Goal: Task Accomplishment & Management: Complete application form

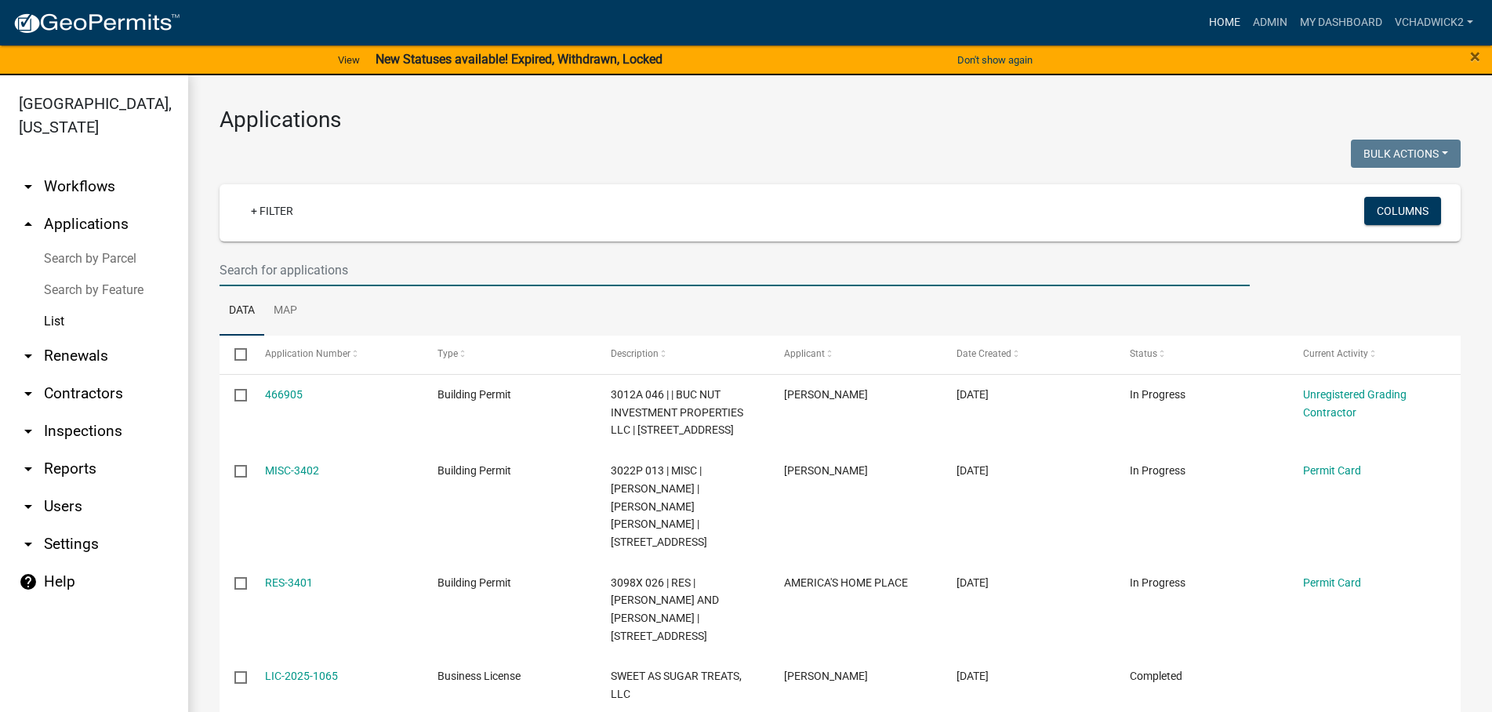
click at [1214, 17] on link "Home" at bounding box center [1225, 23] width 44 height 30
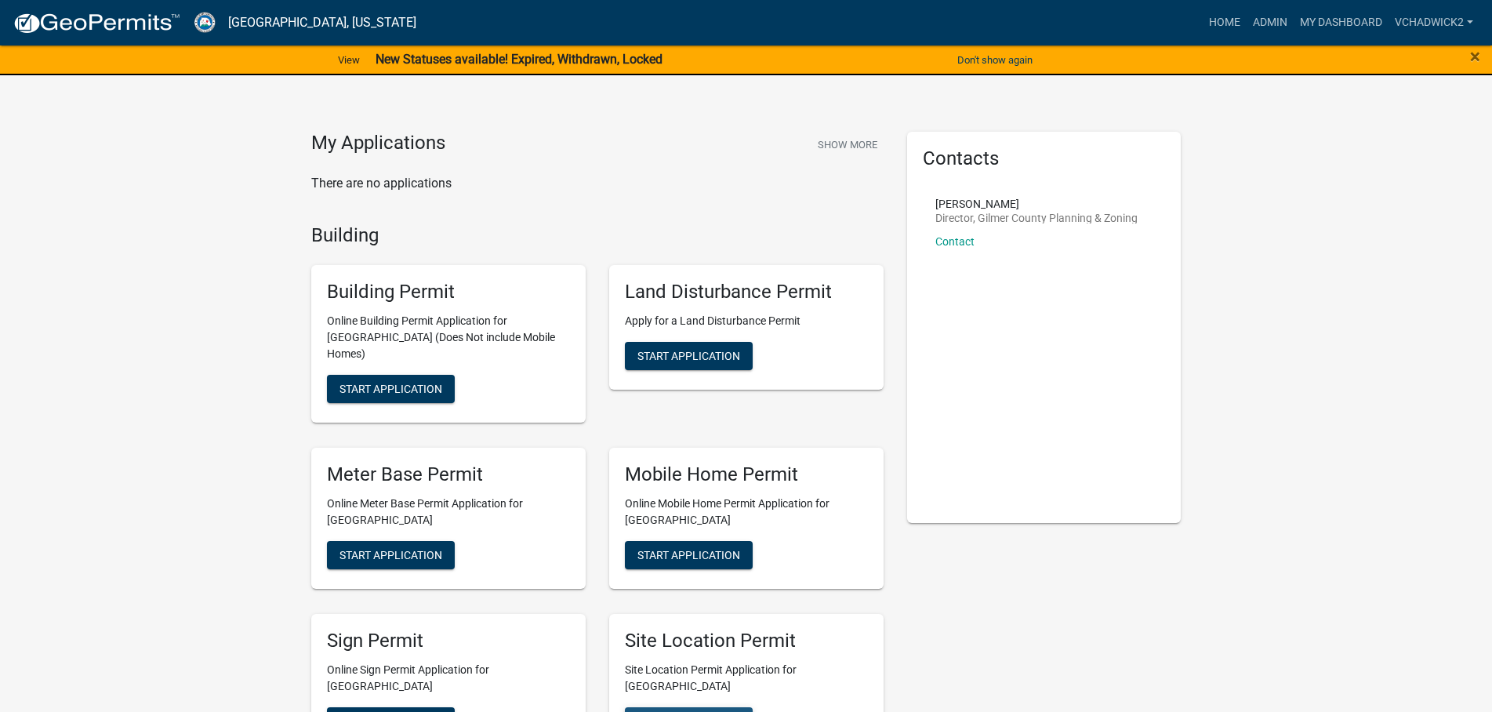
click at [669, 711] on span "Start Application" at bounding box center [688, 720] width 103 height 13
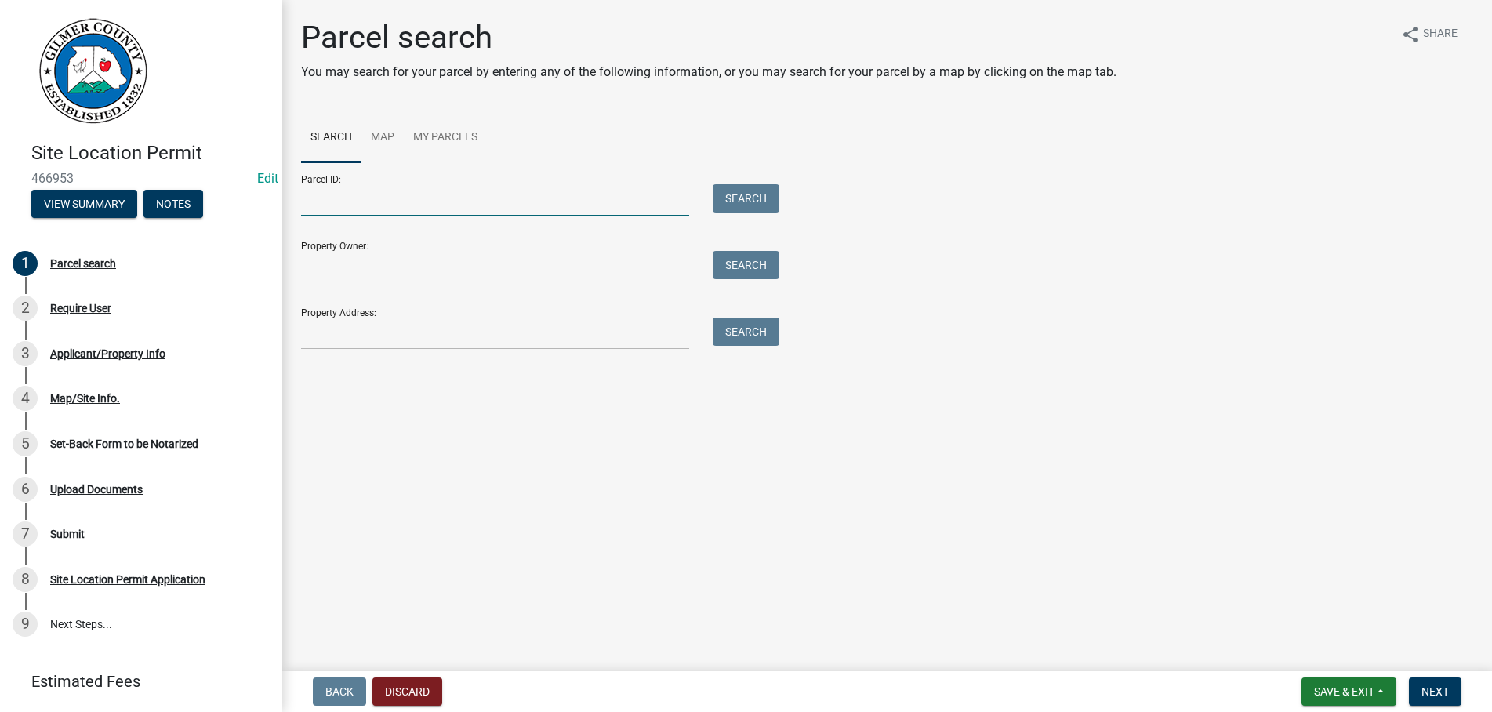
click at [407, 196] on input "Parcel ID:" at bounding box center [495, 200] width 388 height 32
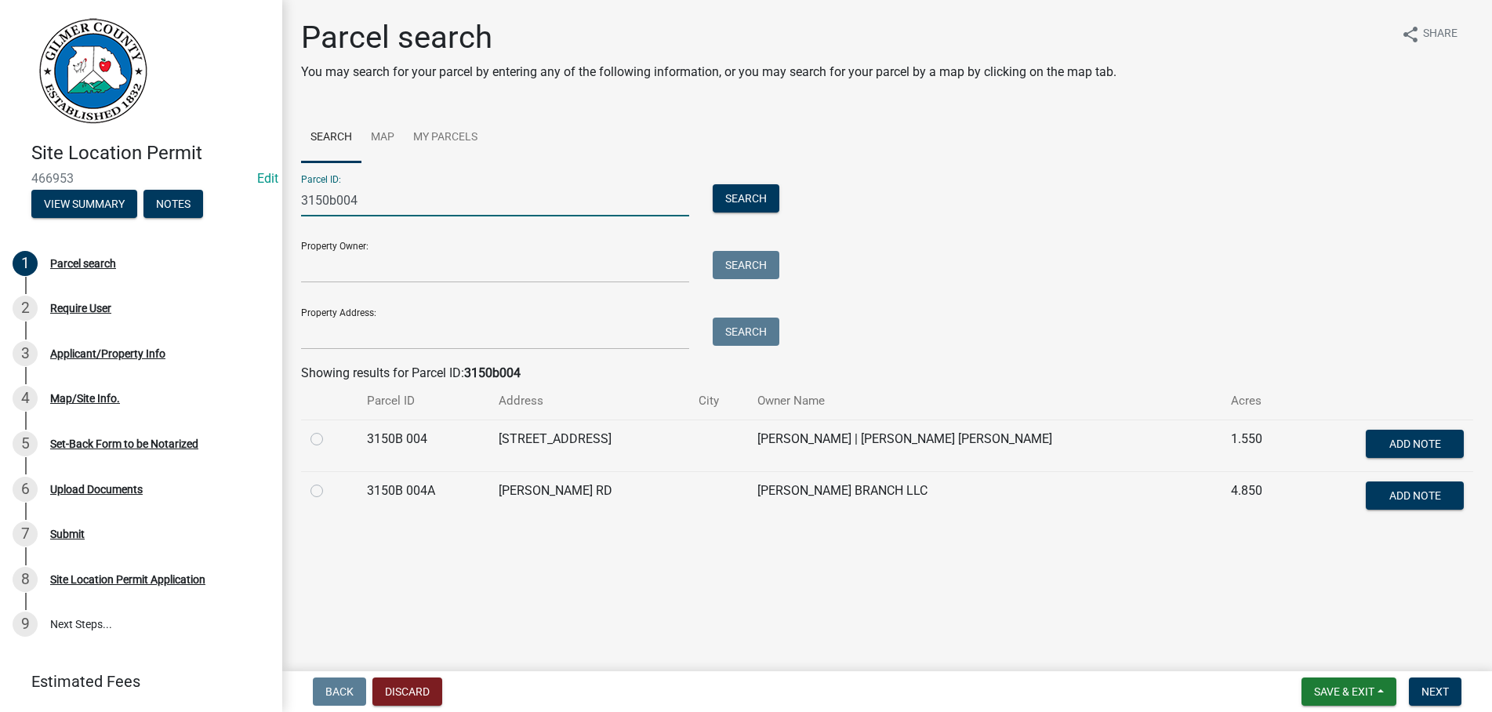
type input "3150b004"
click at [329, 430] on label at bounding box center [329, 430] width 0 height 0
click at [329, 440] on 004 "radio" at bounding box center [334, 435] width 10 height 10
radio 004 "true"
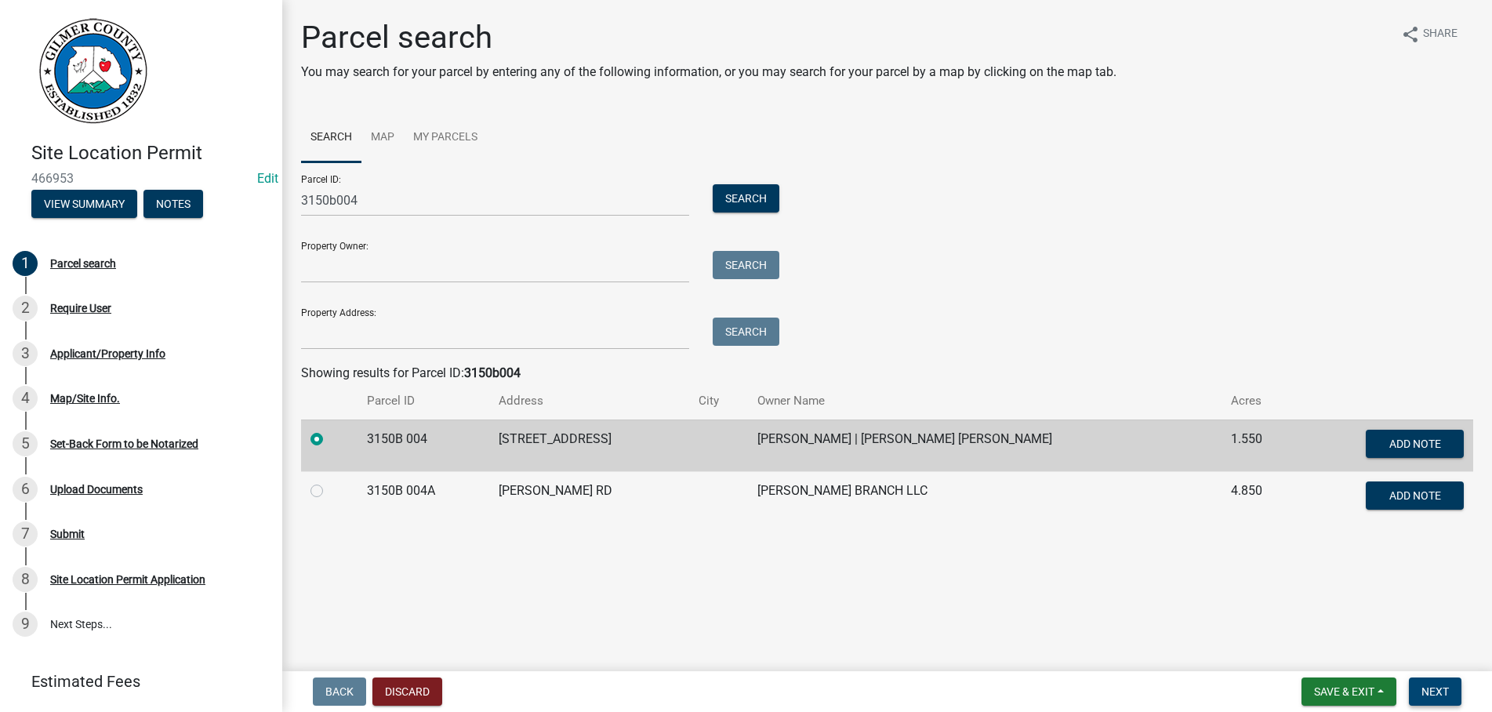
click at [1438, 690] on span "Next" at bounding box center [1434, 691] width 27 height 13
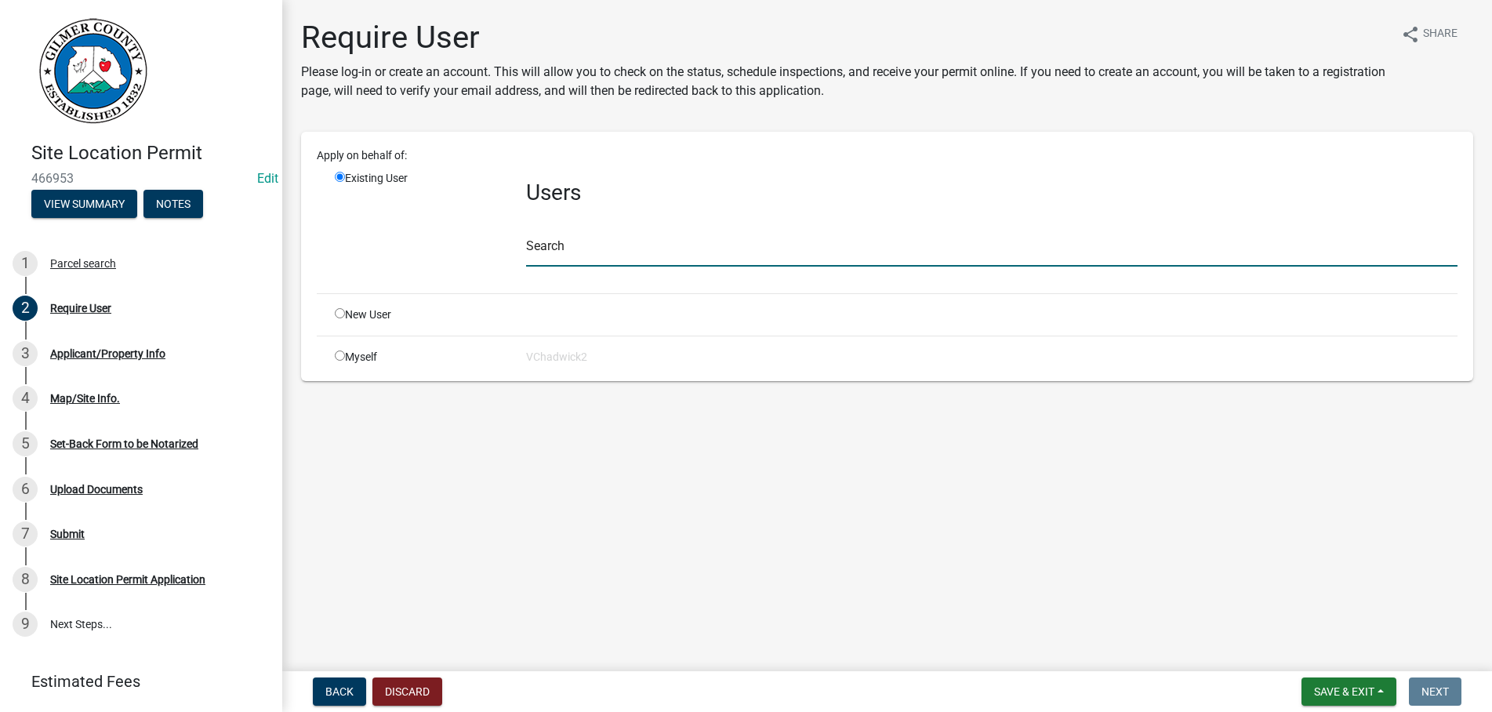
click at [548, 248] on input "text" at bounding box center [991, 250] width 931 height 32
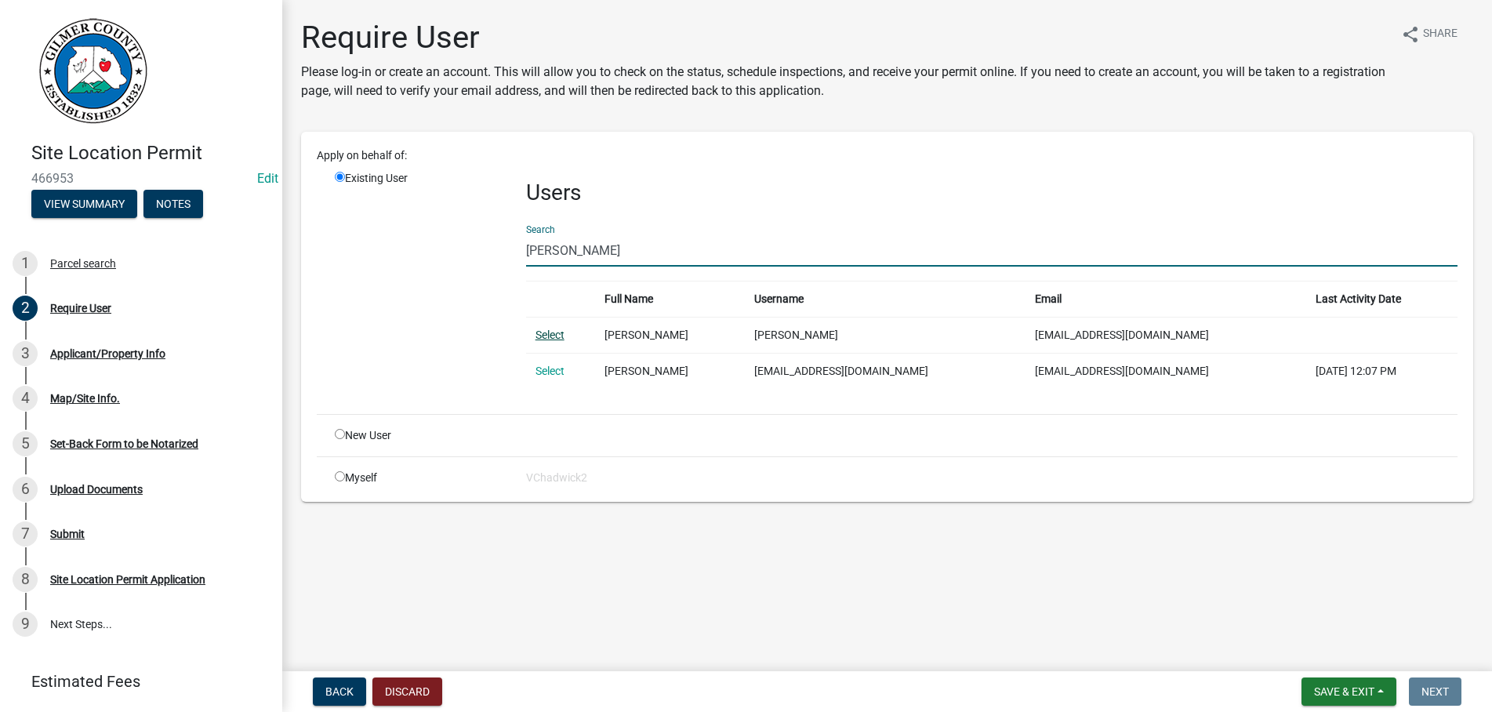
type input "[PERSON_NAME]"
click at [546, 337] on link "Select" at bounding box center [550, 335] width 29 height 13
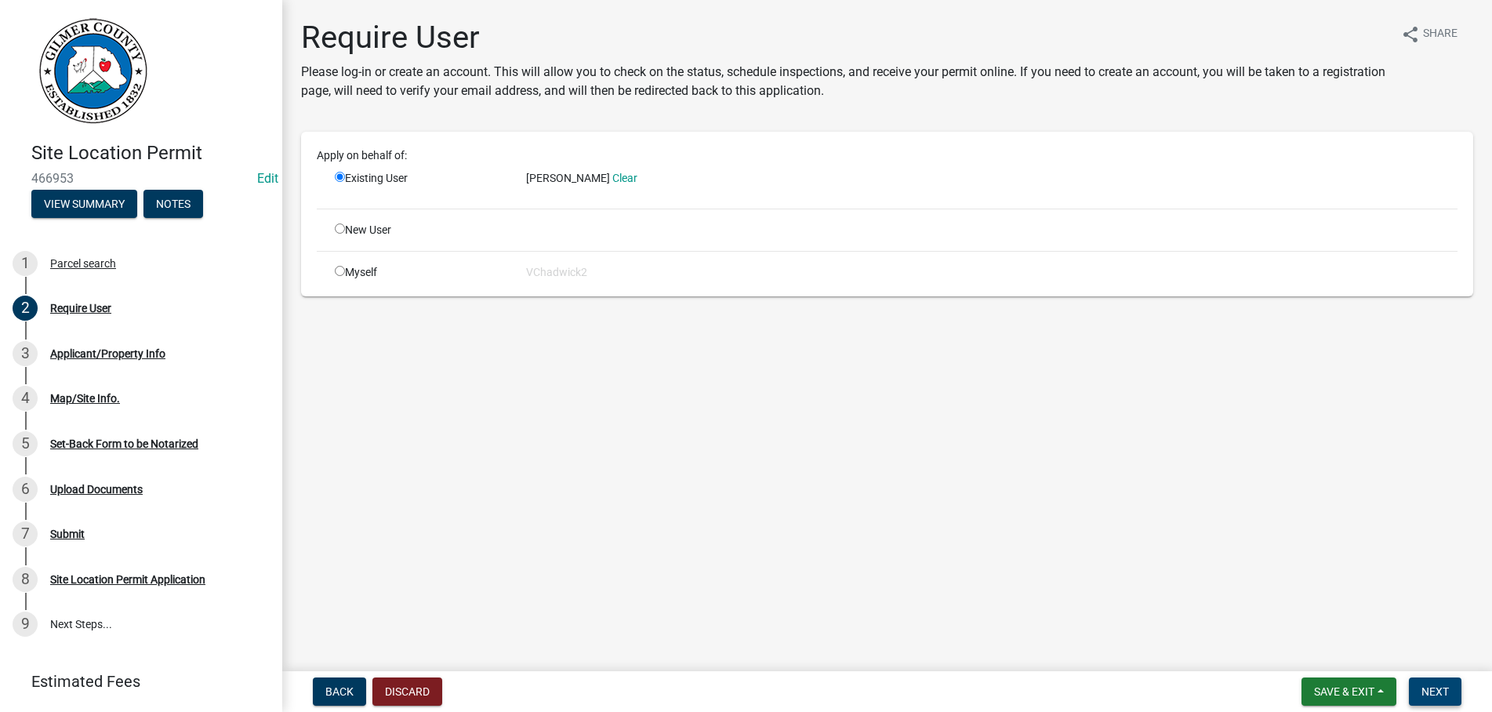
click at [1430, 689] on span "Next" at bounding box center [1434, 691] width 27 height 13
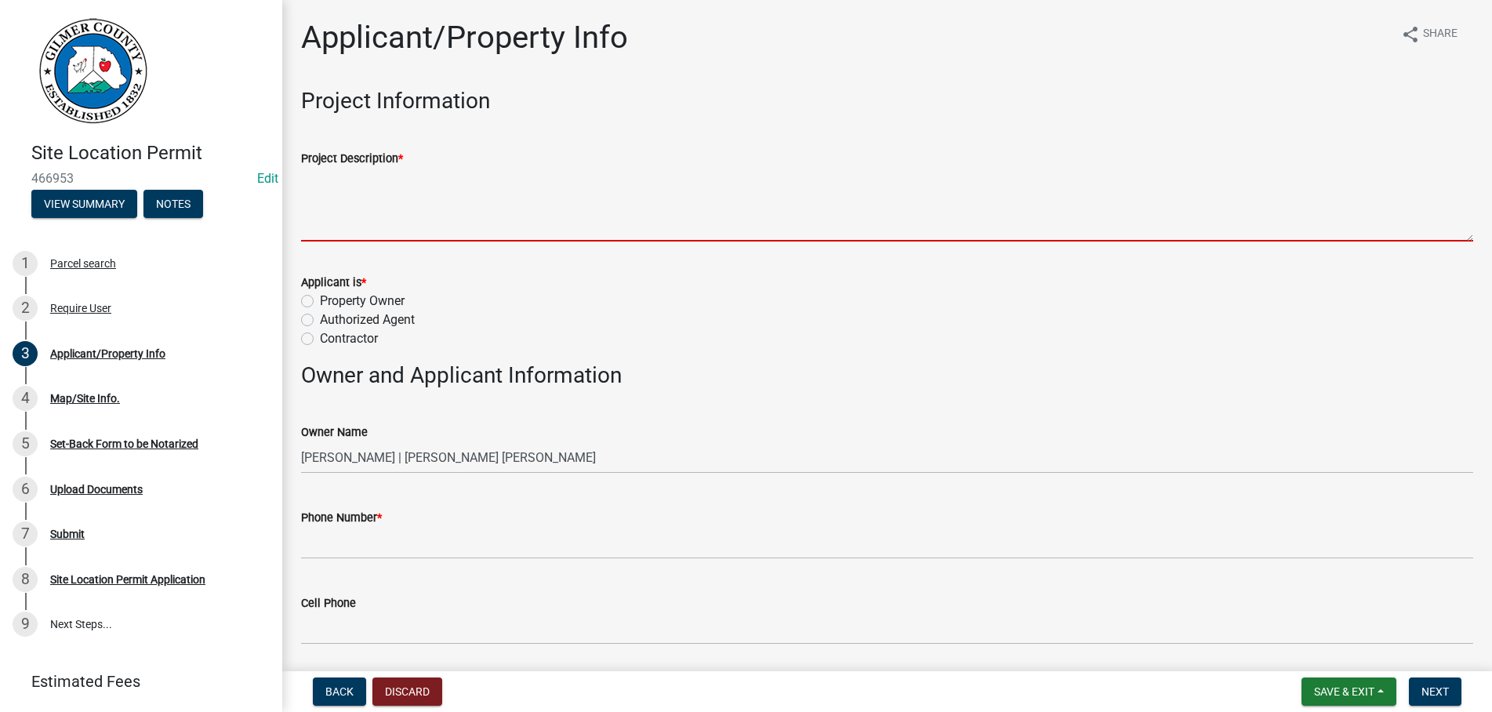
click at [506, 202] on textarea "Project Description *" at bounding box center [887, 205] width 1172 height 74
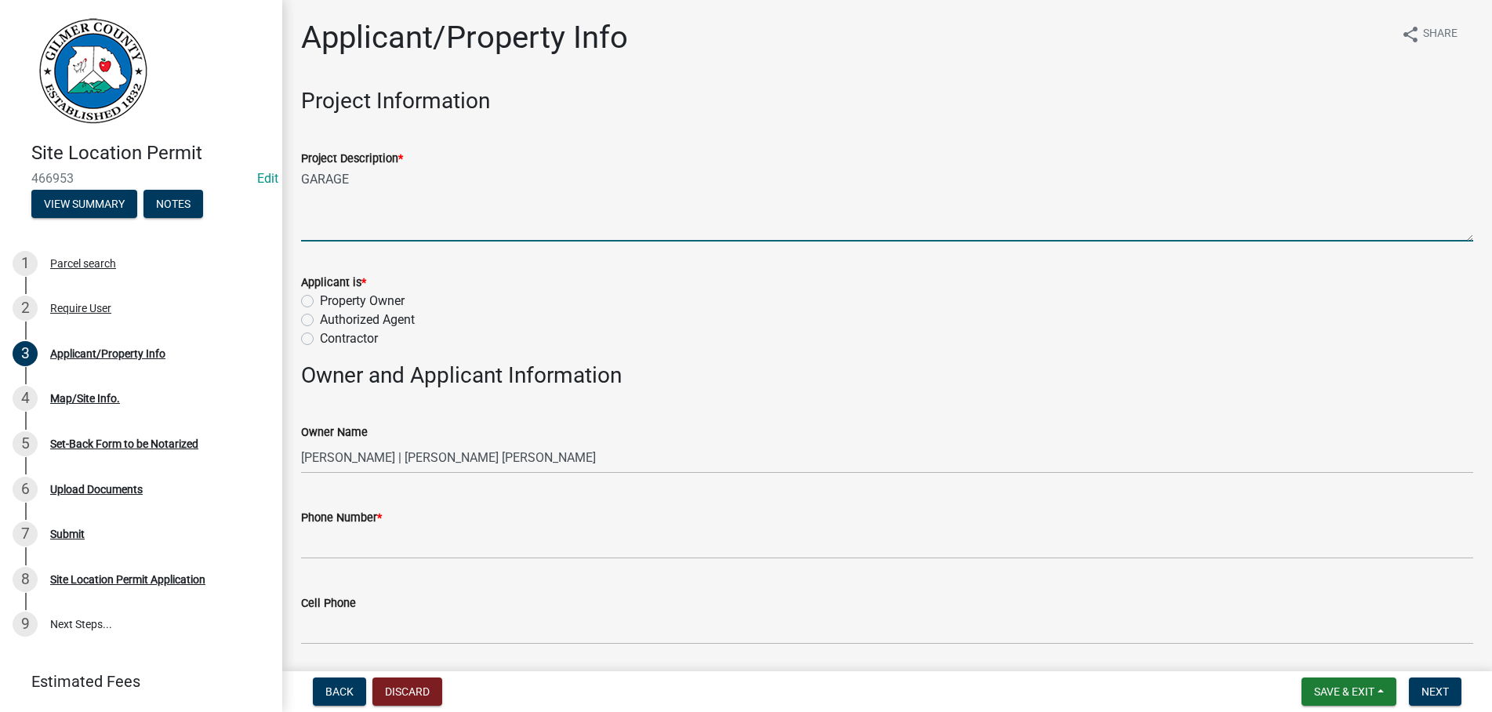
type textarea "GARAGE"
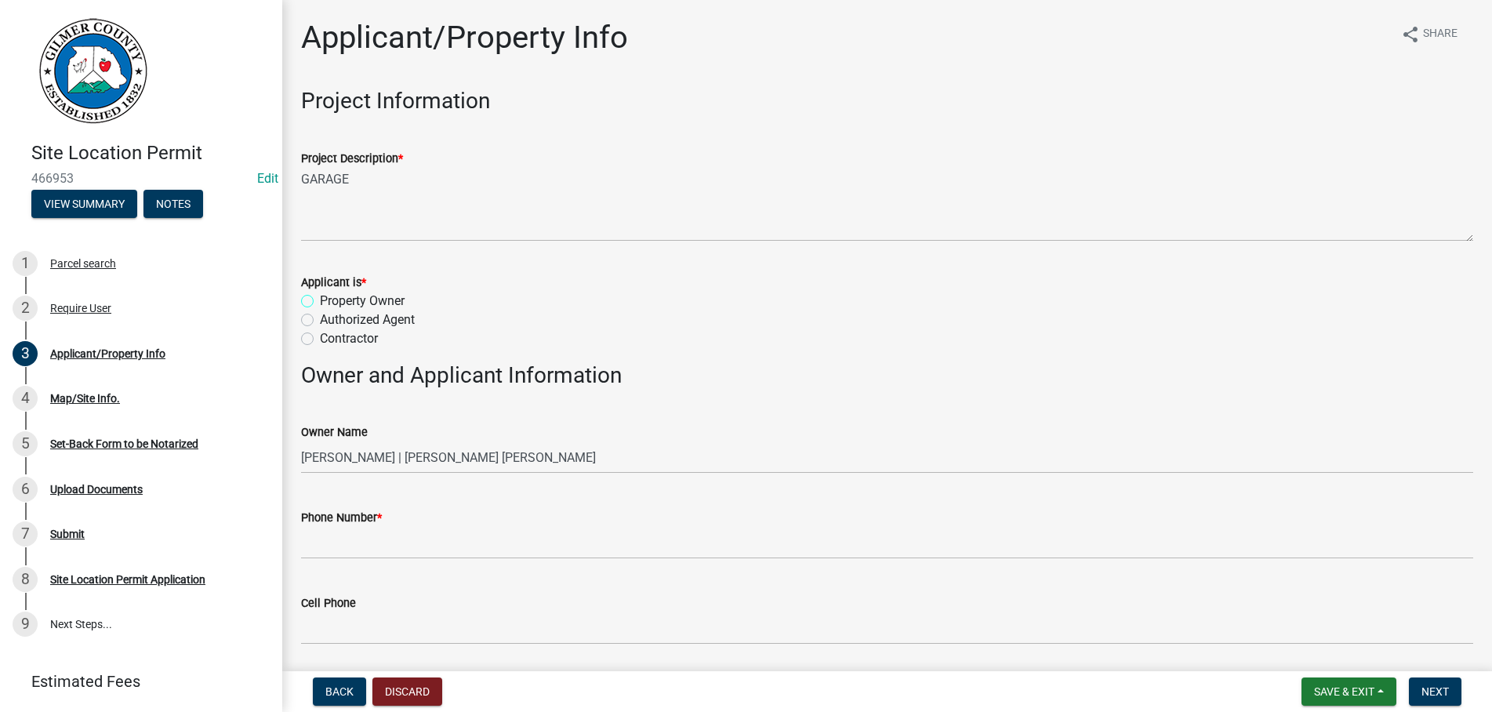
click at [320, 292] on input "Property Owner" at bounding box center [325, 297] width 10 height 10
radio input "true"
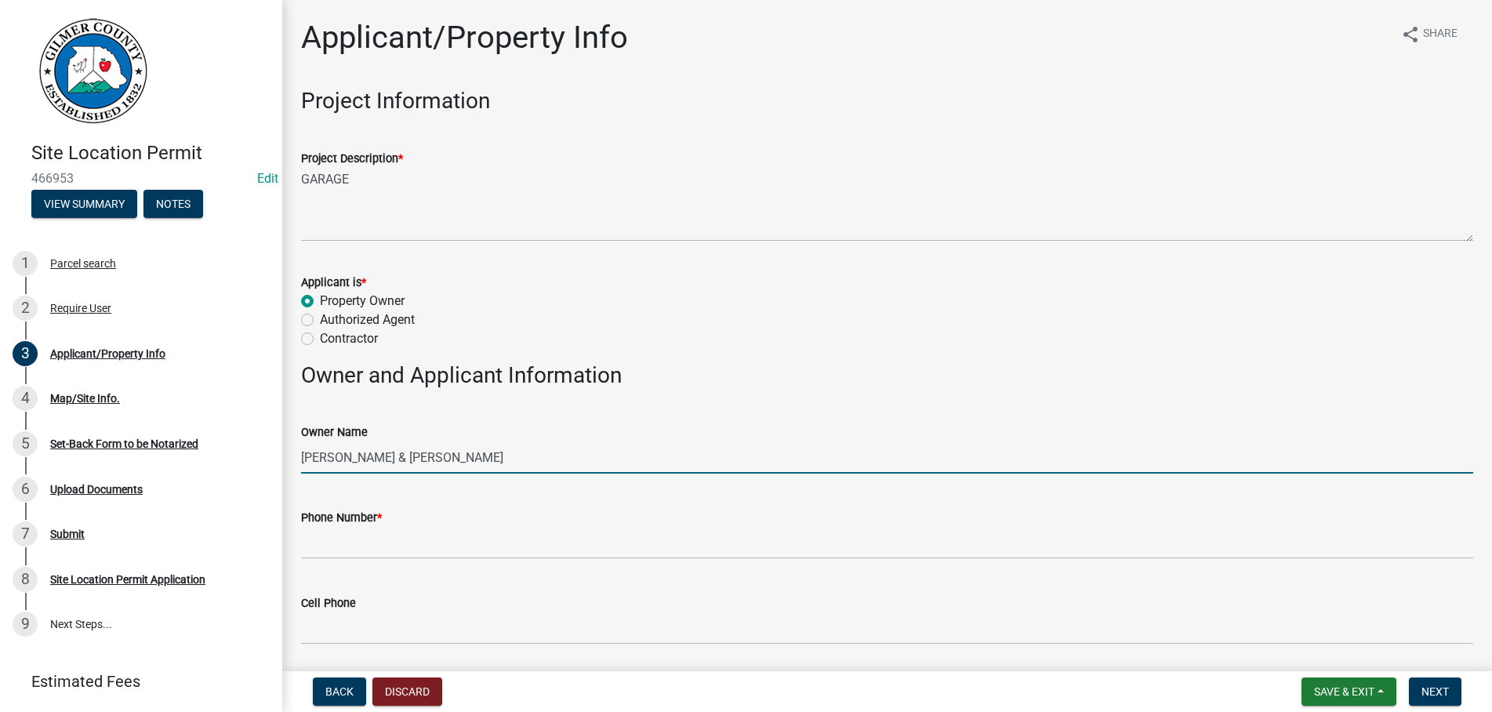
type input "[PERSON_NAME] & [PERSON_NAME]"
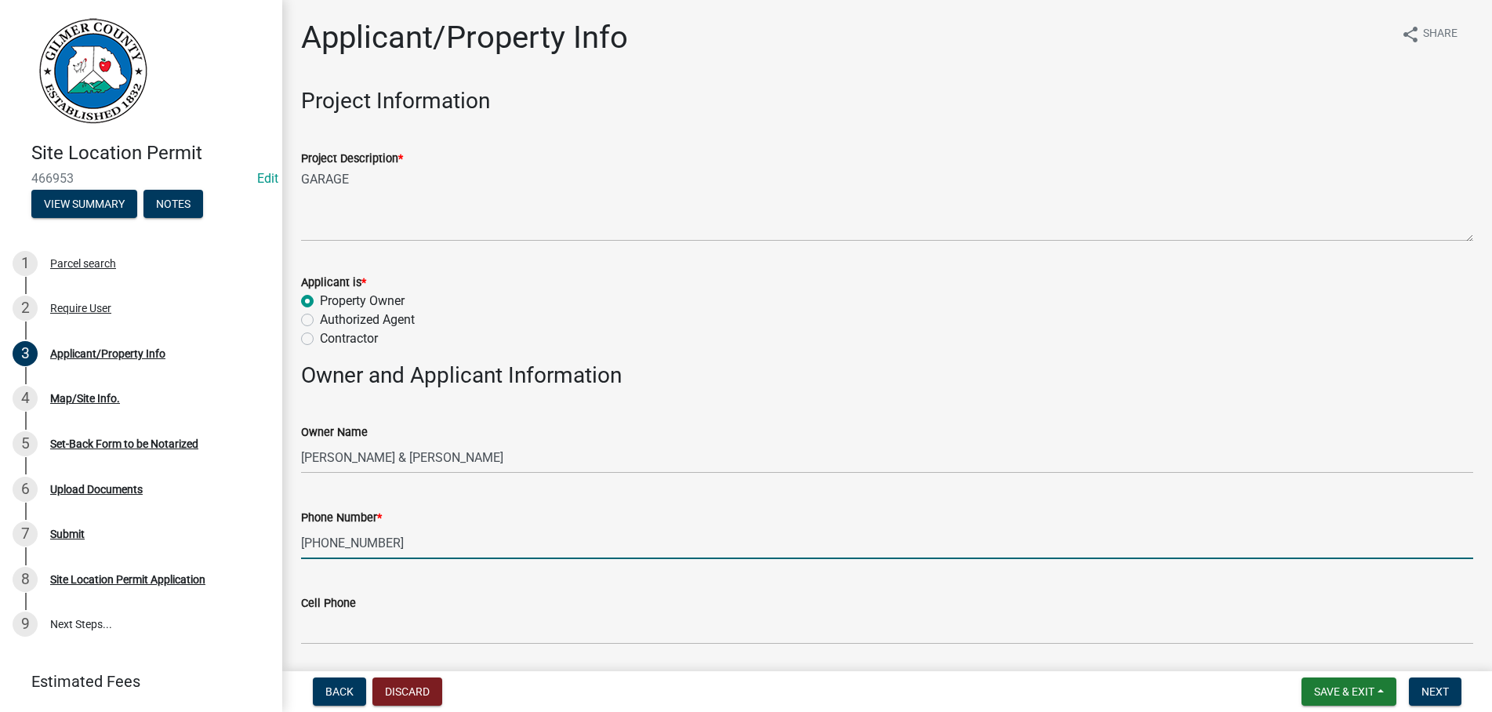
type input "[PHONE_NUMBER]"
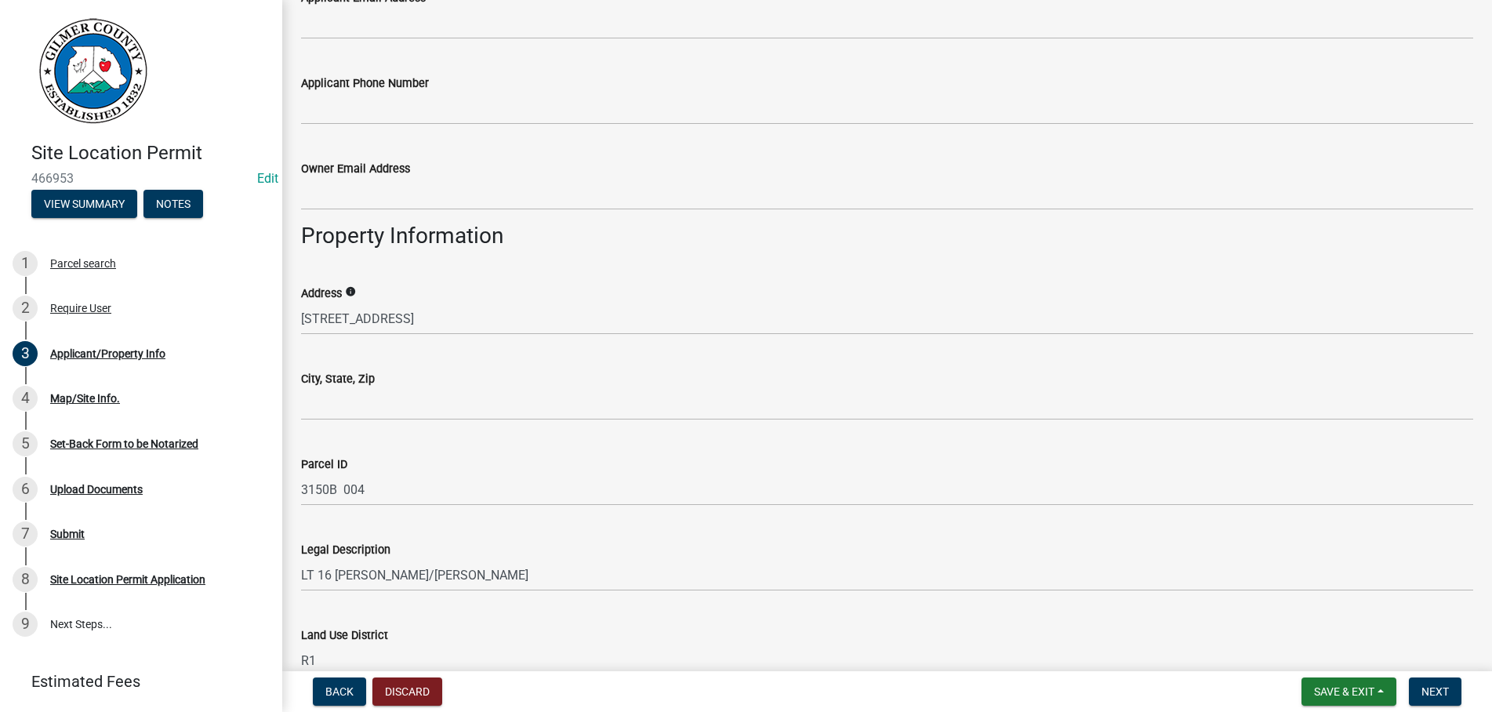
scroll to position [804, 0]
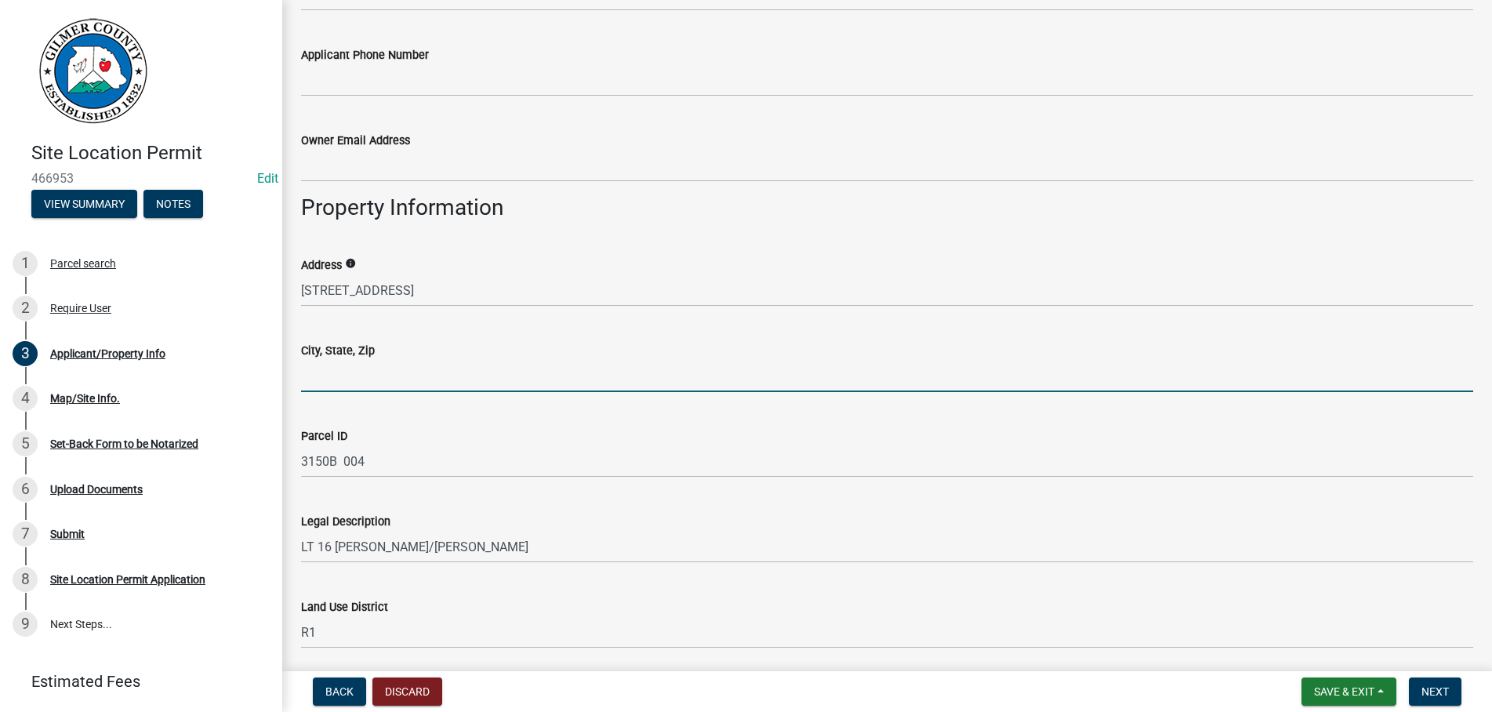
click at [390, 376] on input "City, State, Zip" at bounding box center [887, 376] width 1172 height 32
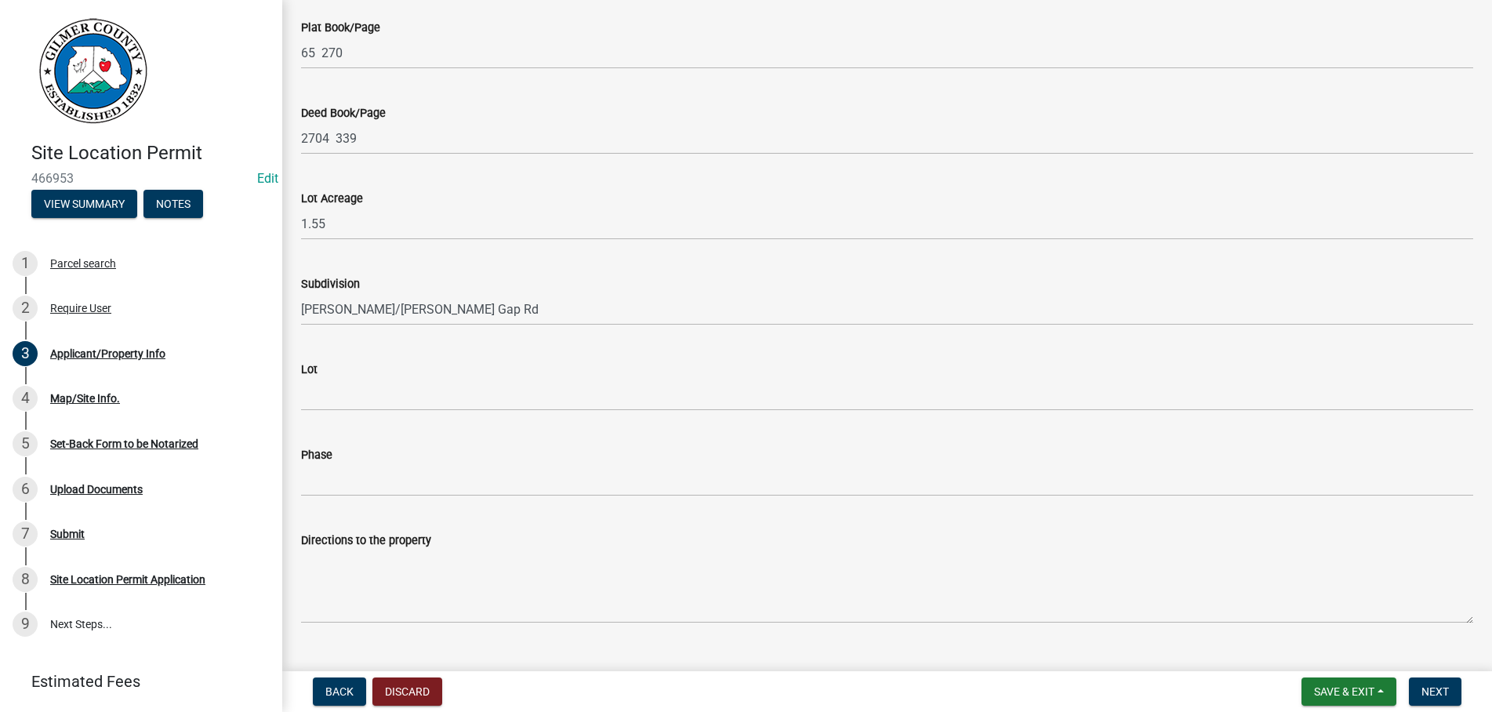
scroll to position [1501, 0]
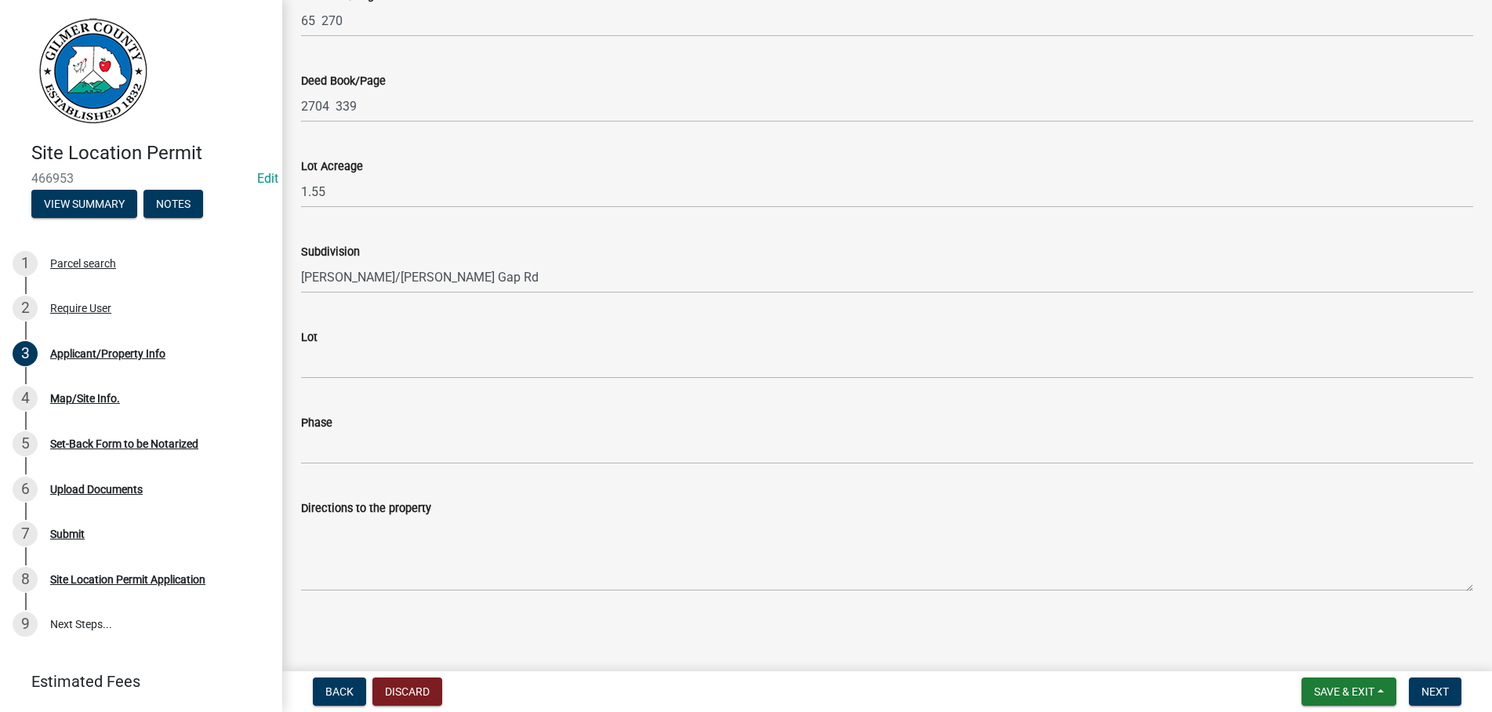
type input "ELLIJAY GA 30540"
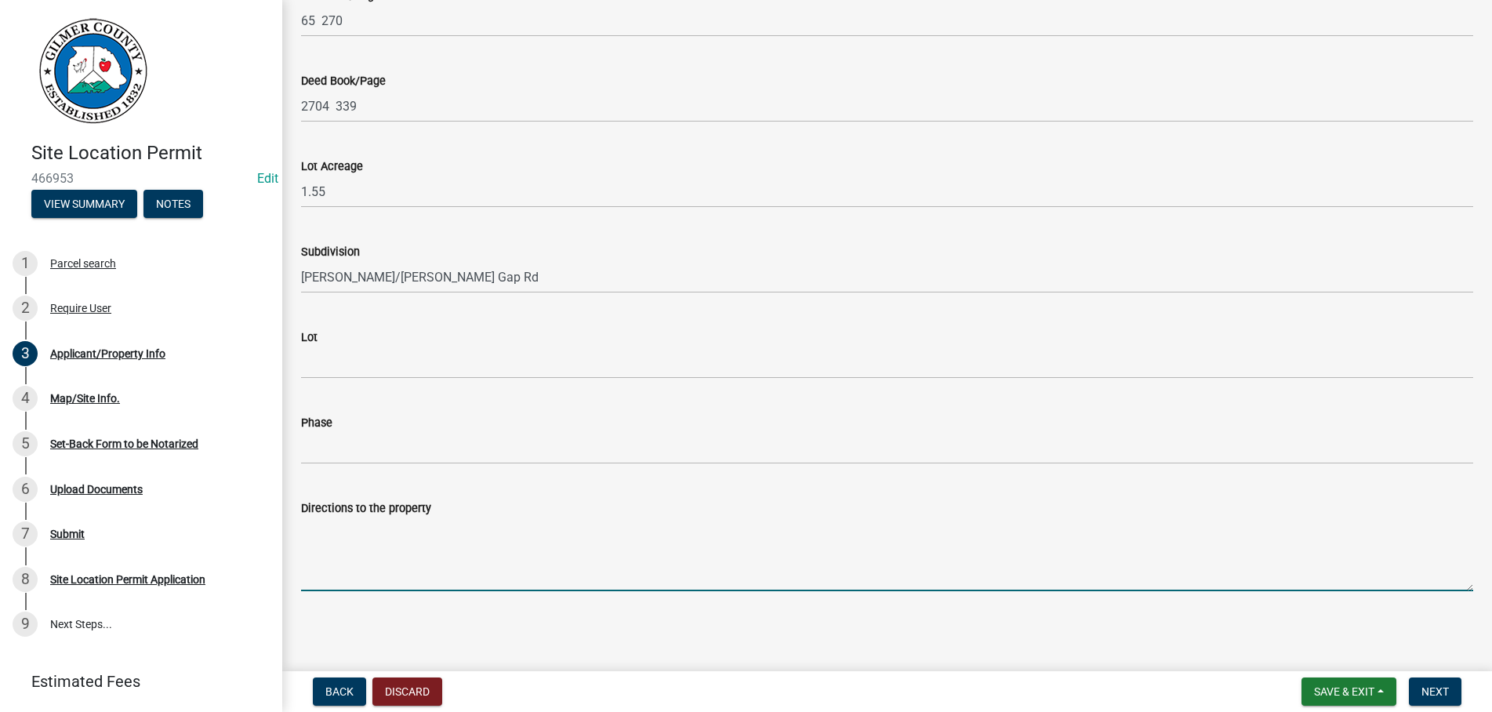
click at [324, 559] on textarea "Directions to the property" at bounding box center [887, 554] width 1172 height 74
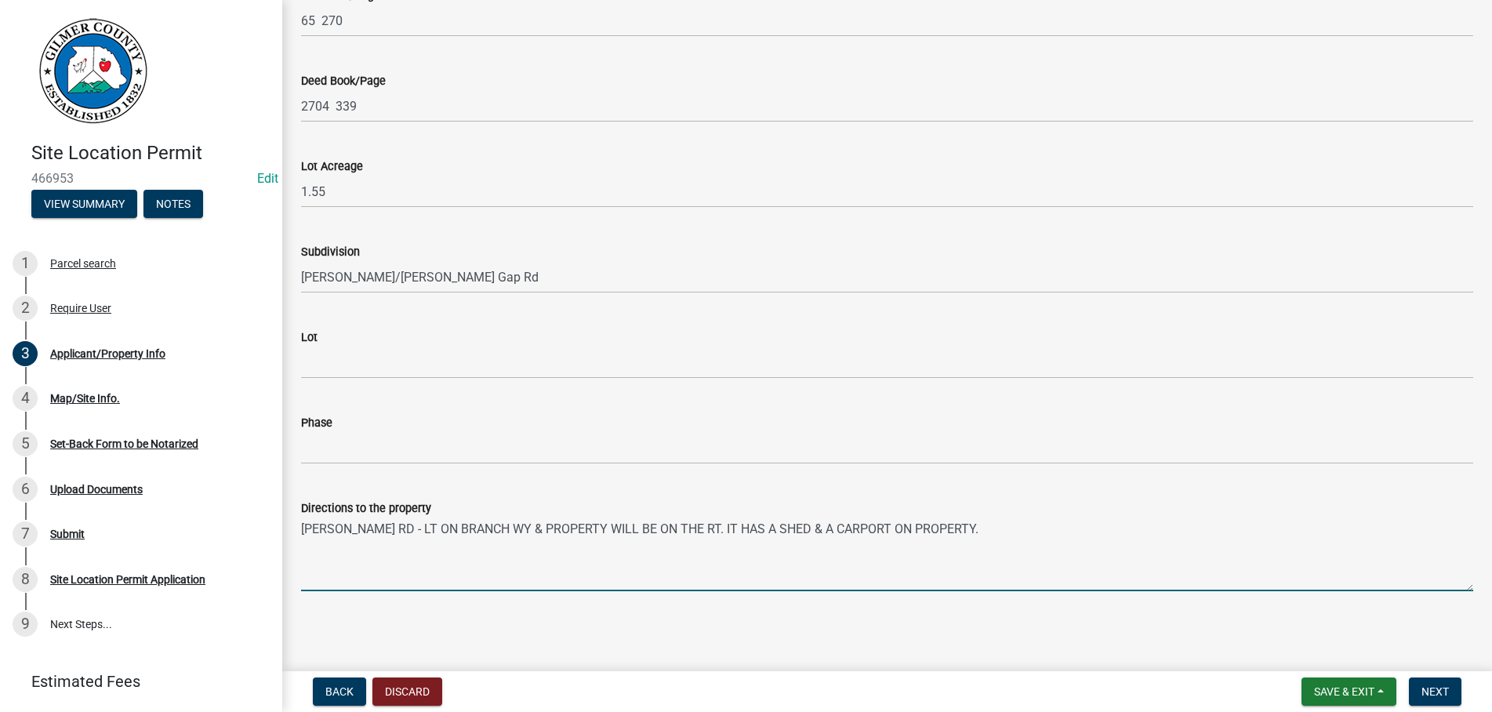
click at [303, 528] on textarea "[PERSON_NAME] RD - LT ON BRANCH WY & PROPERTY WILL BE ON THE RT. IT HAS A SHED …" at bounding box center [887, 554] width 1172 height 74
type textarea "52 E - RT ON [PERSON_NAME] RD - LT ON BRANCH WY & PROPERTY WILL BE ON THE RT. I…"
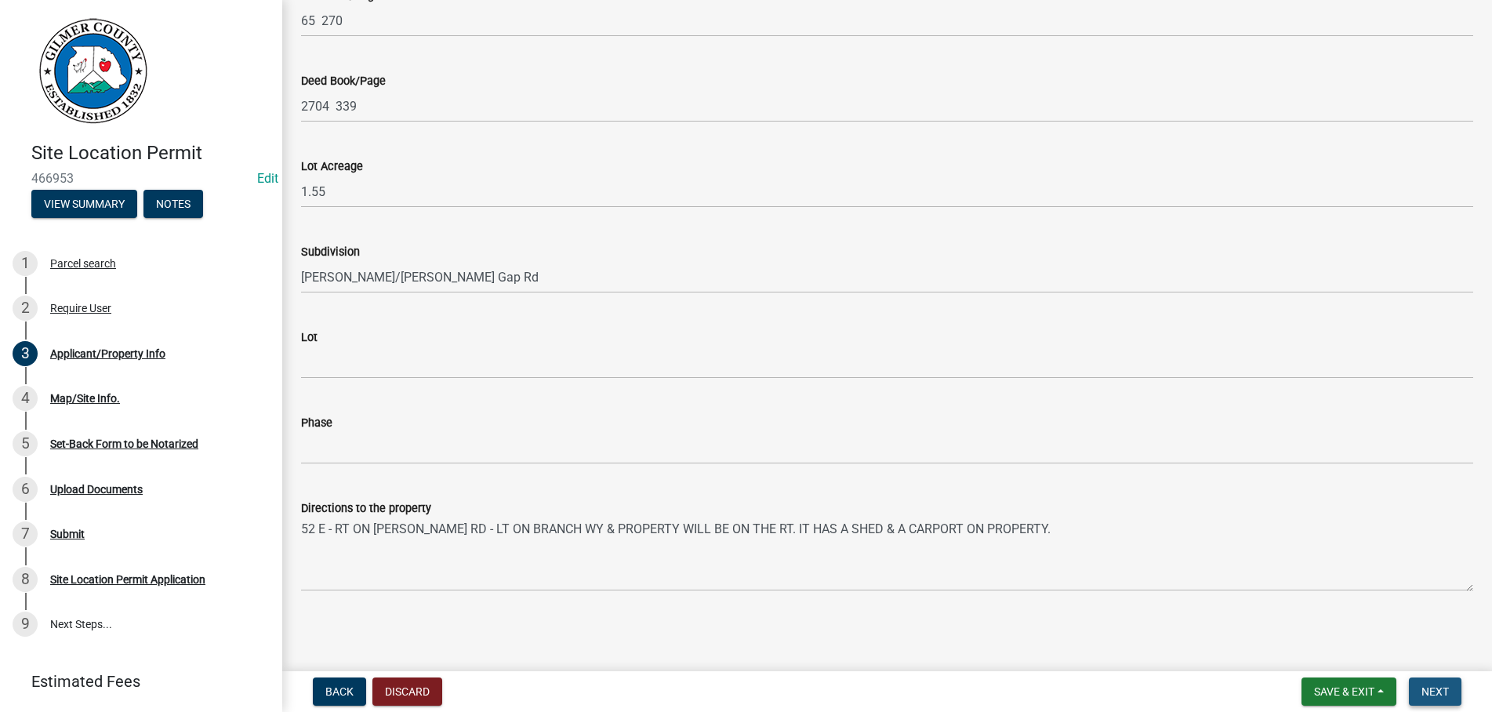
click at [1436, 687] on span "Next" at bounding box center [1434, 691] width 27 height 13
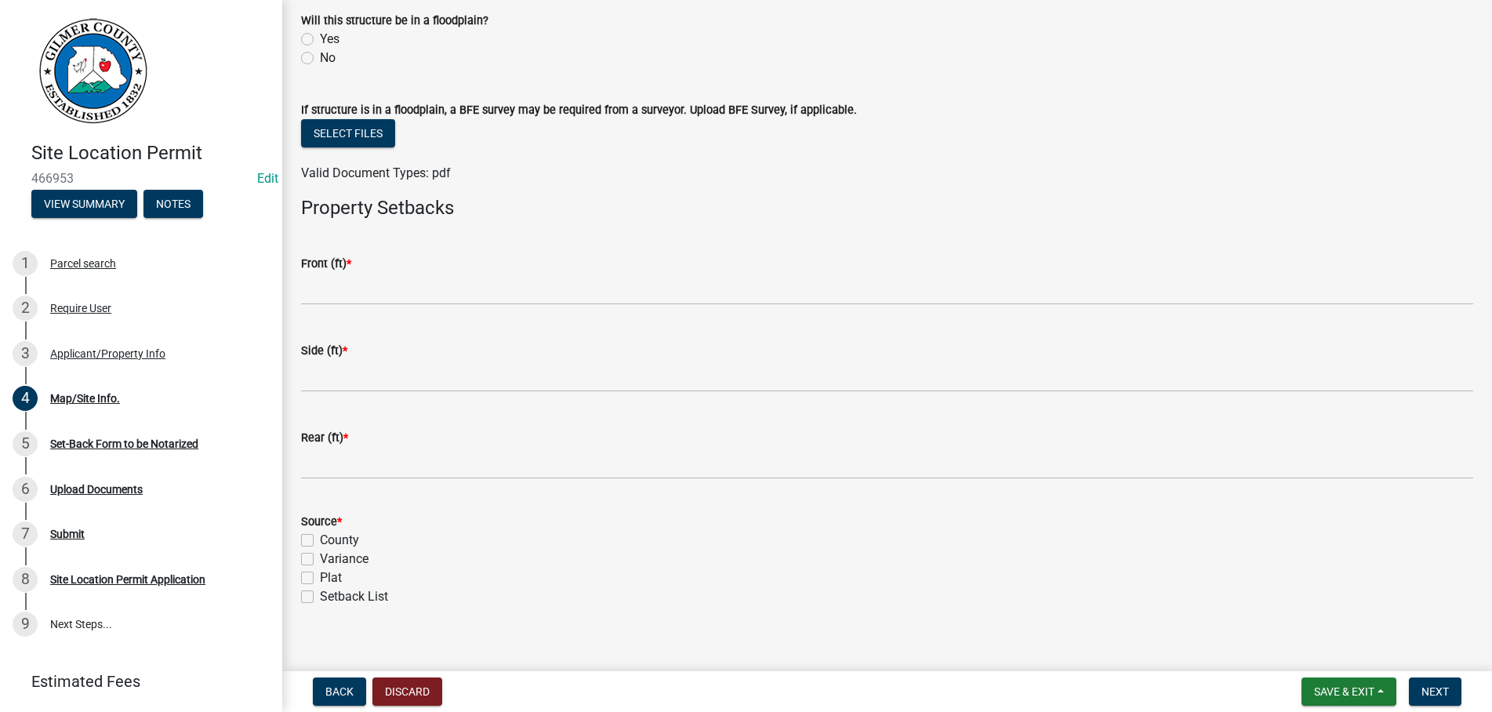
scroll to position [556, 0]
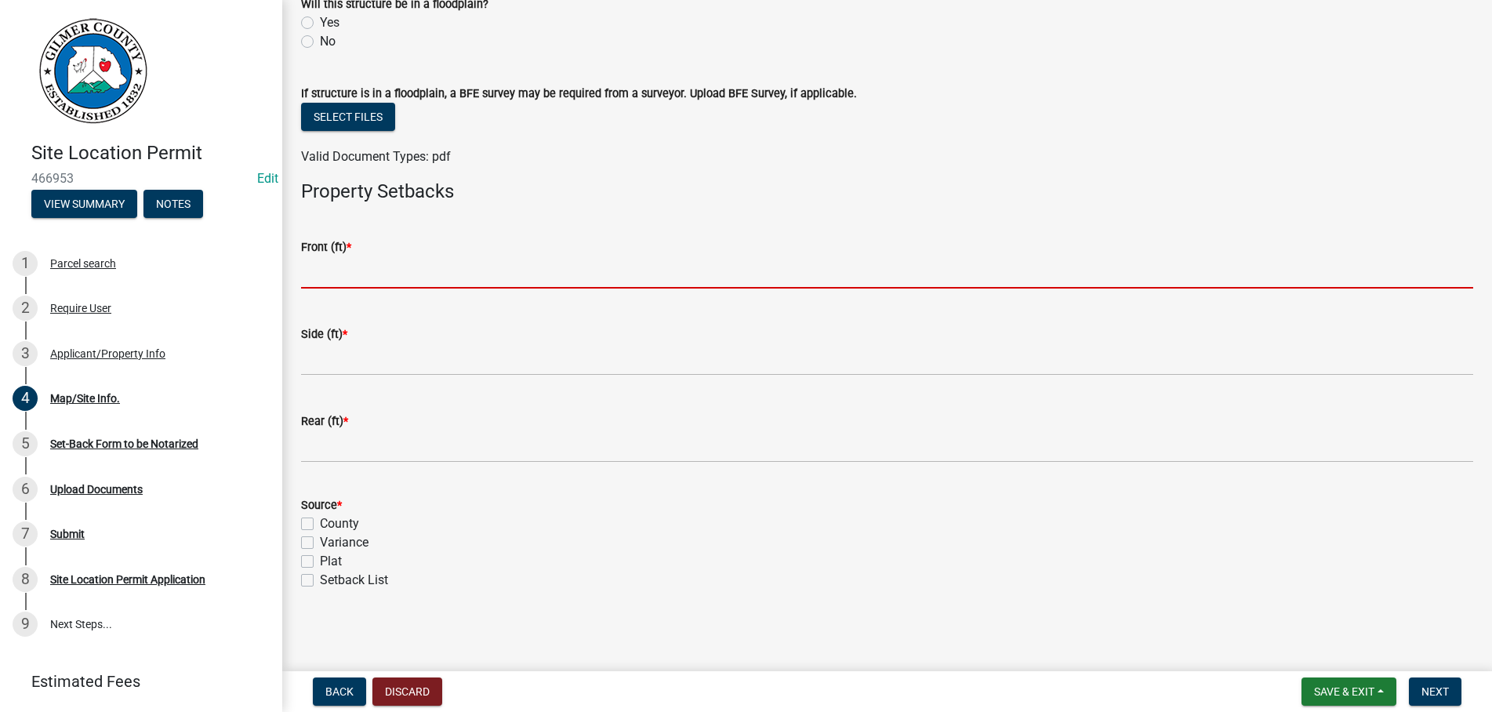
click at [389, 275] on input "text" at bounding box center [887, 272] width 1172 height 32
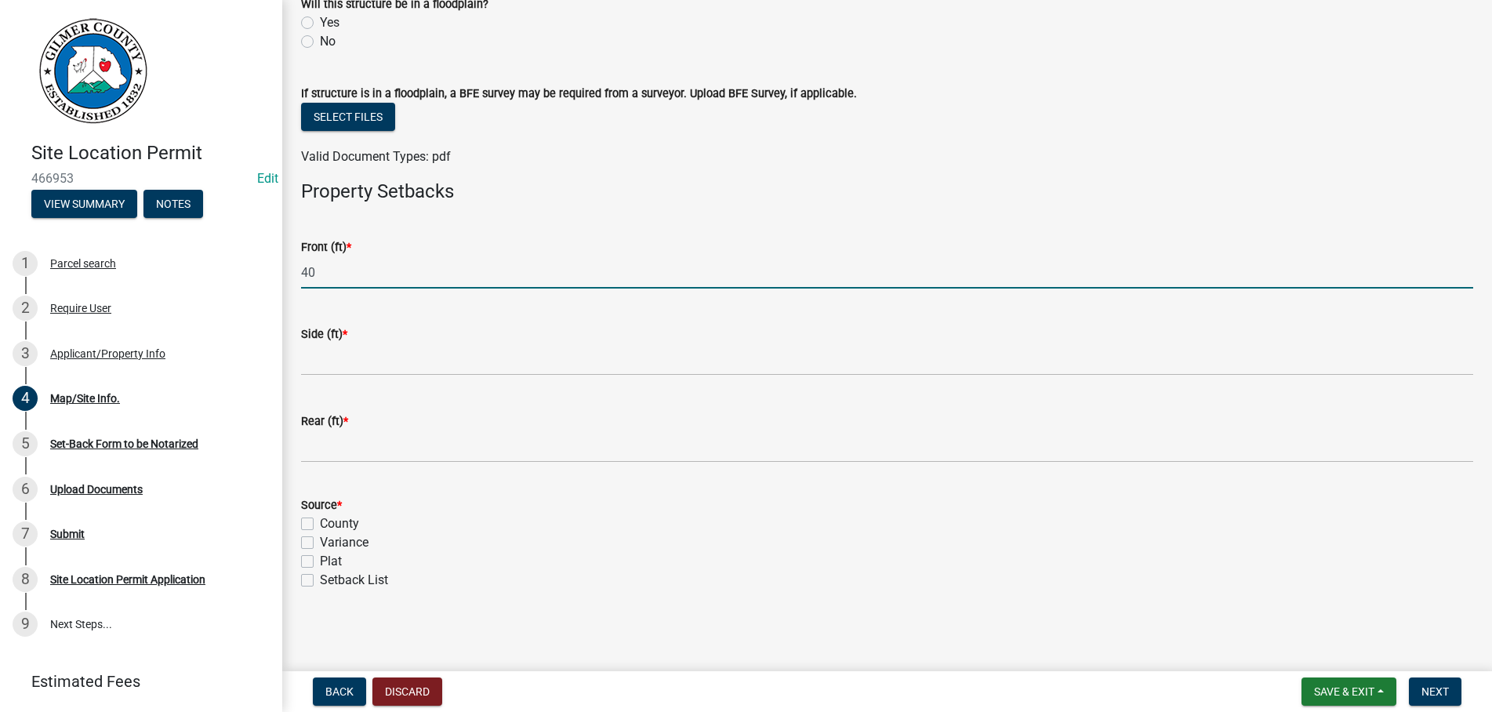
type input "40"
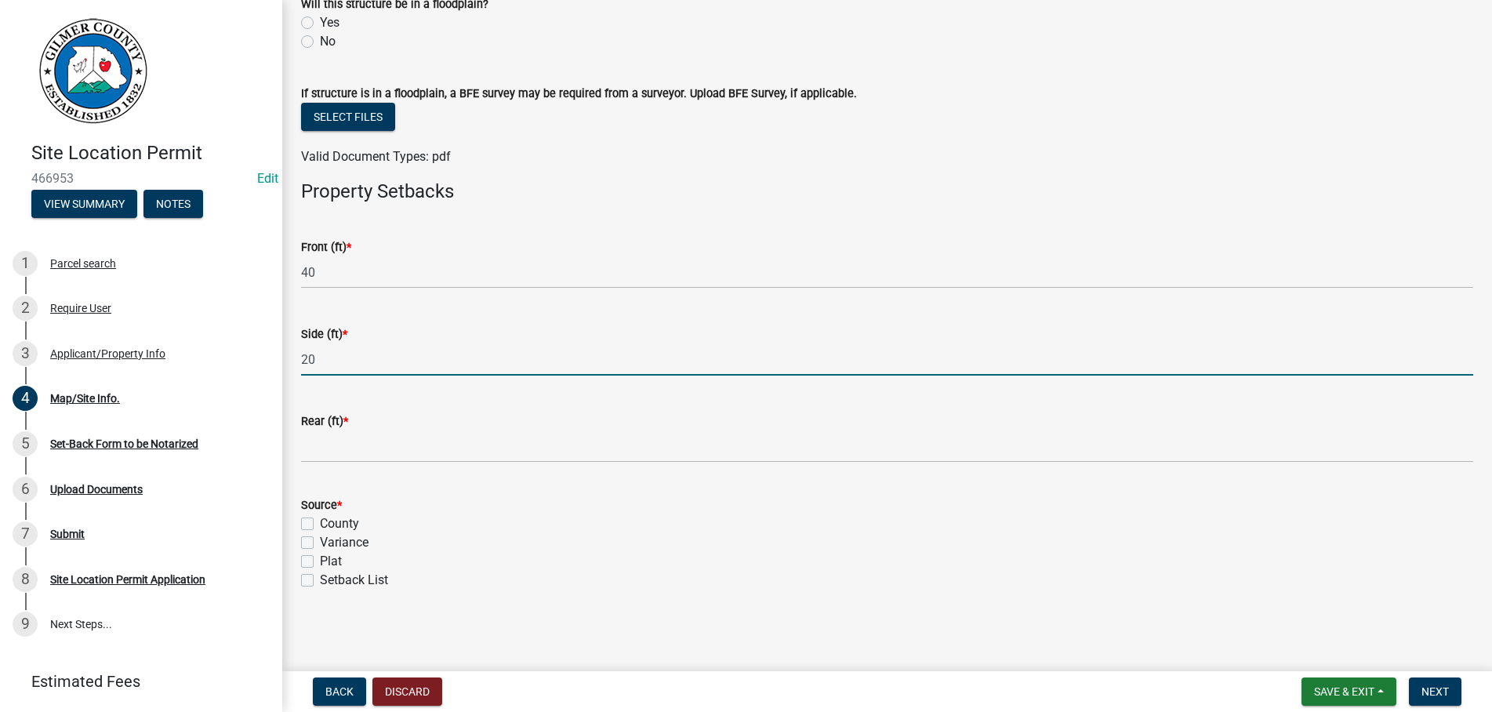
type input "20"
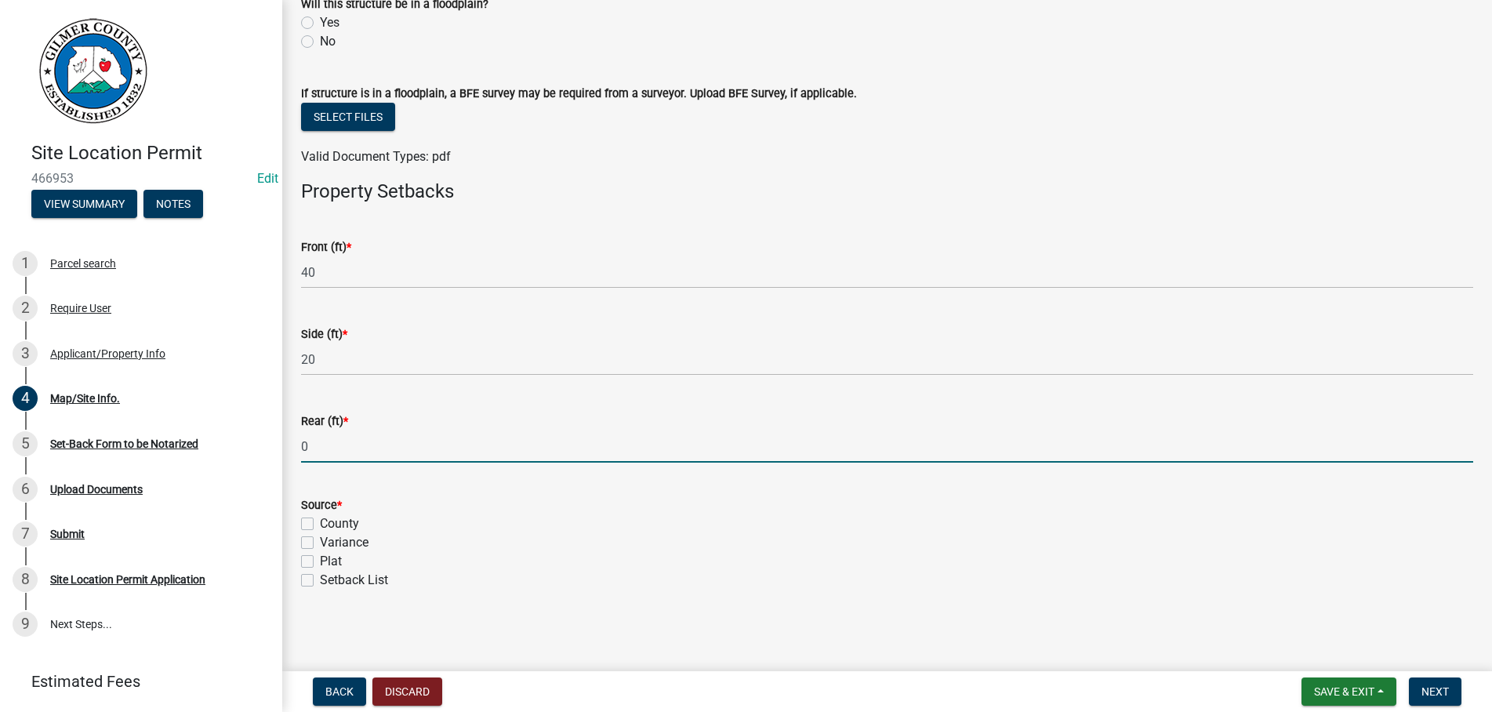
type input "0"
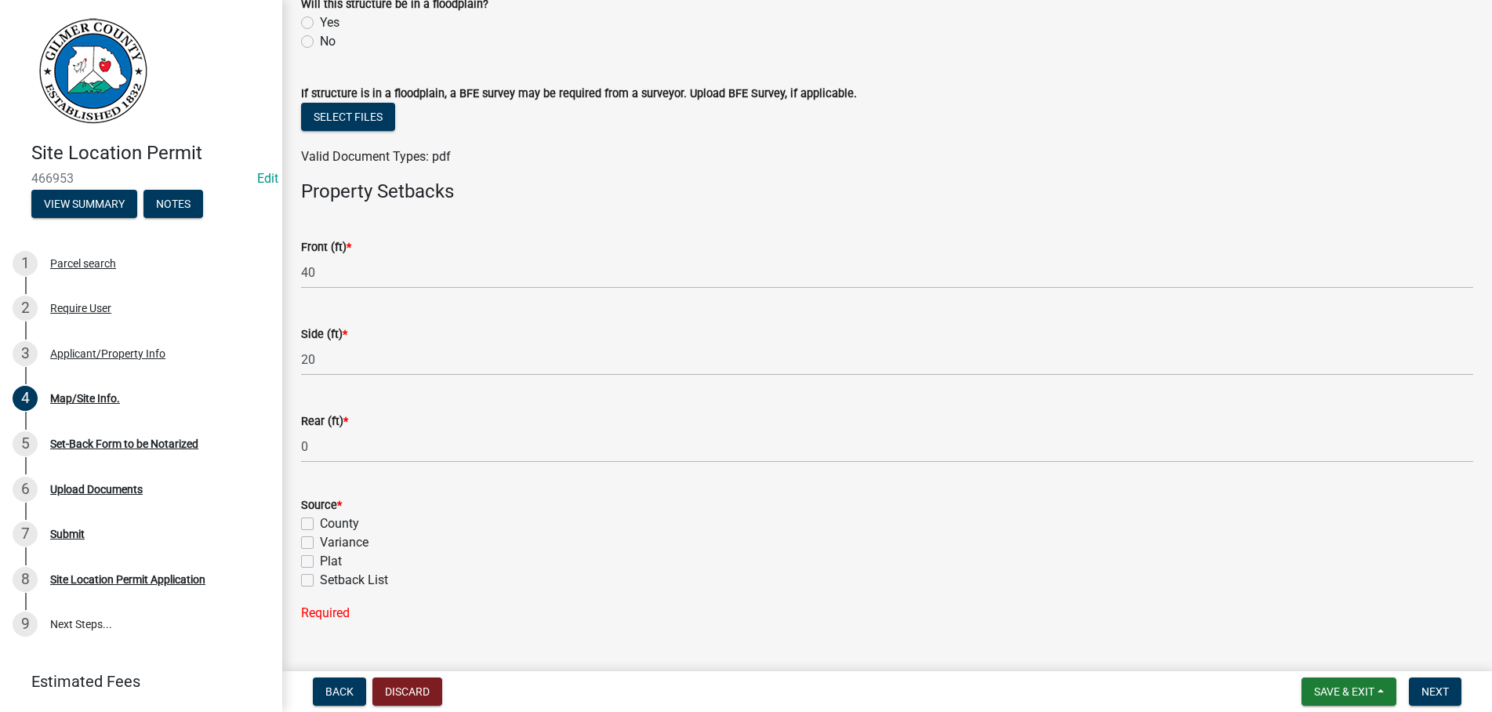
click at [320, 524] on label "County" at bounding box center [339, 523] width 39 height 19
click at [320, 524] on input "County" at bounding box center [325, 519] width 10 height 10
checkbox input "true"
checkbox input "false"
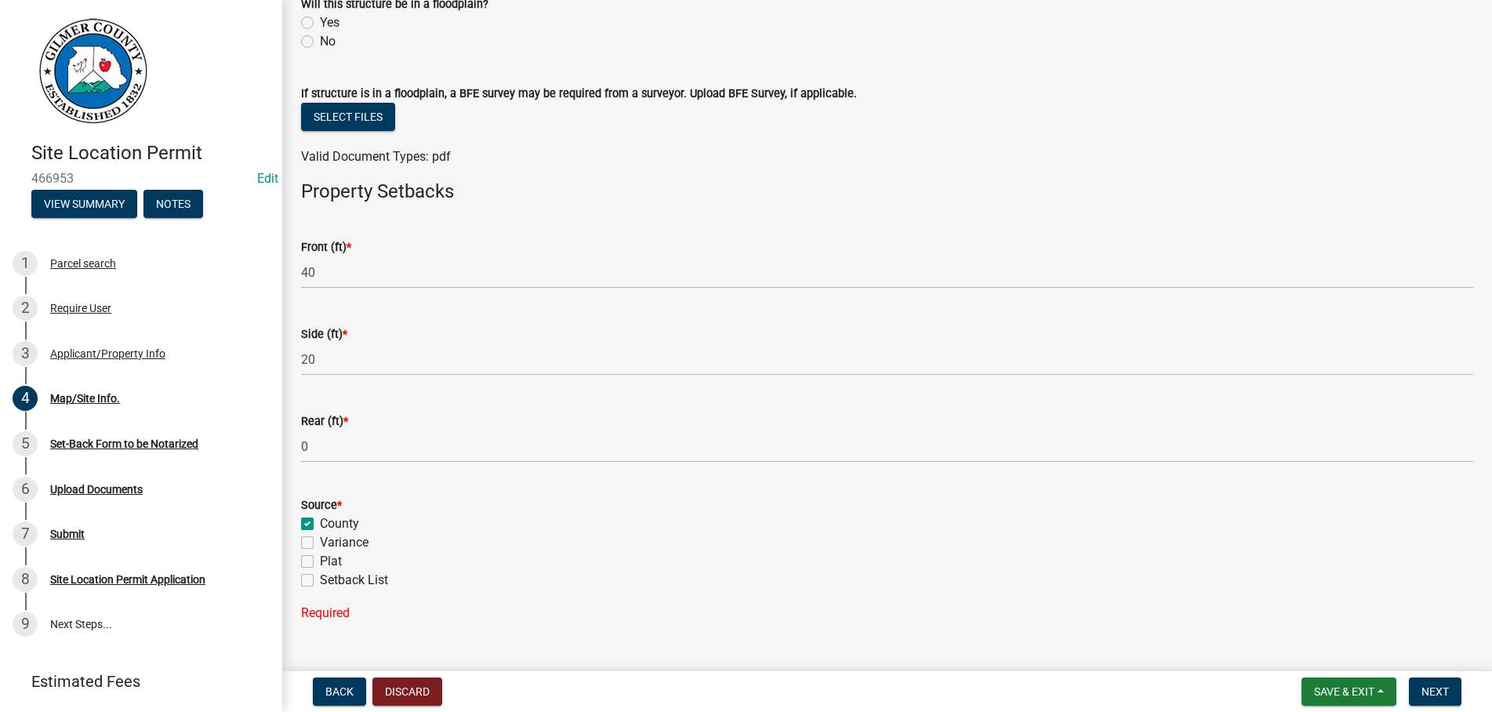
checkbox input "false"
click at [1443, 686] on span "Next" at bounding box center [1434, 691] width 27 height 13
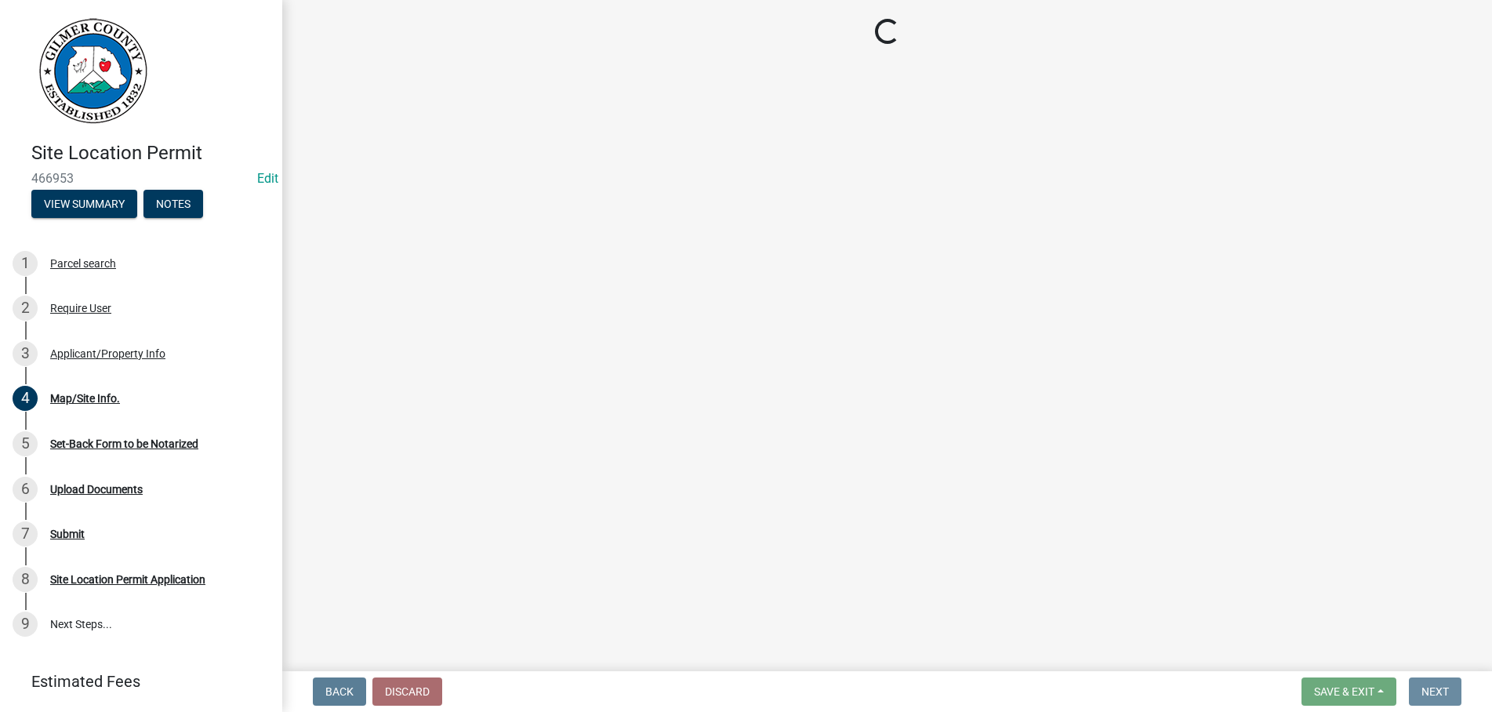
scroll to position [0, 0]
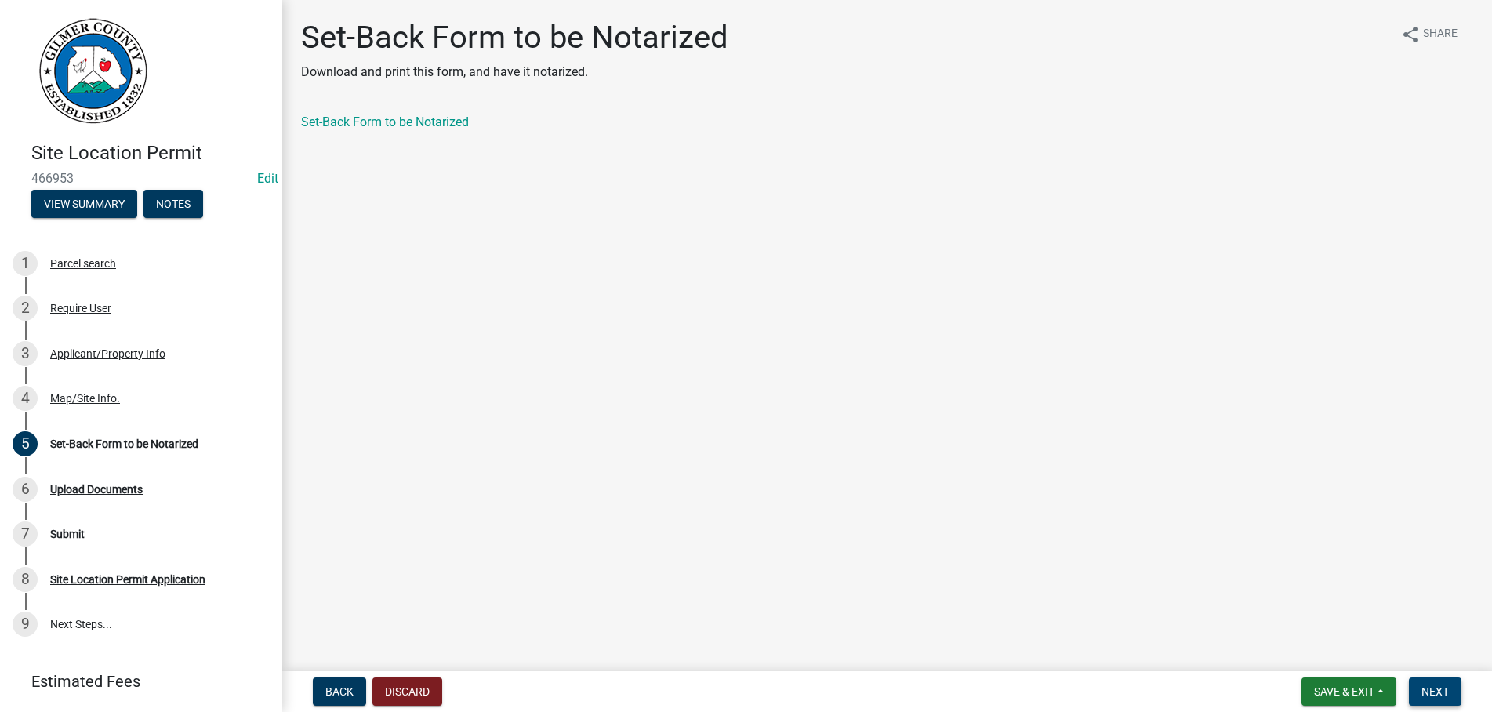
click at [1428, 688] on span "Next" at bounding box center [1434, 691] width 27 height 13
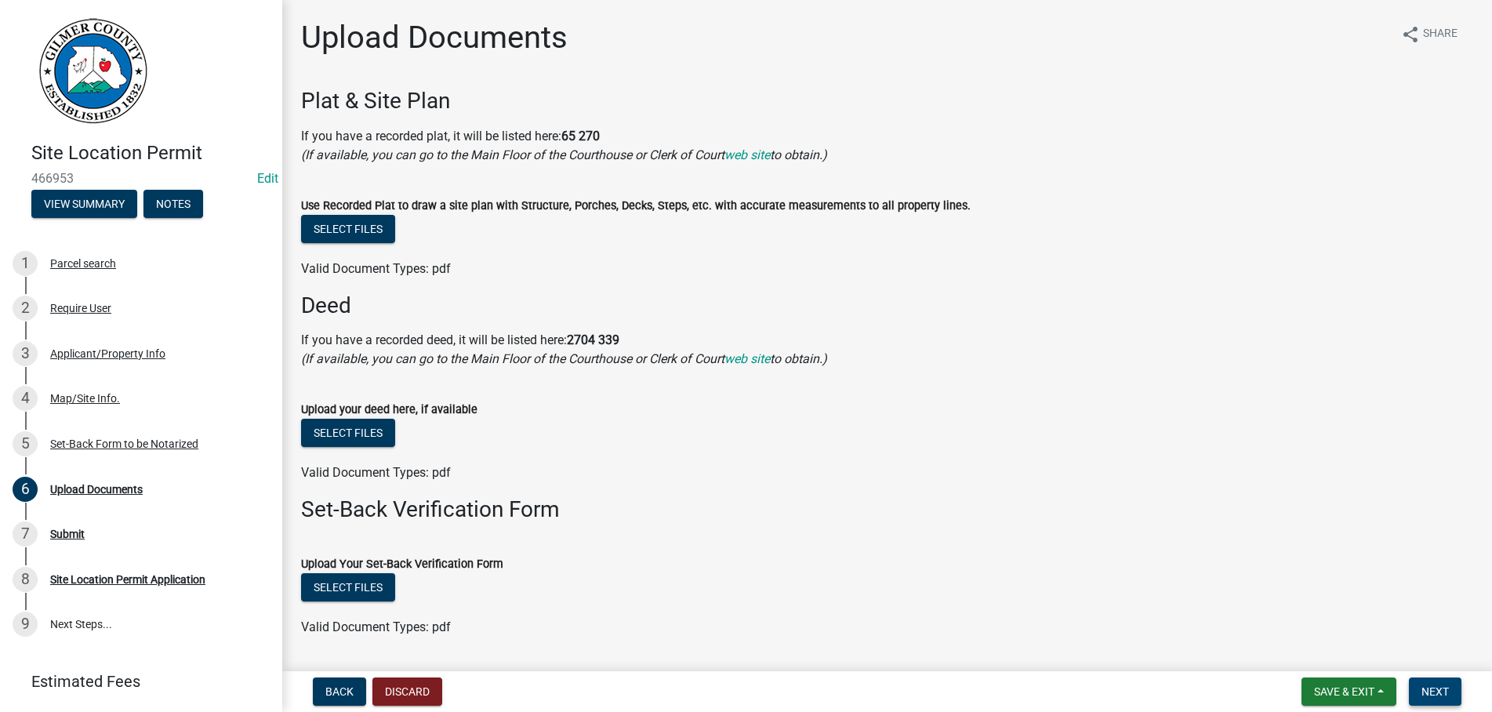
click at [1429, 688] on span "Next" at bounding box center [1434, 691] width 27 height 13
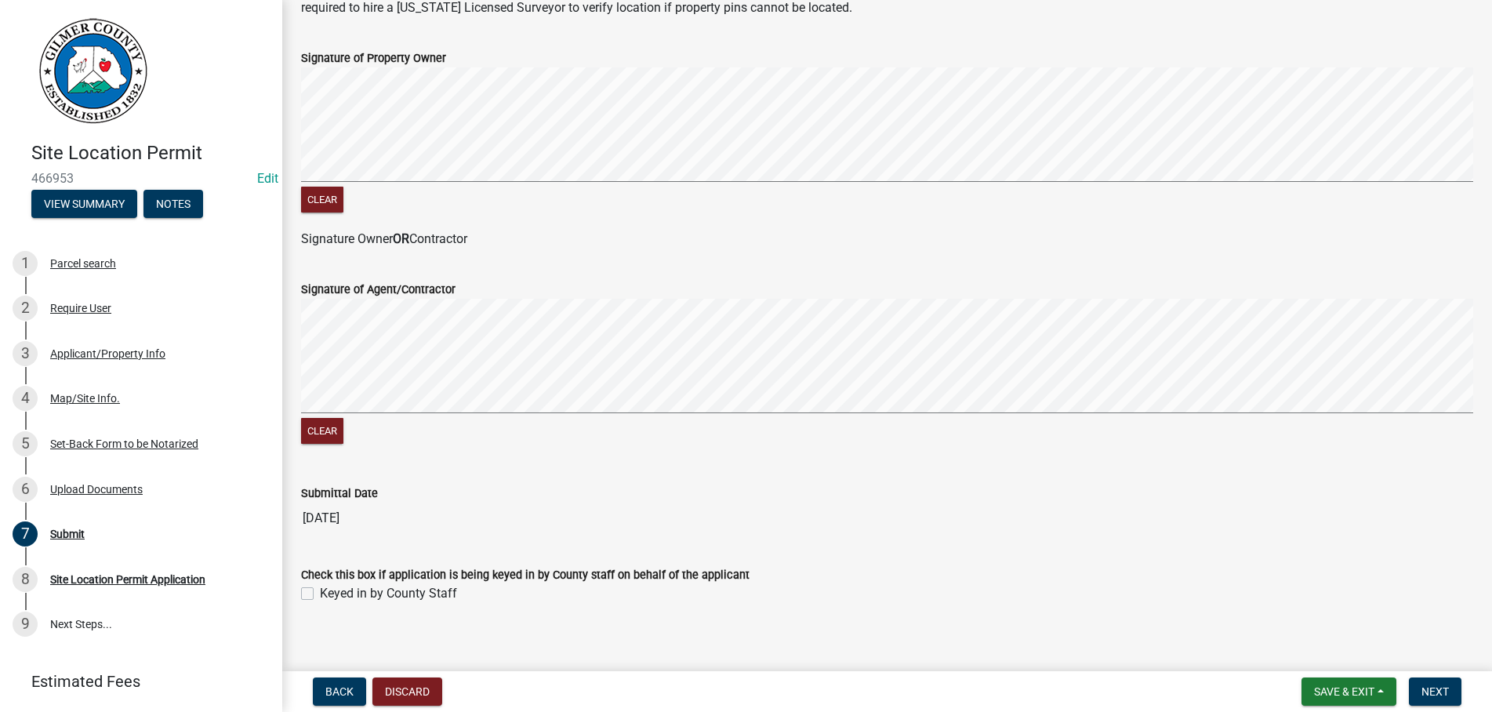
scroll to position [321, 0]
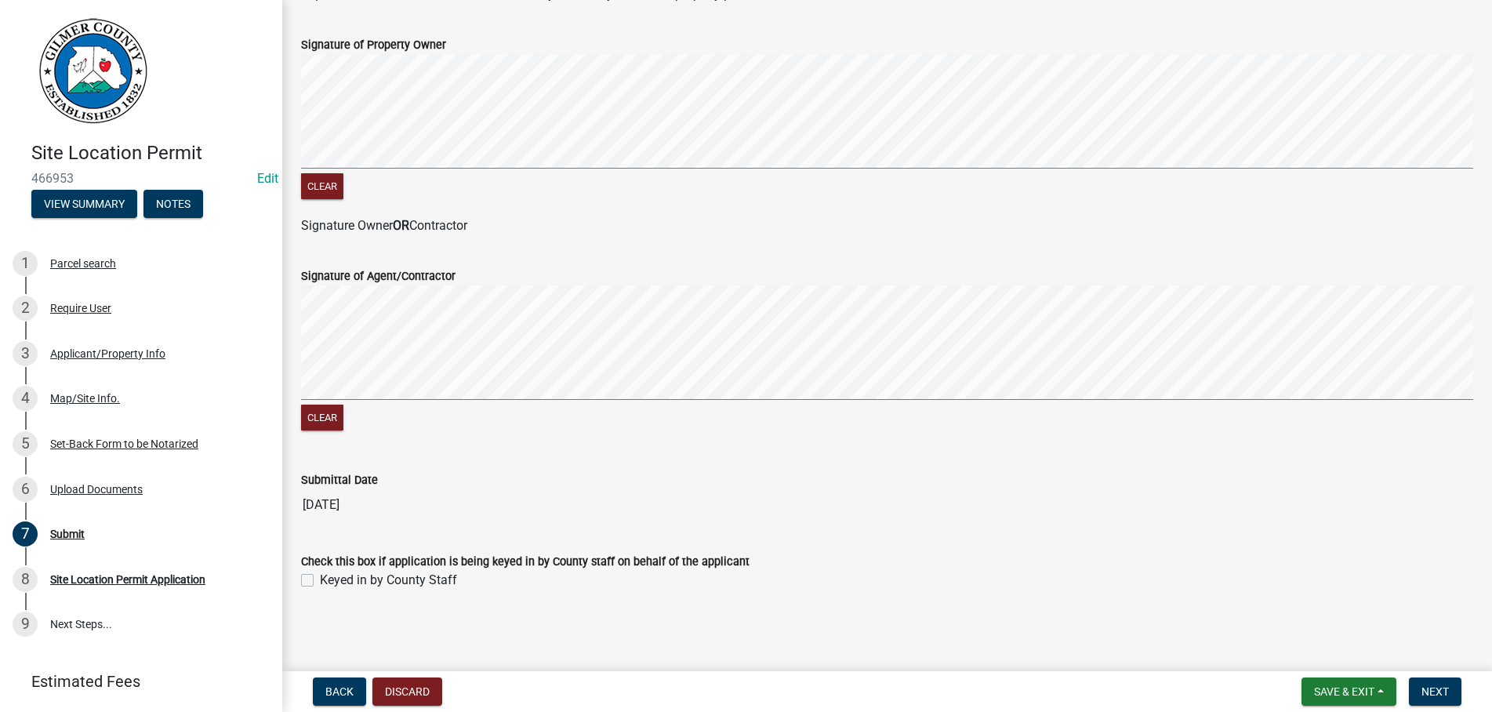
click at [320, 579] on label "Keyed in by County Staff" at bounding box center [388, 580] width 137 height 19
click at [320, 579] on input "Keyed in by County Staff" at bounding box center [325, 576] width 10 height 10
checkbox input "true"
click at [1443, 688] on span "Next" at bounding box center [1434, 691] width 27 height 13
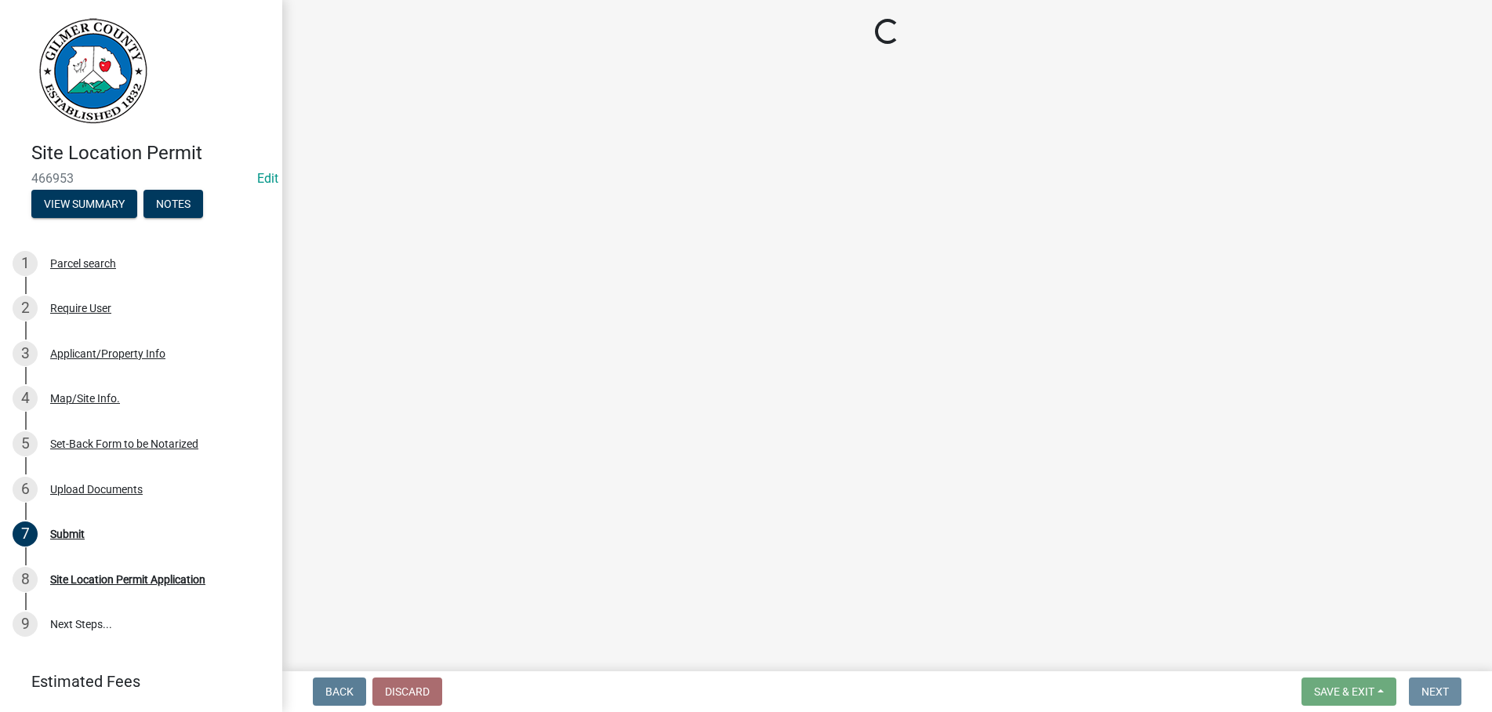
scroll to position [0, 0]
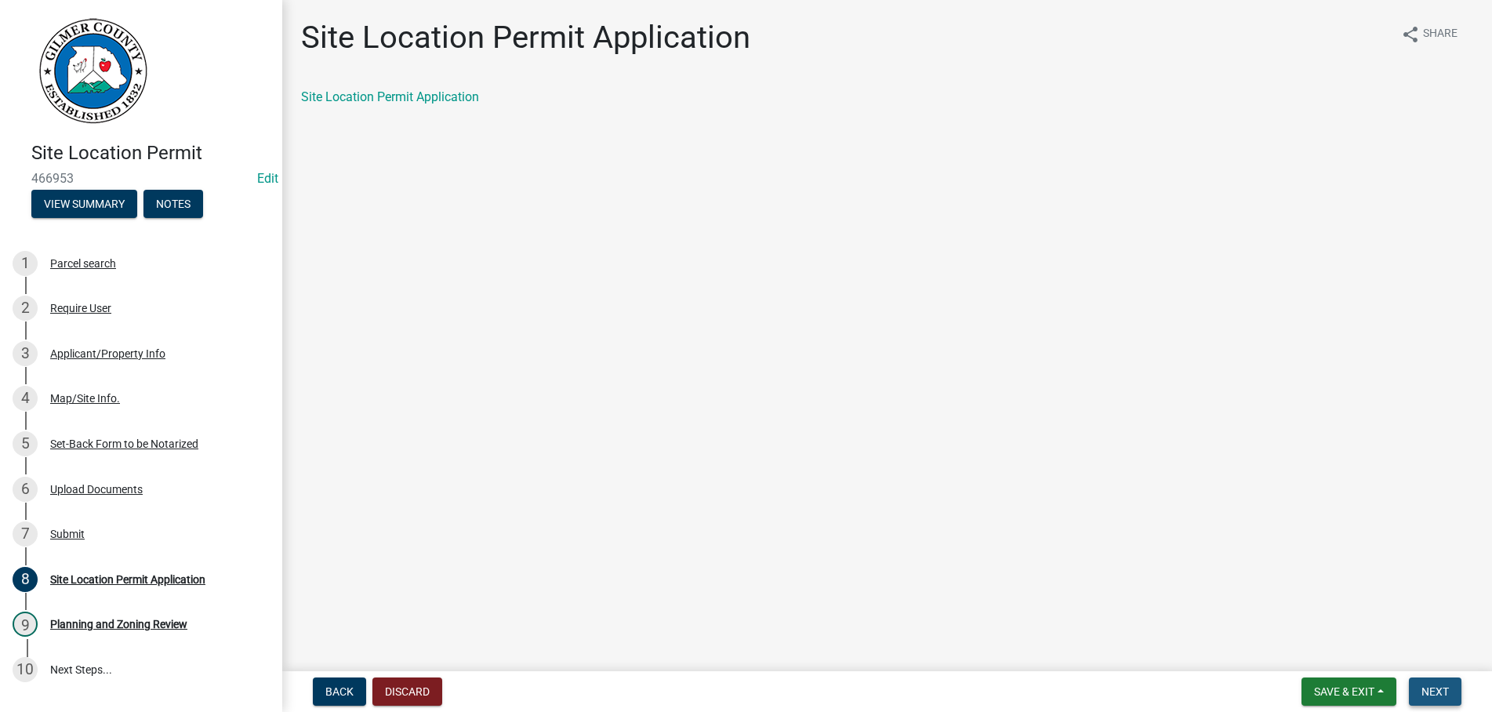
click at [1444, 689] on span "Next" at bounding box center [1434, 691] width 27 height 13
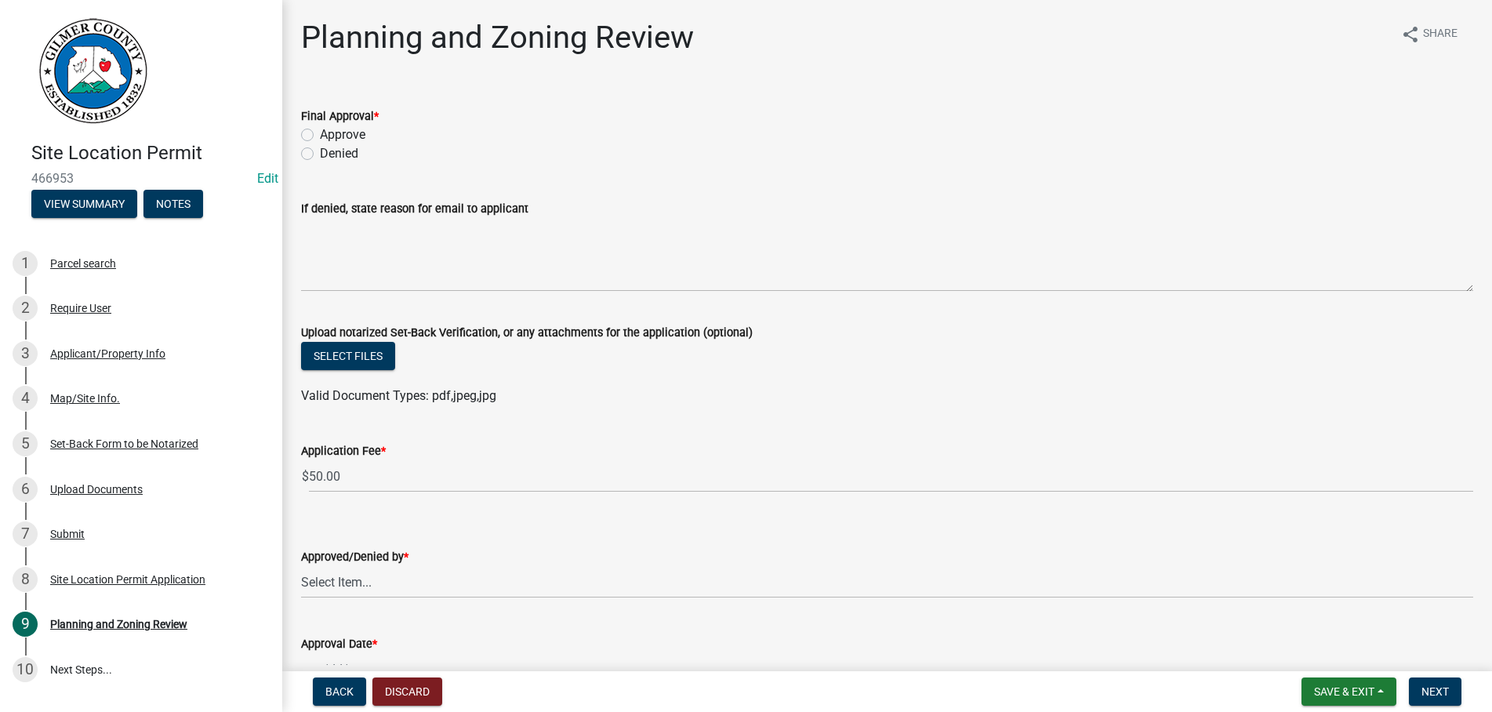
click at [320, 135] on label "Approve" at bounding box center [342, 134] width 45 height 19
click at [320, 135] on input "Approve" at bounding box center [325, 130] width 10 height 10
radio input "true"
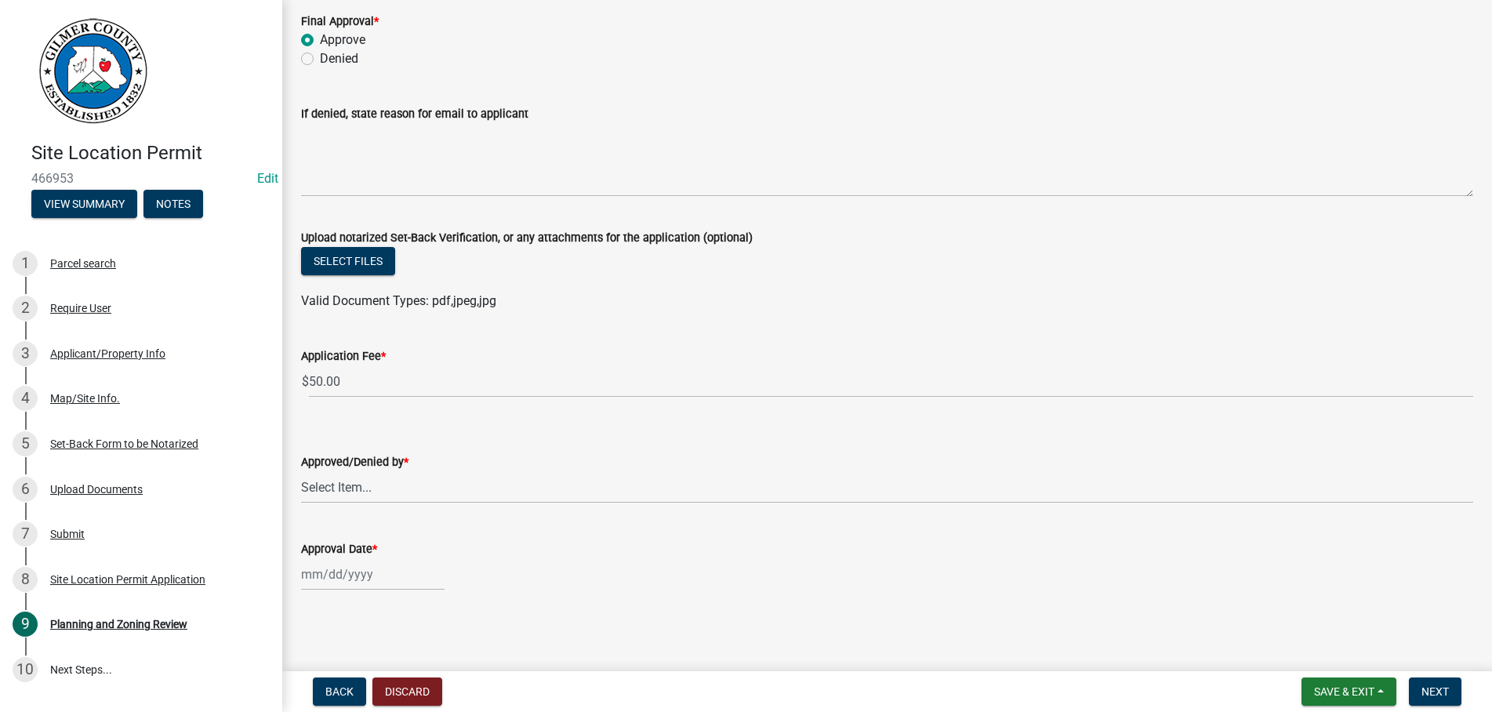
scroll to position [96, 0]
click at [301, 470] on select "Select Item... [PERSON_NAME] [PERSON_NAME] [PERSON_NAME] [PERSON_NAME] [PERSON_…" at bounding box center [887, 486] width 1172 height 32
click option "[PERSON_NAME]" at bounding box center [0, 0] width 0 height 0
select select "b44f7338-8171-40f4-83dd-b8ba3065c966"
select select "8"
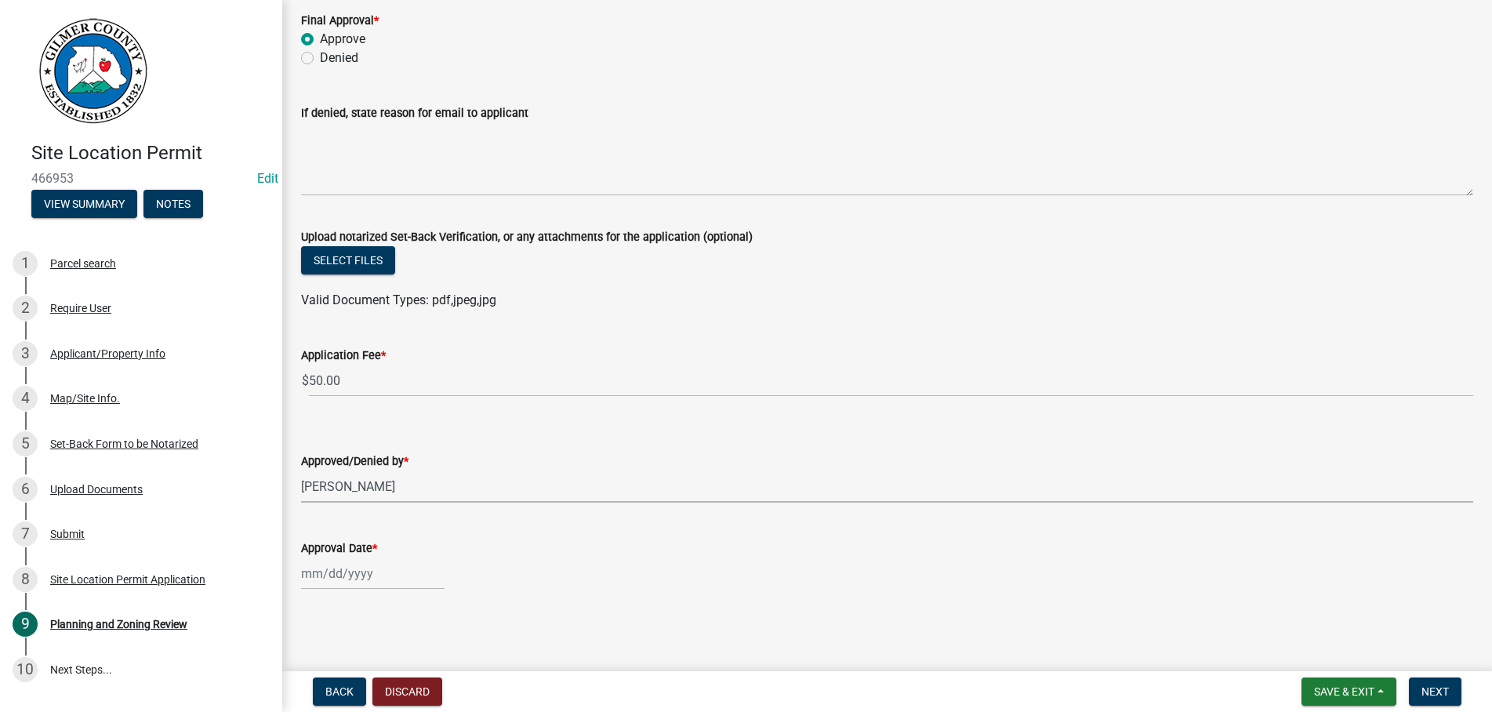
select select "2025"
type input "[DATE]"
click at [1439, 680] on button "Next" at bounding box center [1435, 691] width 53 height 28
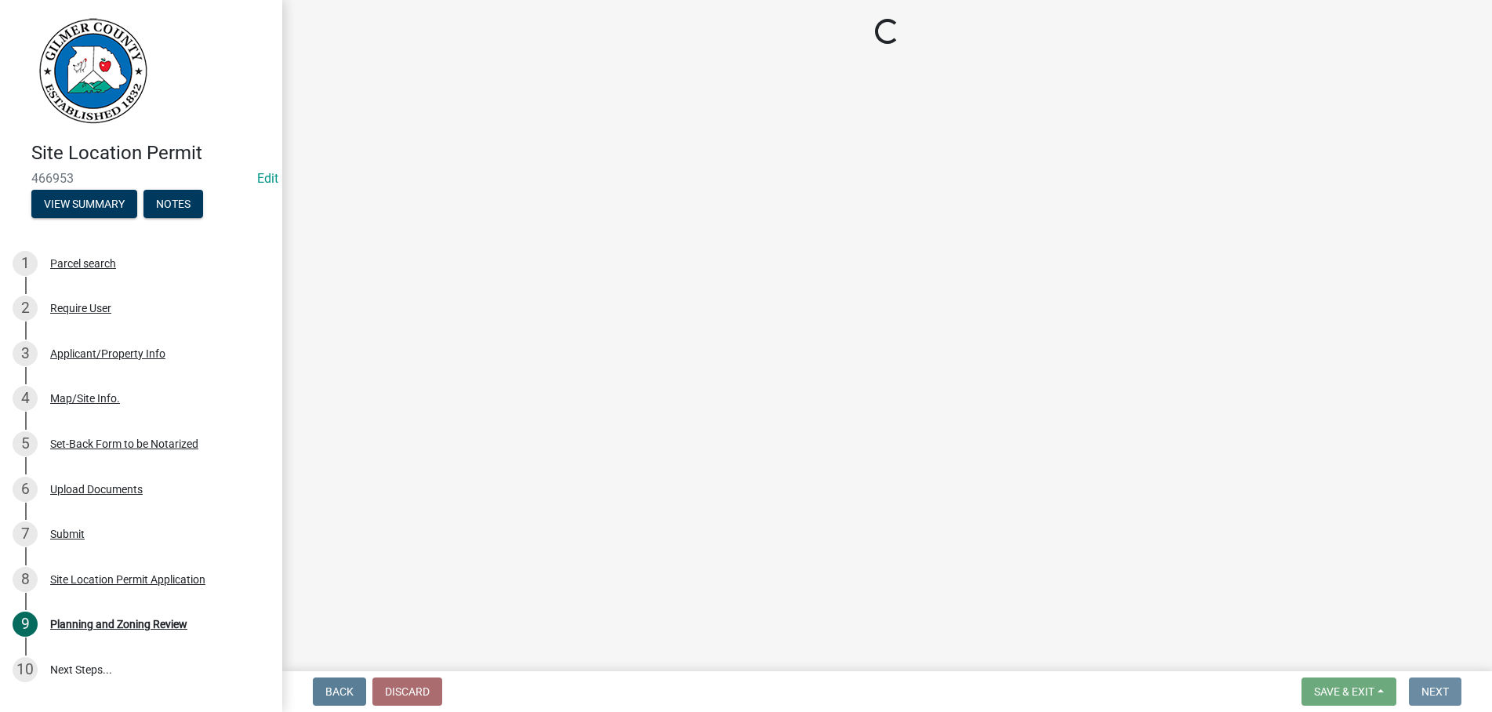
scroll to position [0, 0]
select select "2: 1"
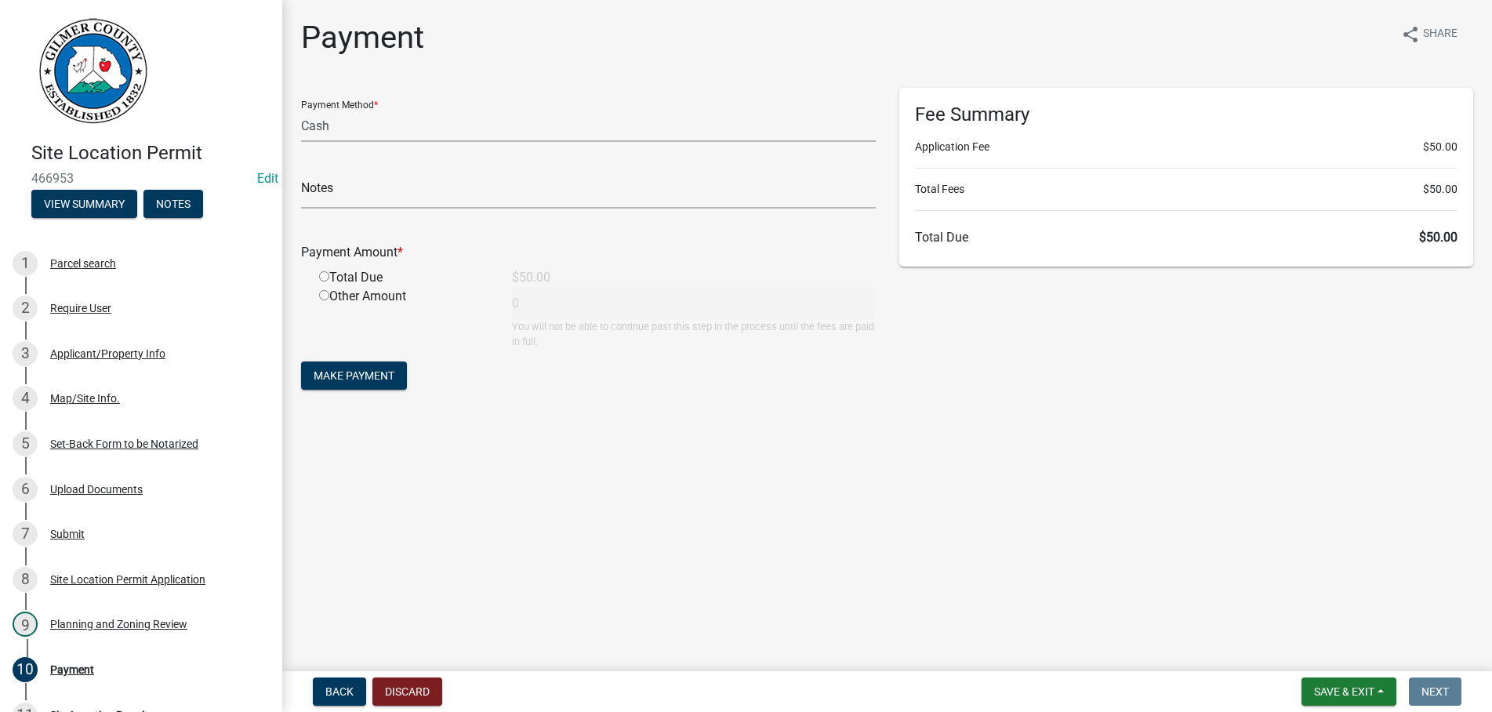
click at [325, 278] on input "radio" at bounding box center [324, 276] width 10 height 10
radio input "true"
type input "50"
click at [338, 374] on span "Make Payment" at bounding box center [354, 375] width 81 height 13
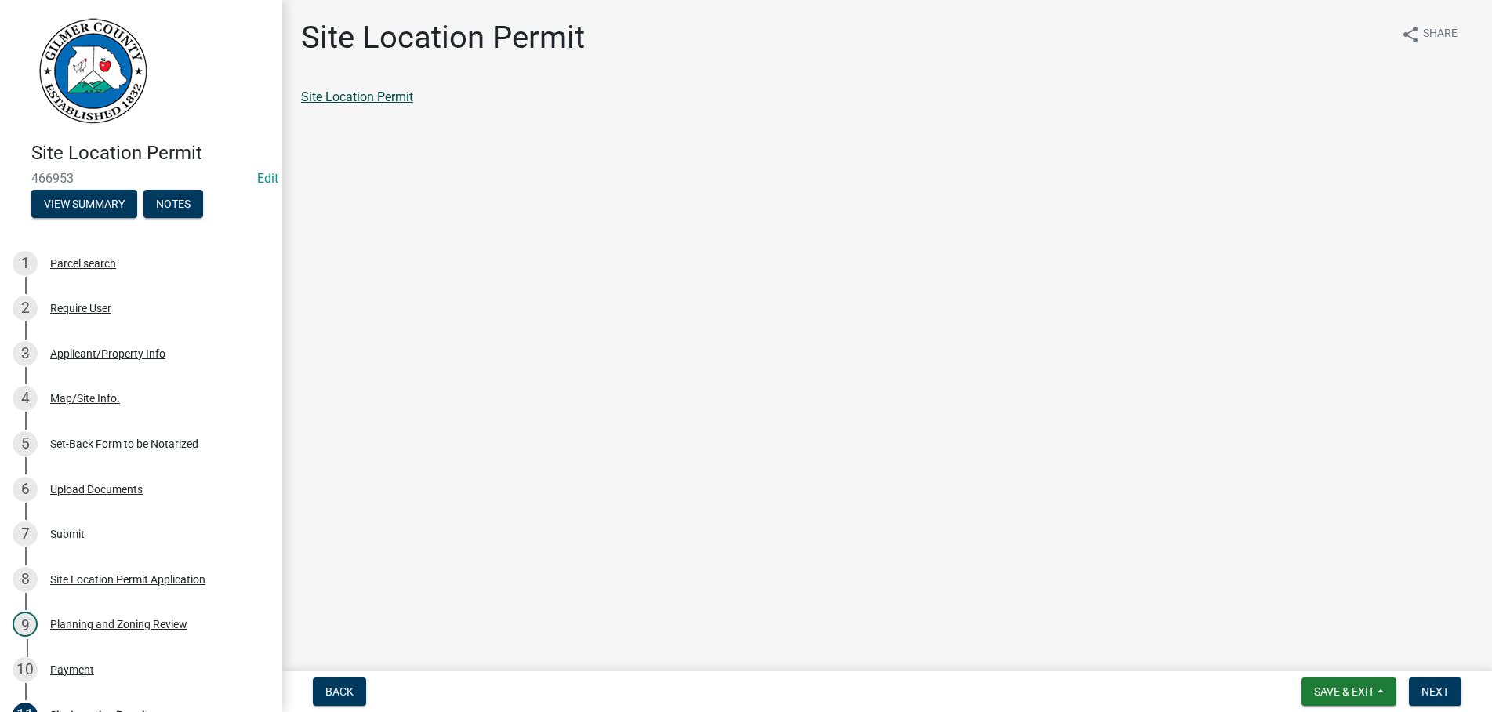
click at [388, 96] on link "Site Location Permit" at bounding box center [357, 96] width 112 height 15
click at [357, 96] on link "Site Location Permit" at bounding box center [357, 96] width 112 height 15
click at [1438, 691] on span "Next" at bounding box center [1434, 691] width 27 height 13
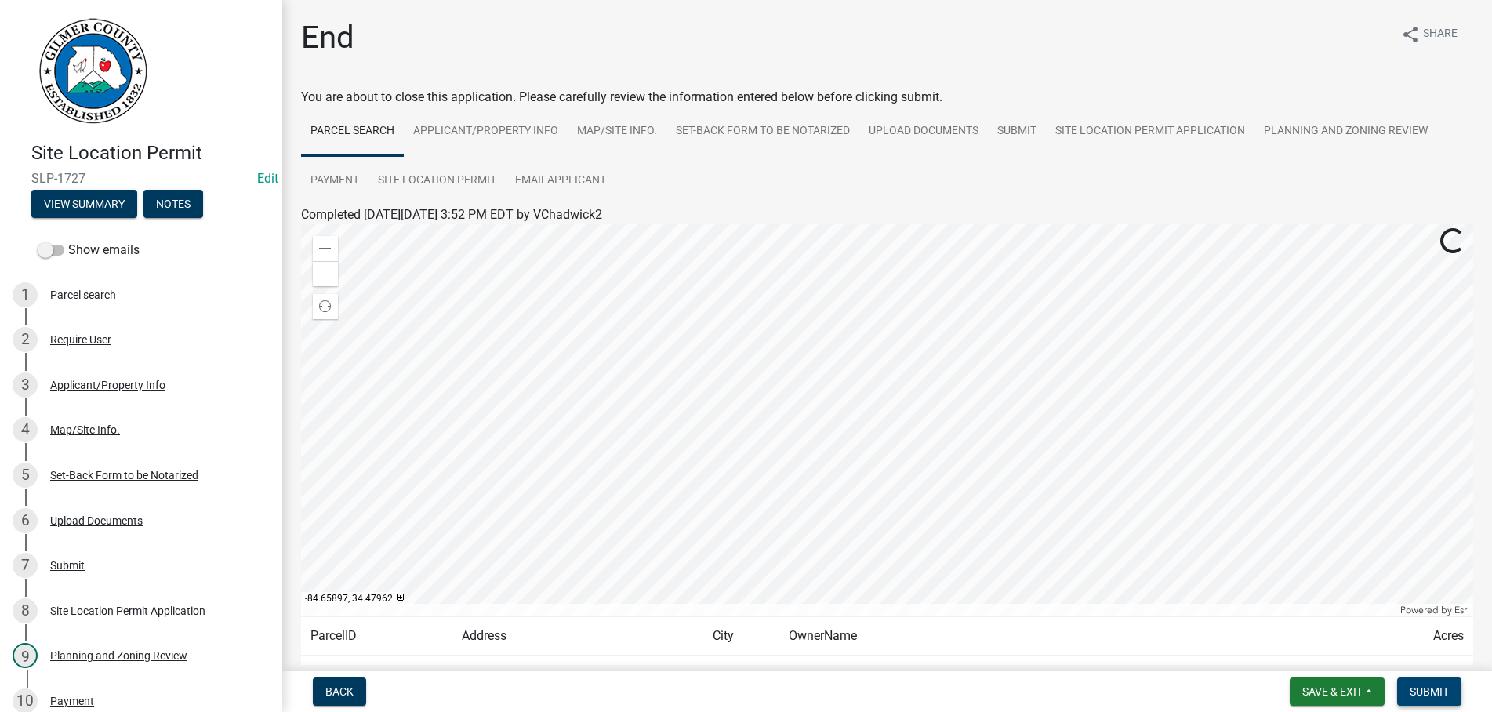
click at [1433, 700] on button "Submit" at bounding box center [1429, 691] width 64 height 28
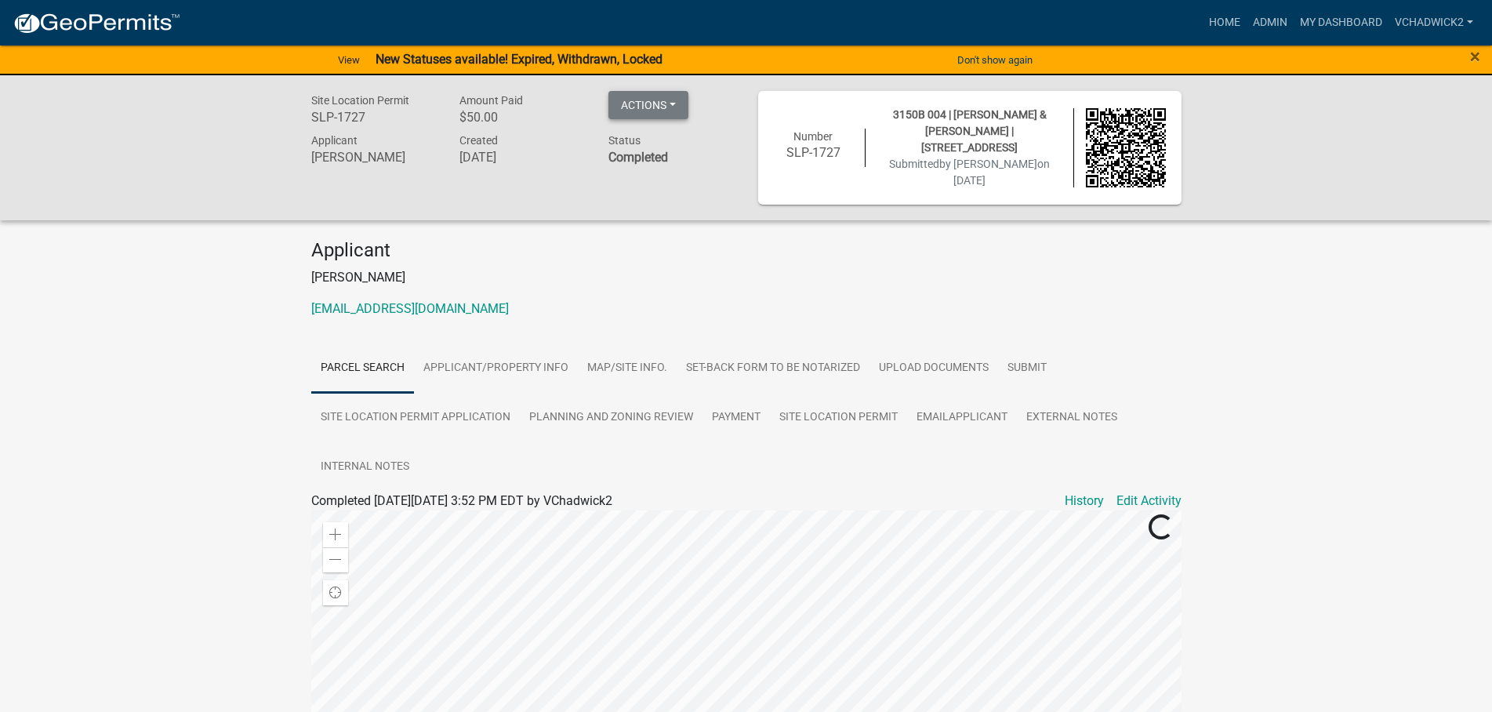
click at [657, 93] on button "Actions" at bounding box center [648, 105] width 80 height 28
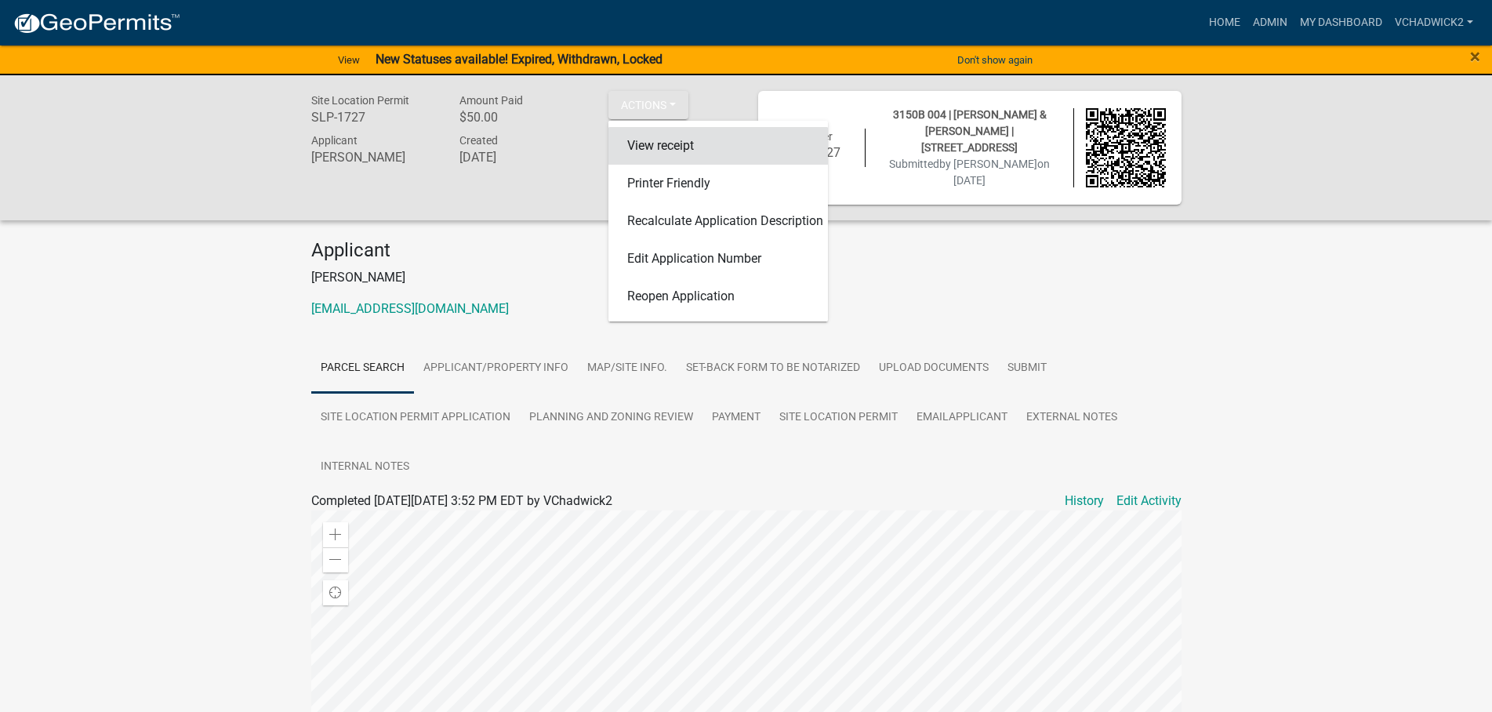
click at [662, 141] on link "View receipt" at bounding box center [718, 146] width 220 height 38
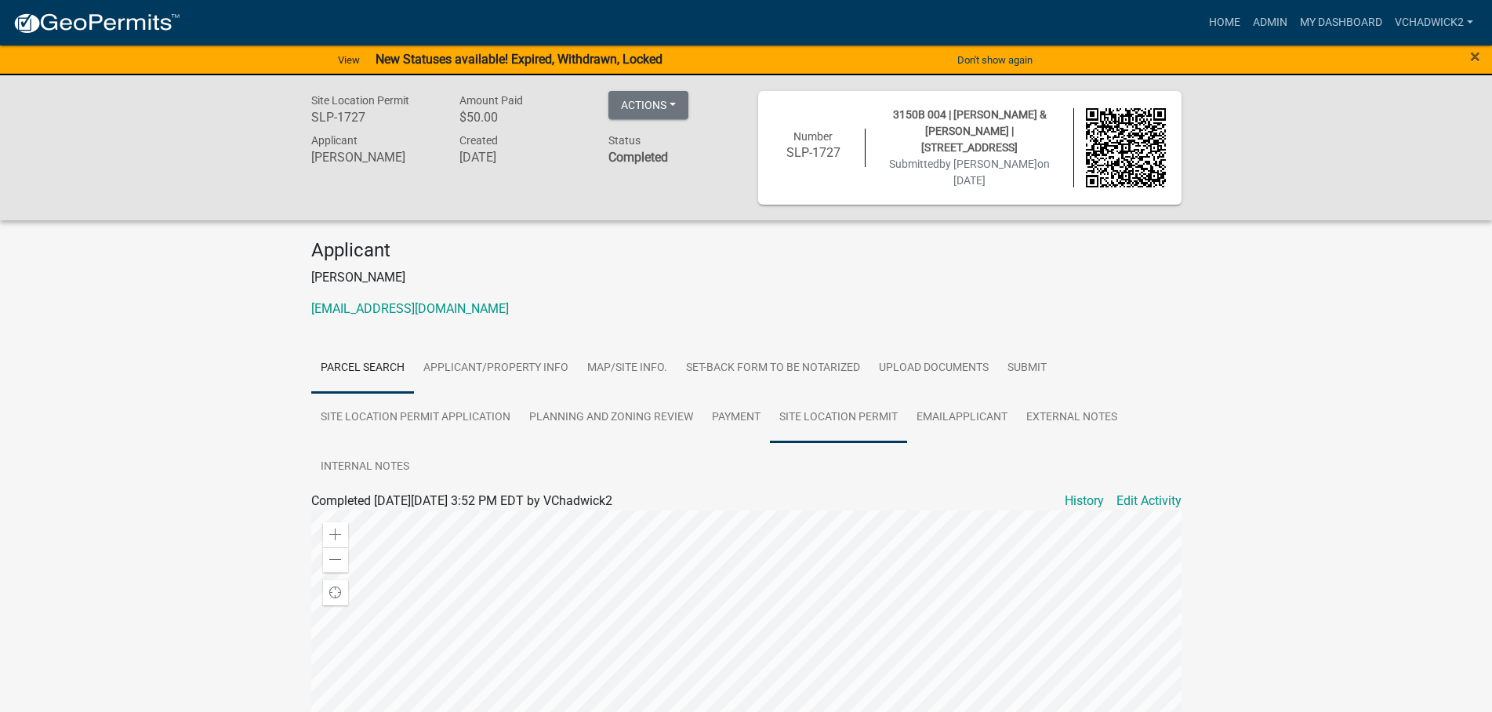
click at [828, 403] on link "Site Location Permit" at bounding box center [838, 418] width 137 height 50
click at [335, 519] on link "Site Location Permit" at bounding box center [367, 519] width 112 height 15
click at [1252, 17] on link "Admin" at bounding box center [1270, 23] width 47 height 30
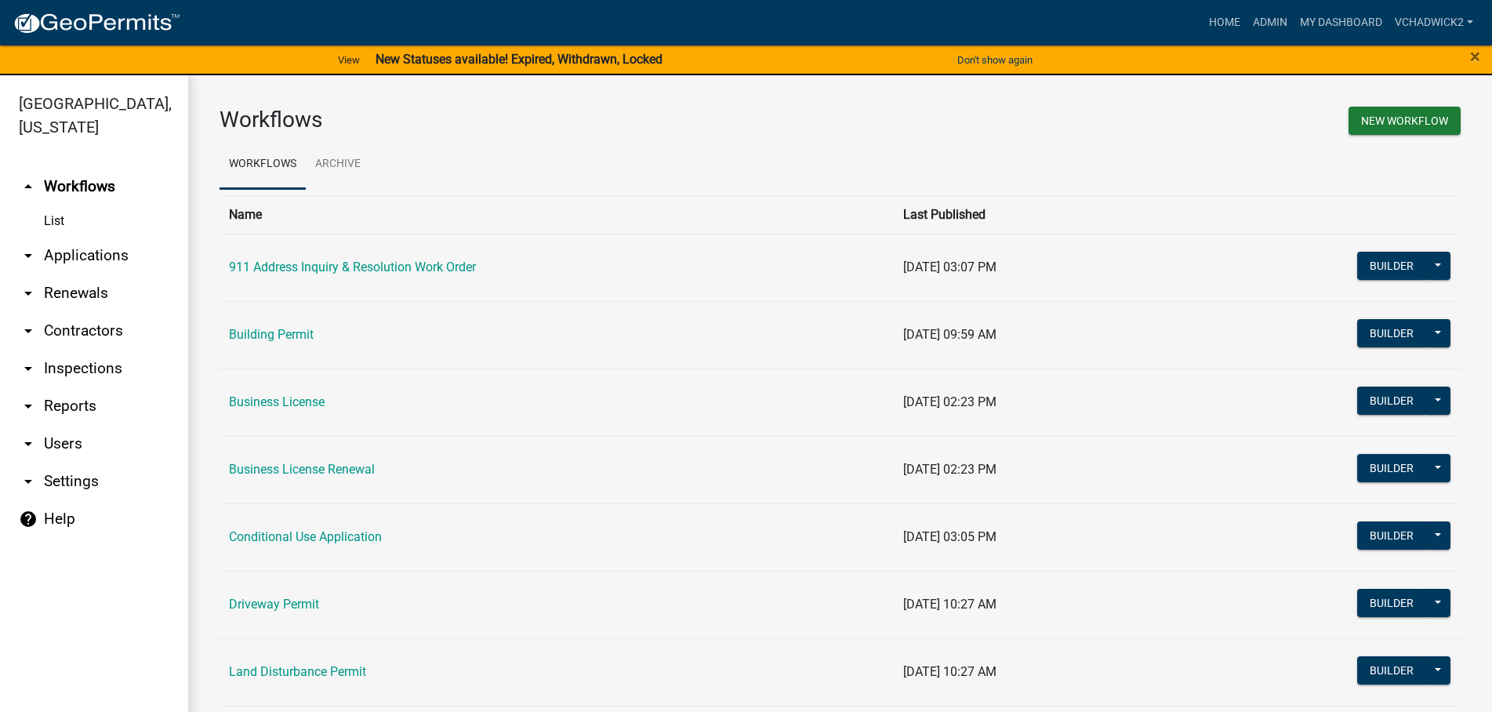
click at [74, 256] on link "arrow_drop_down Applications" at bounding box center [94, 256] width 188 height 38
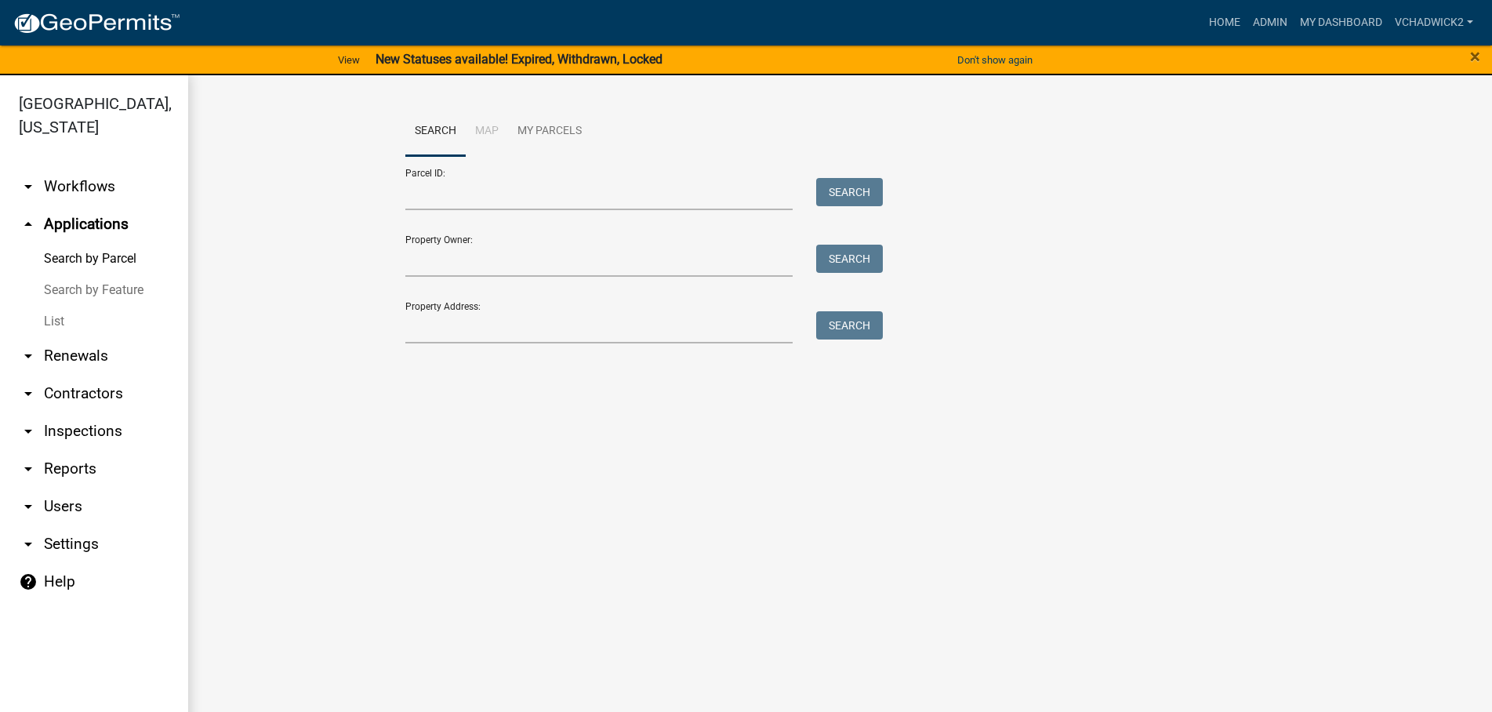
click at [42, 317] on link "List" at bounding box center [94, 321] width 188 height 31
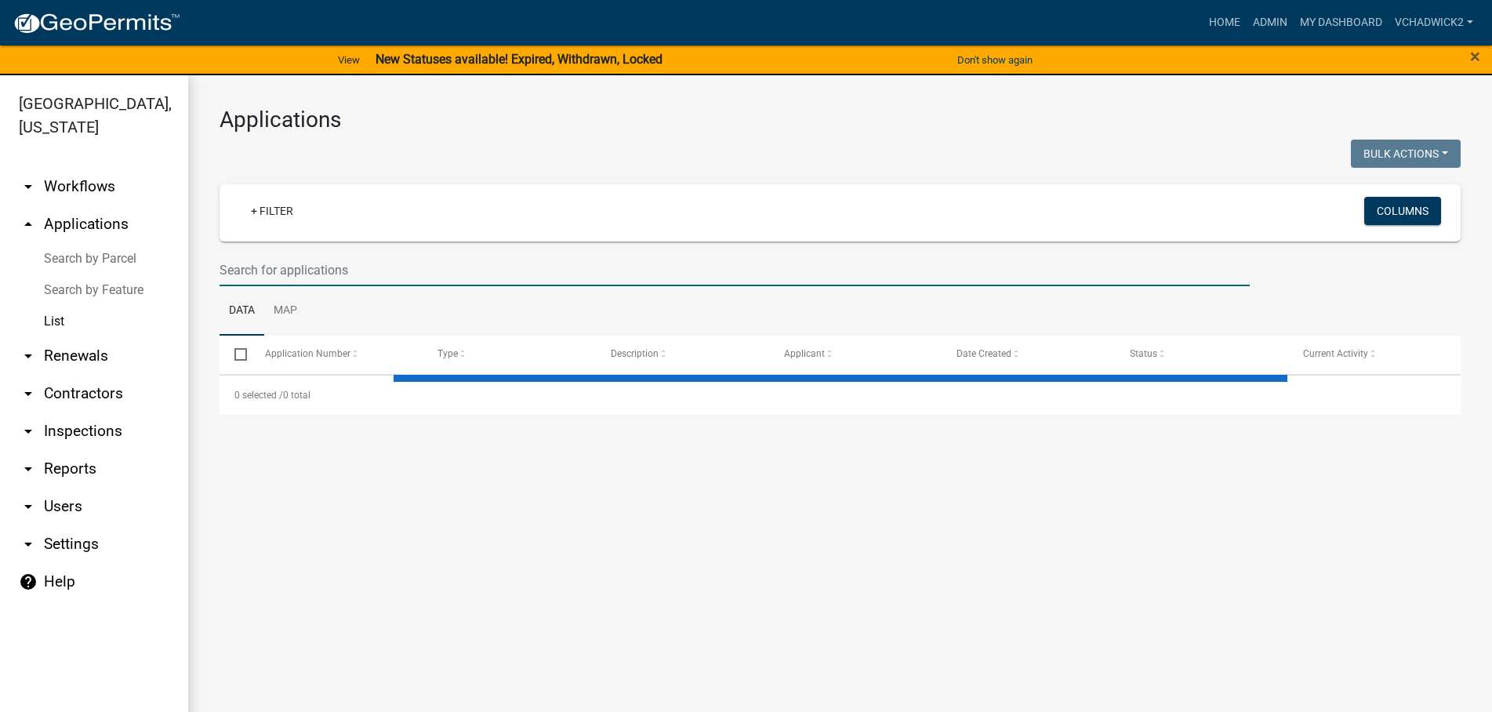
click at [361, 270] on input "text" at bounding box center [735, 270] width 1030 height 32
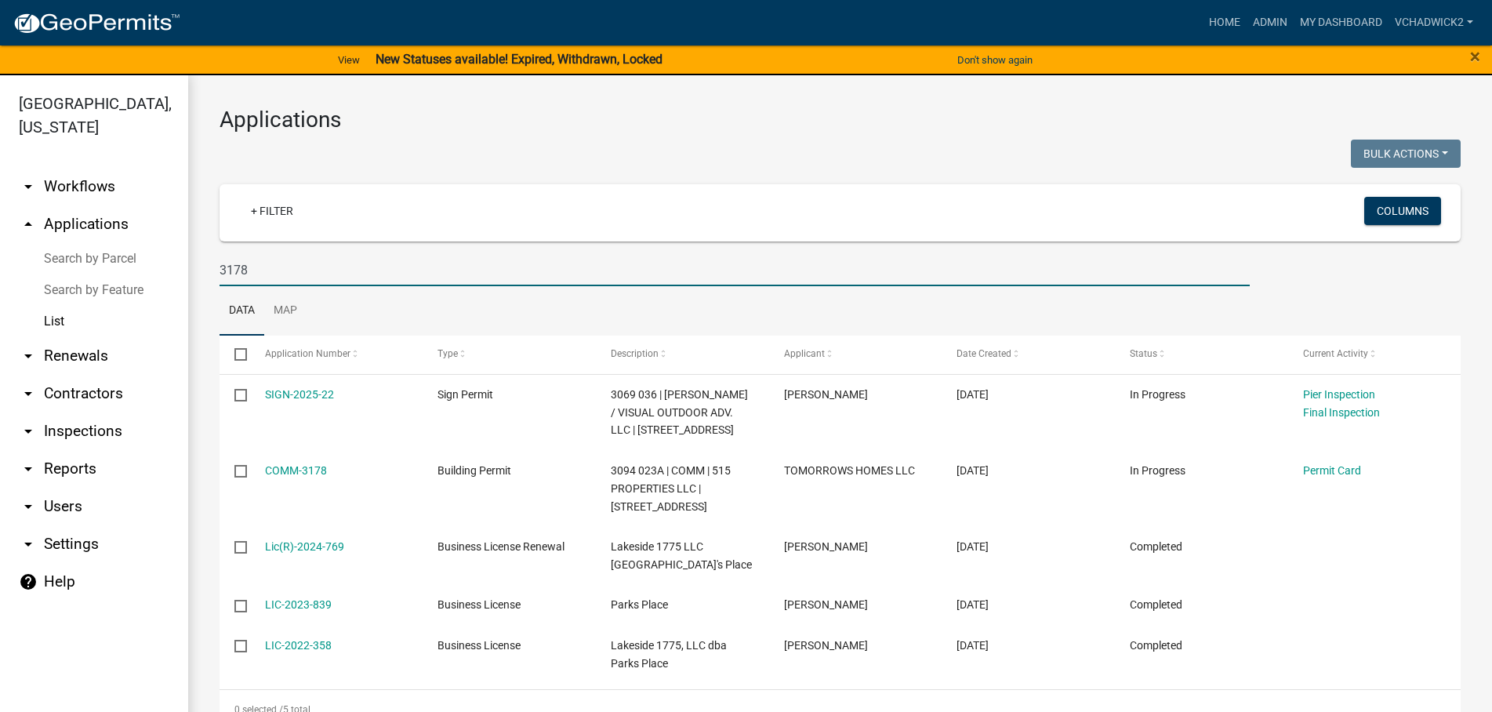
type input "3178"
click at [1229, 20] on link "Home" at bounding box center [1225, 23] width 44 height 30
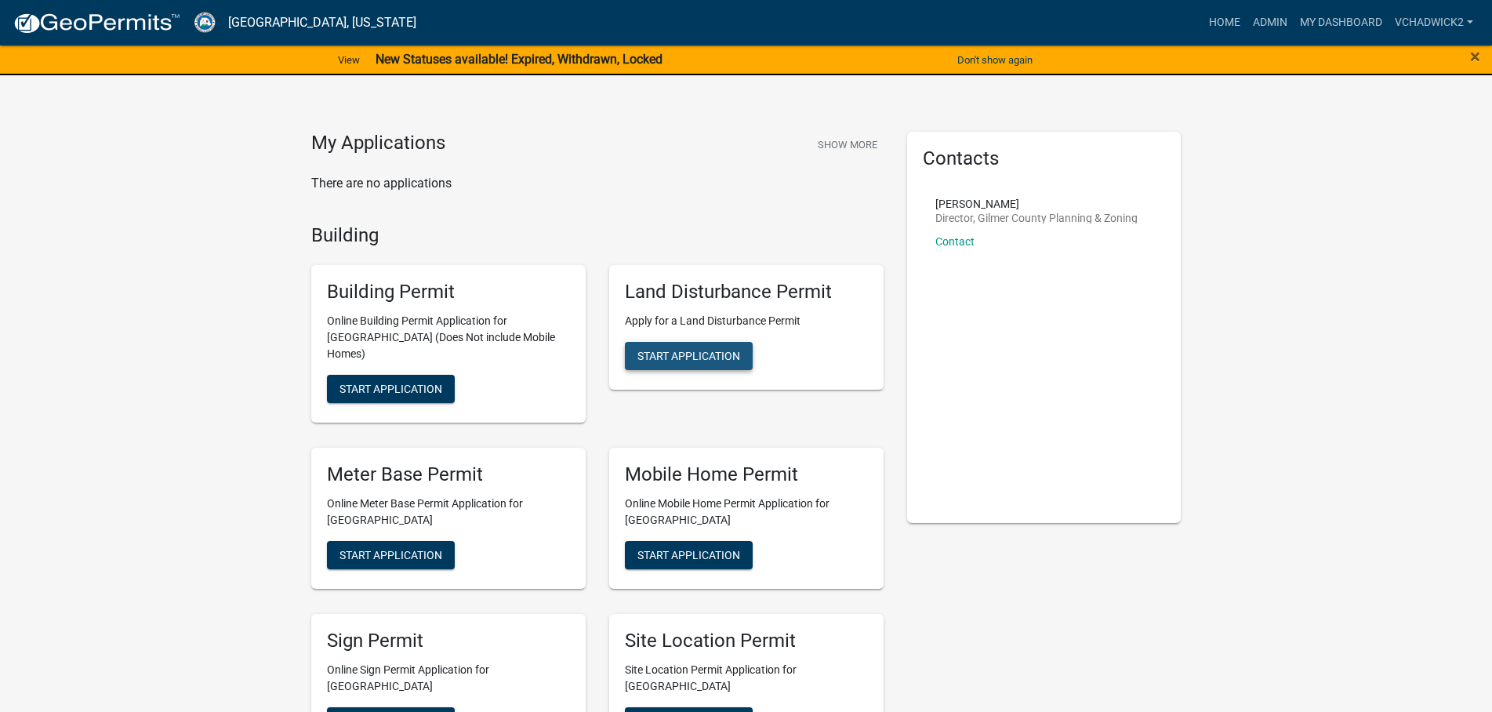
click at [684, 357] on span "Start Application" at bounding box center [688, 356] width 103 height 13
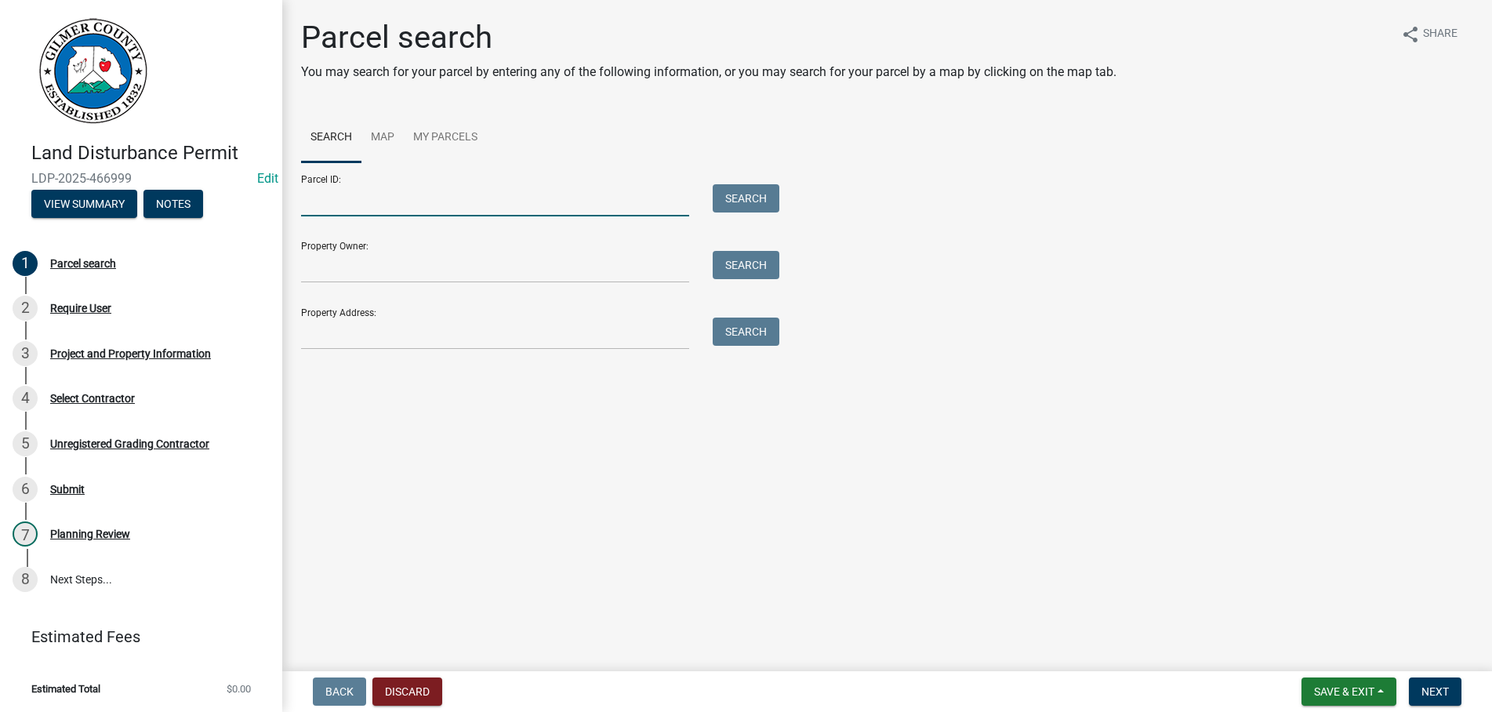
click at [355, 194] on input "Parcel ID:" at bounding box center [495, 200] width 388 height 32
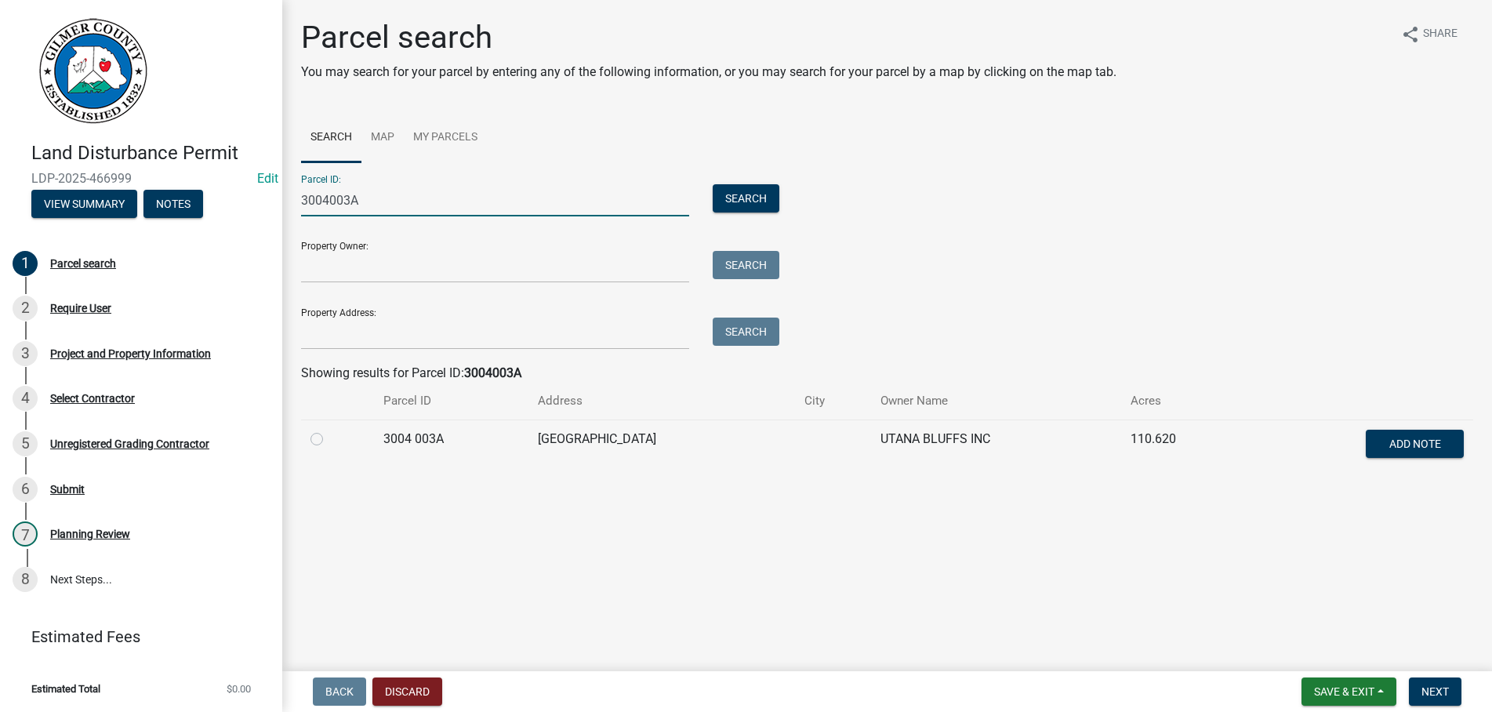
type input "3004003A"
click at [329, 430] on label at bounding box center [329, 430] width 0 height 0
click at [329, 440] on 003A "radio" at bounding box center [334, 435] width 10 height 10
radio 003A "true"
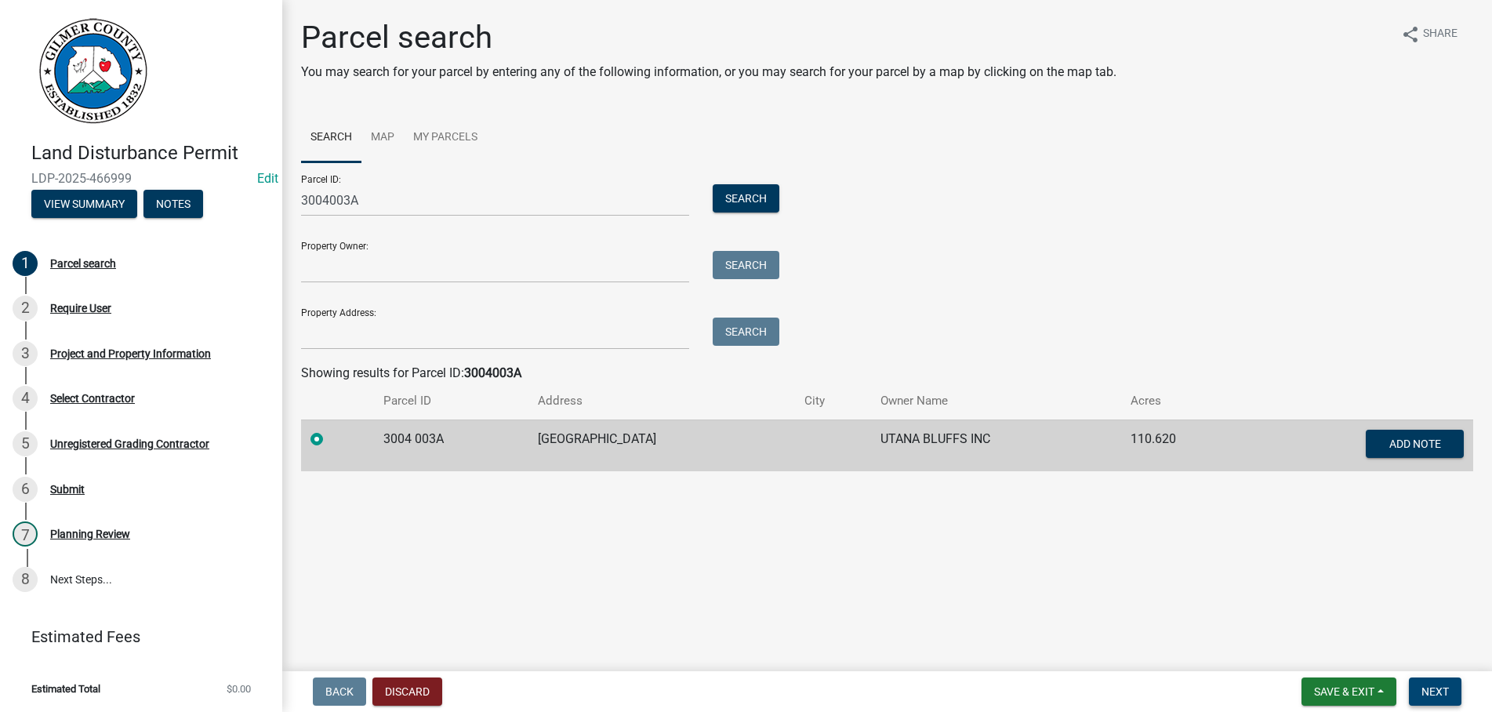
click at [1443, 692] on span "Next" at bounding box center [1434, 691] width 27 height 13
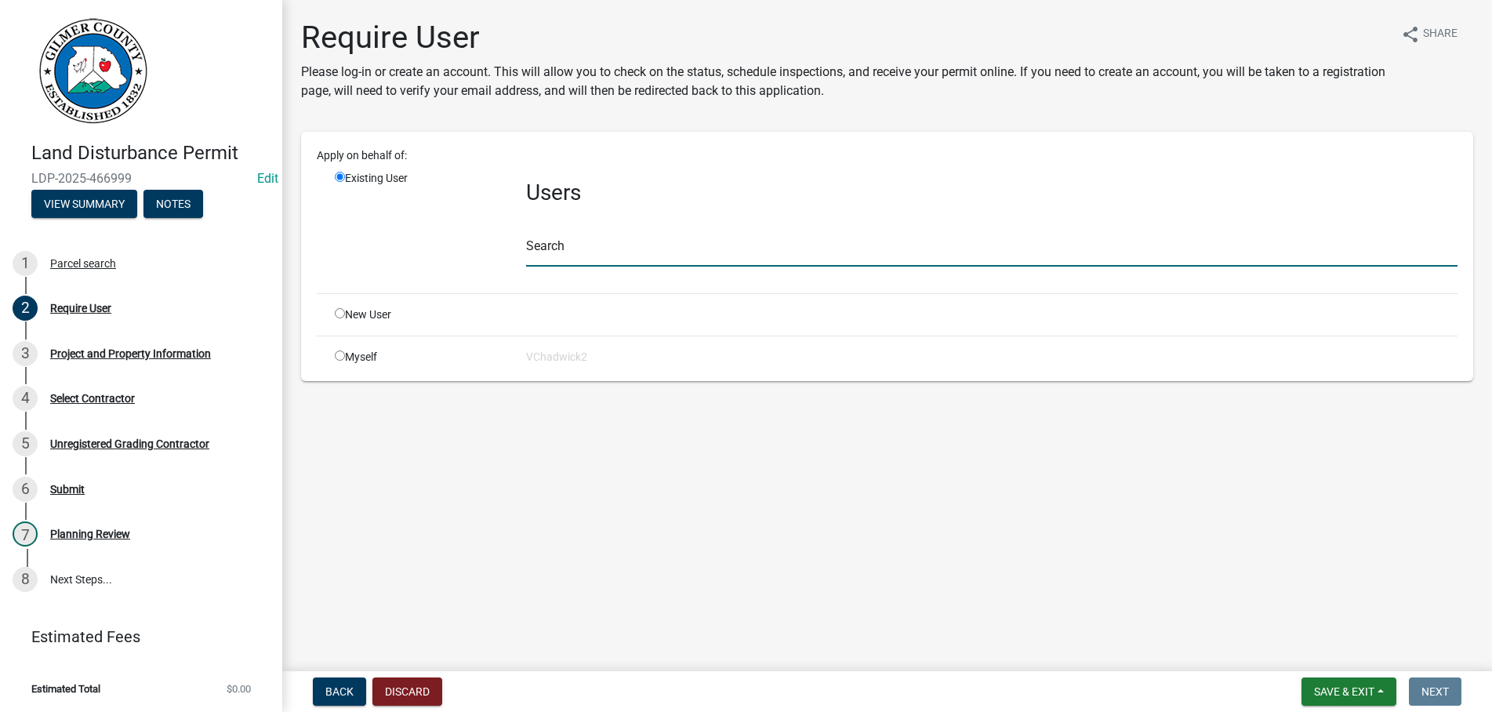
drag, startPoint x: 557, startPoint y: 251, endPoint x: 940, endPoint y: 205, distance: 386.1
click at [574, 252] on input "text" at bounding box center [991, 250] width 931 height 32
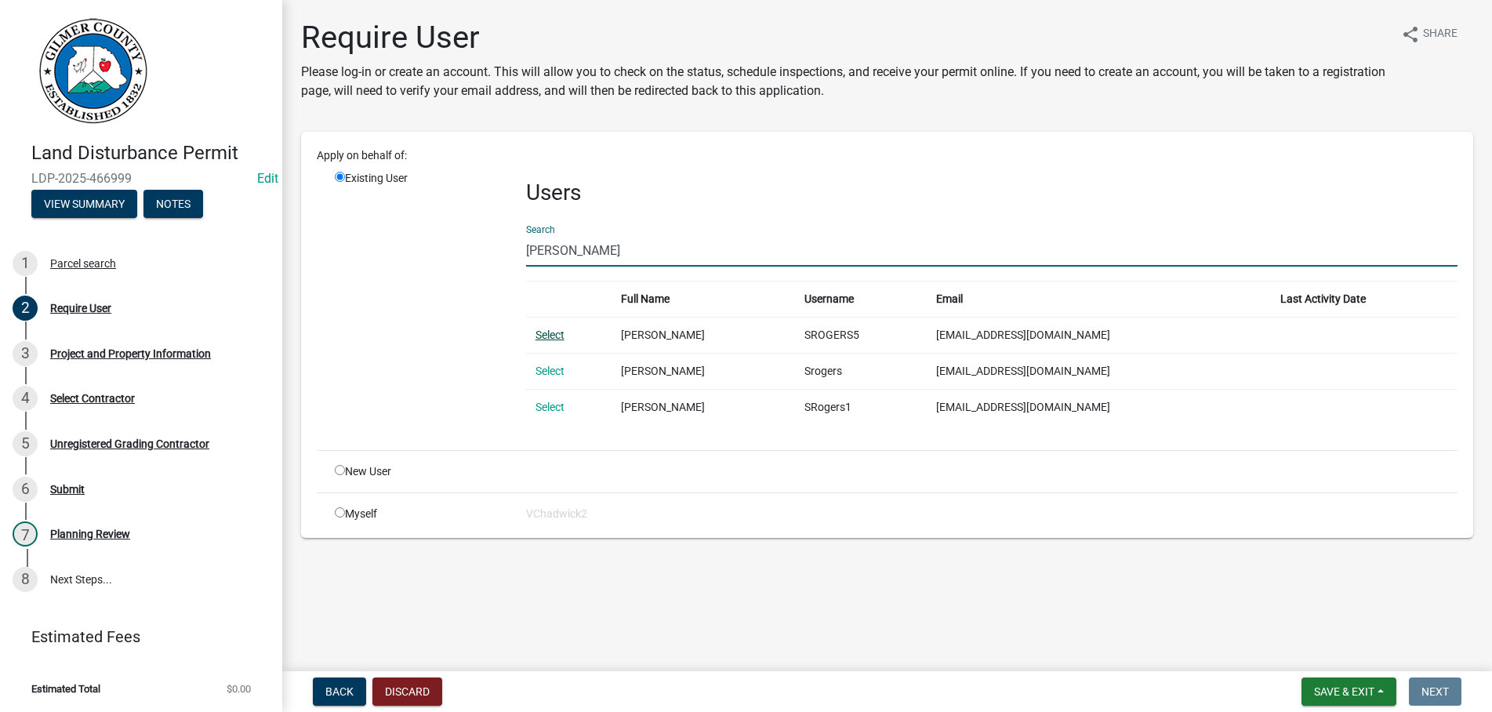
type input "[PERSON_NAME]"
click at [557, 330] on link "Select" at bounding box center [550, 335] width 29 height 13
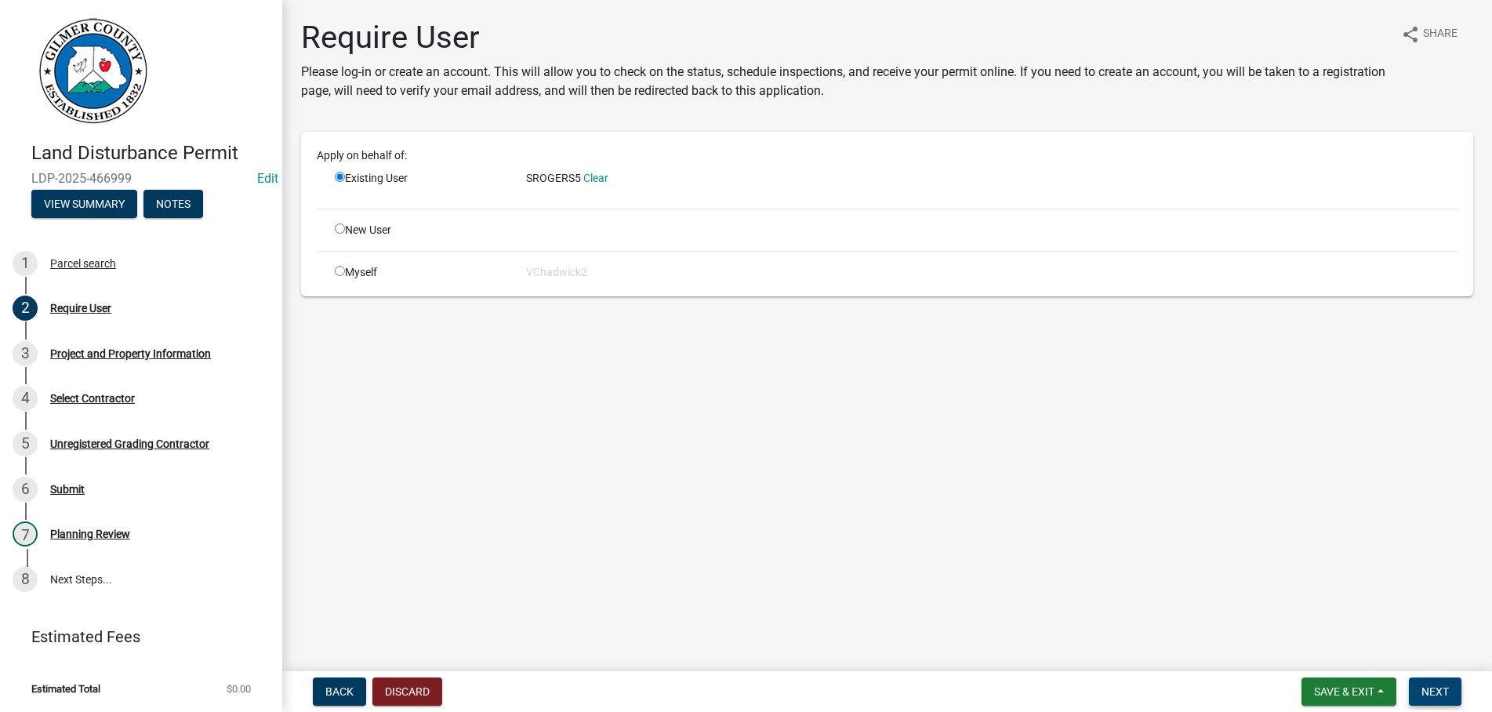
click at [1425, 685] on span "Next" at bounding box center [1434, 691] width 27 height 13
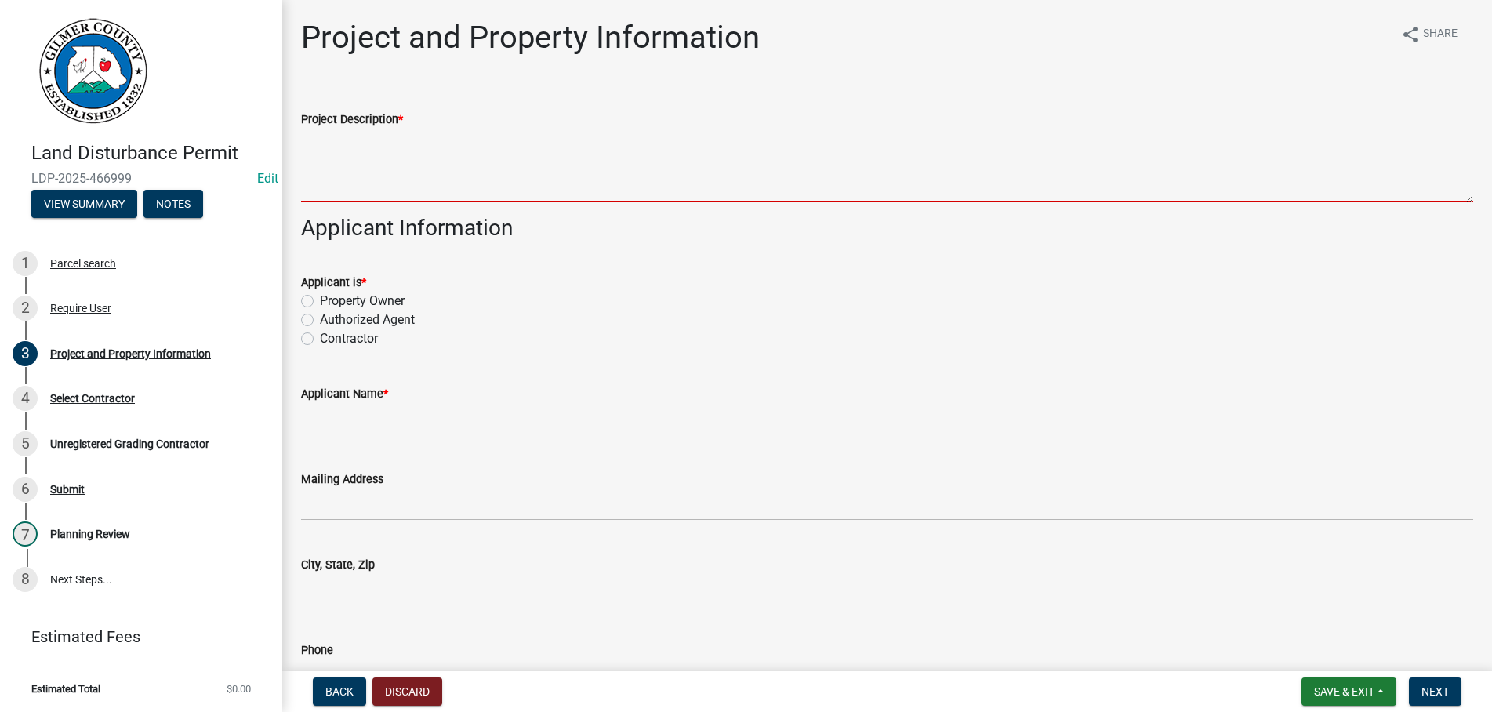
click at [467, 184] on textarea "Project Description *" at bounding box center [887, 166] width 1172 height 74
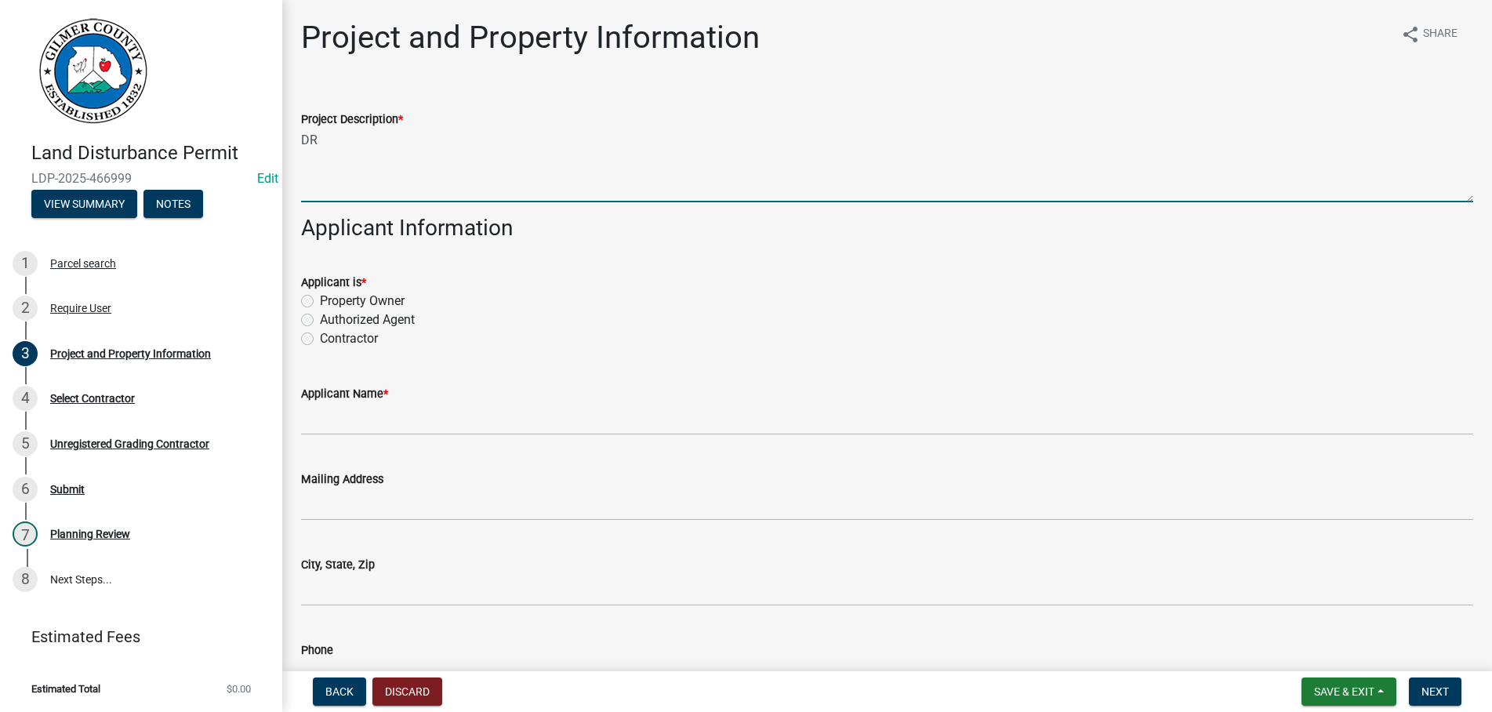
type textarea "D"
type textarea "ROAD & CUL-DE-SAC"
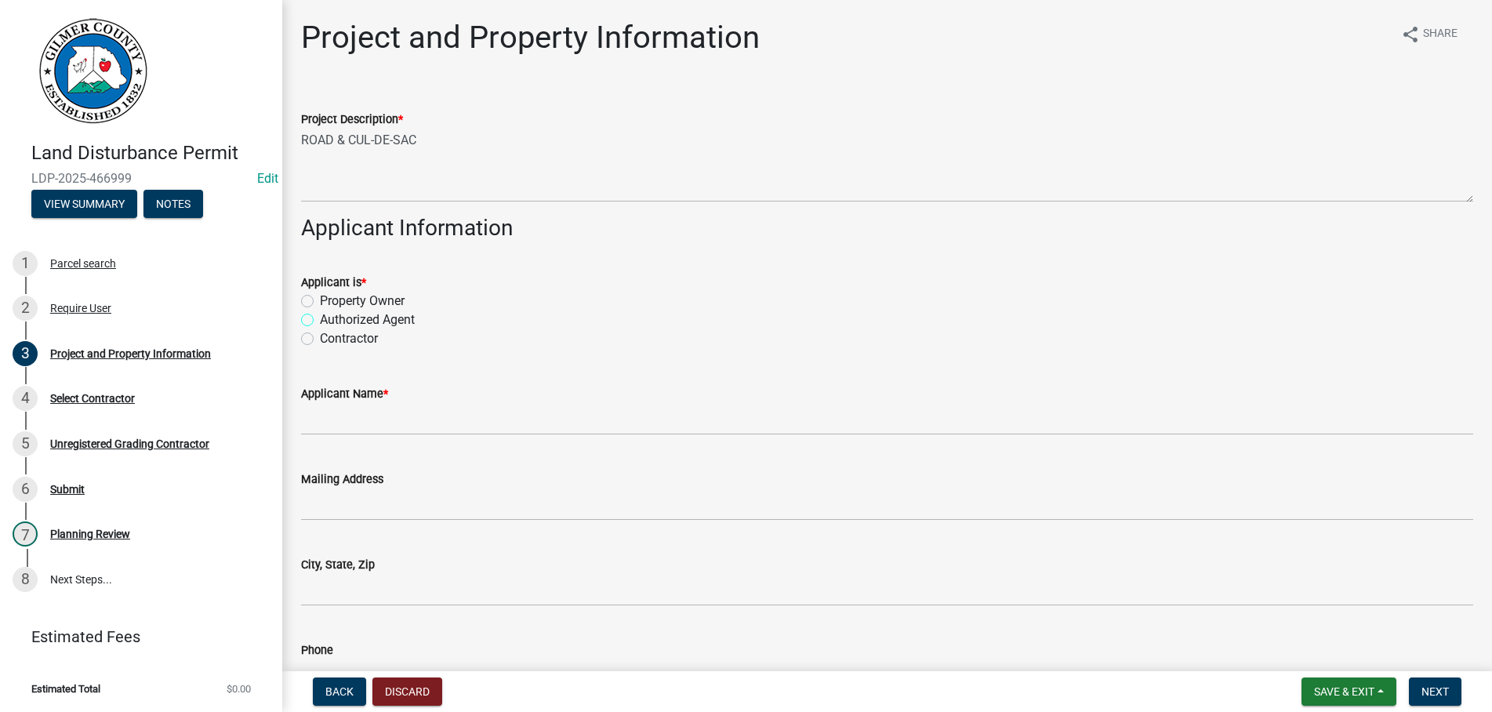
click at [320, 310] on input "Authorized Agent" at bounding box center [325, 315] width 10 height 10
radio input "true"
click at [320, 329] on input "Contractor" at bounding box center [325, 334] width 10 height 10
radio input "true"
click at [320, 329] on input "Contractor" at bounding box center [325, 334] width 10 height 10
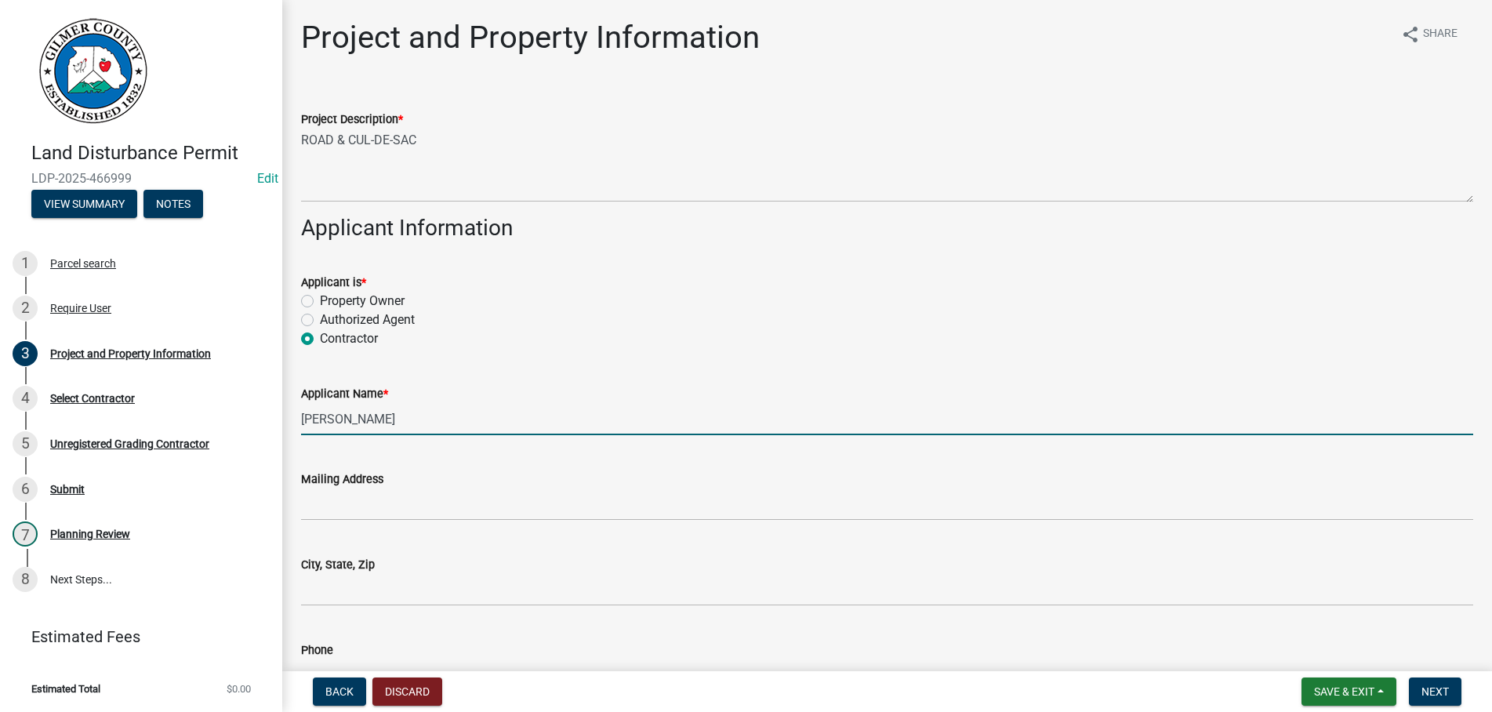
type input "[PERSON_NAME]"
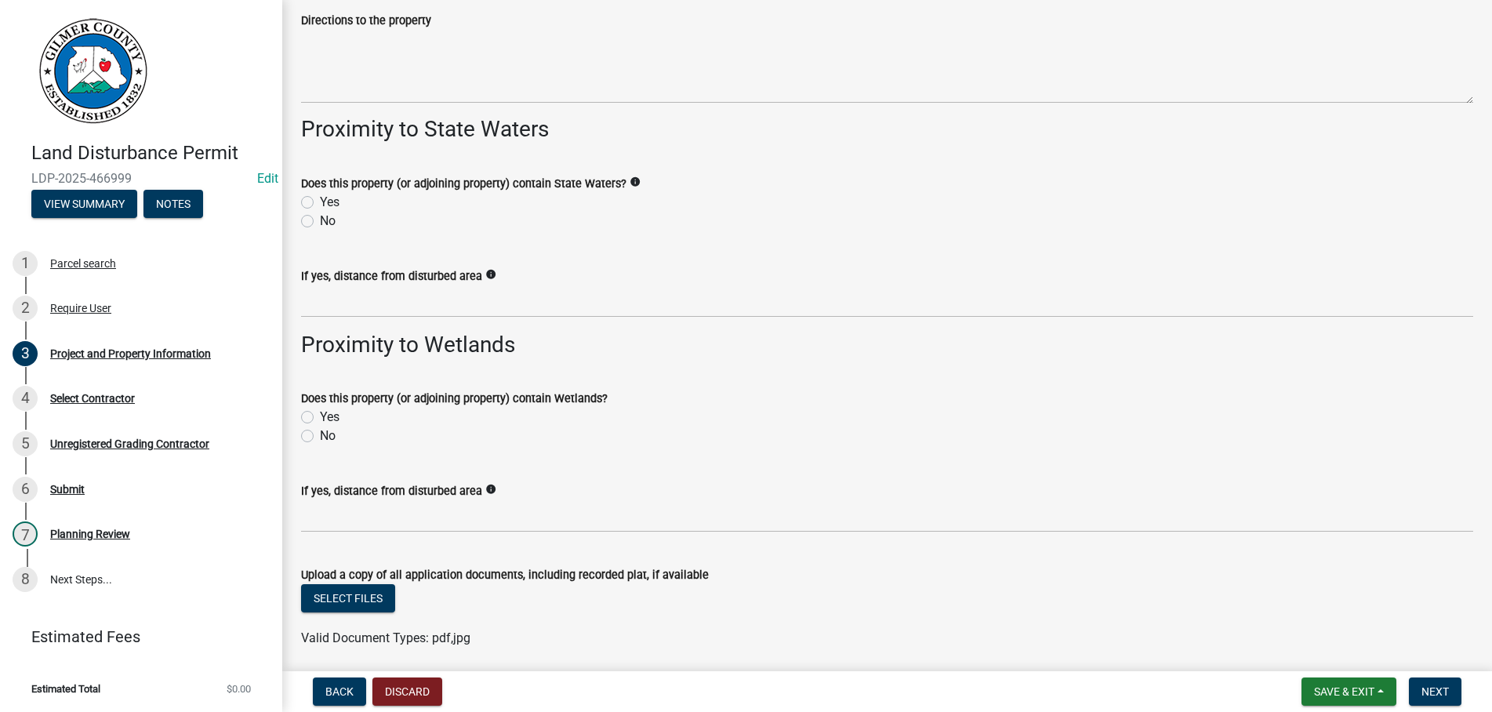
scroll to position [2049, 0]
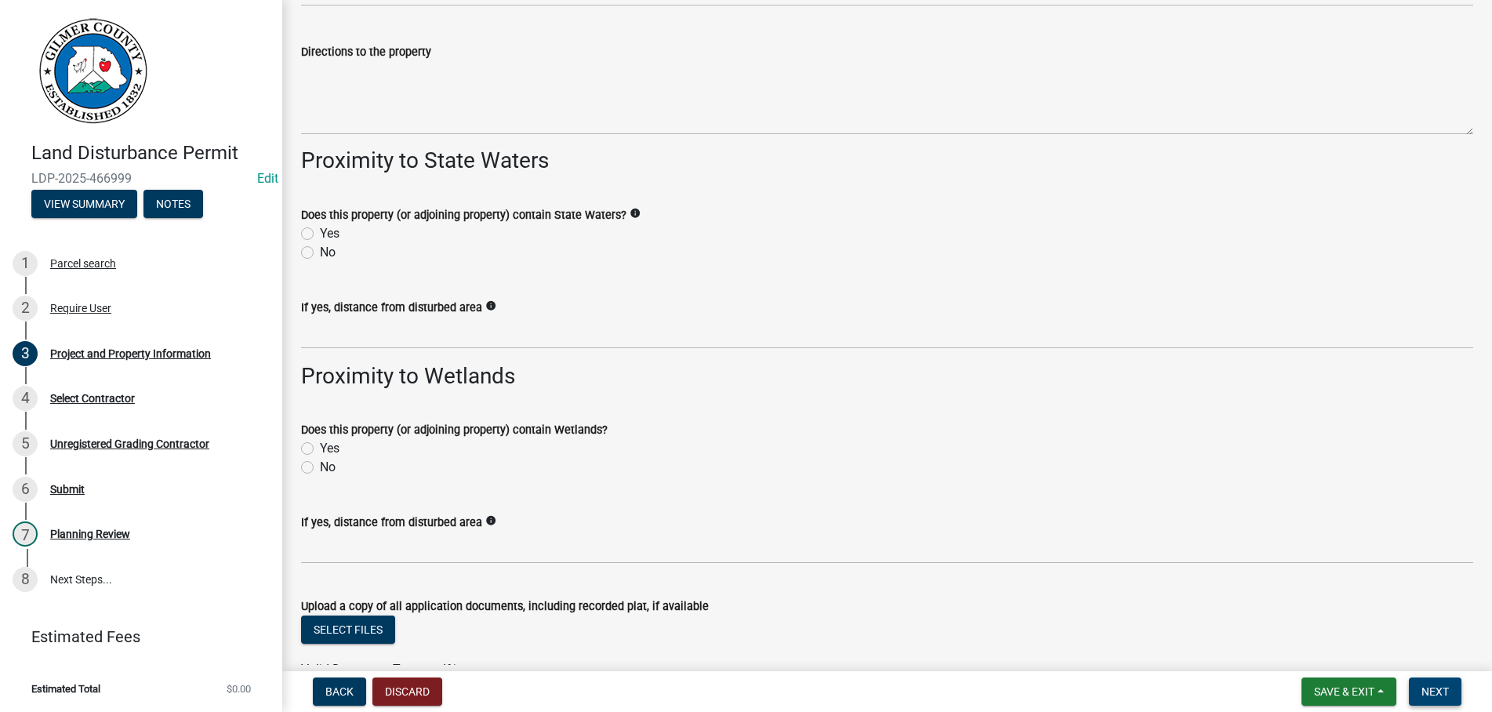
type input "[PHONE_NUMBER]"
click at [1438, 690] on span "Next" at bounding box center [1434, 691] width 27 height 13
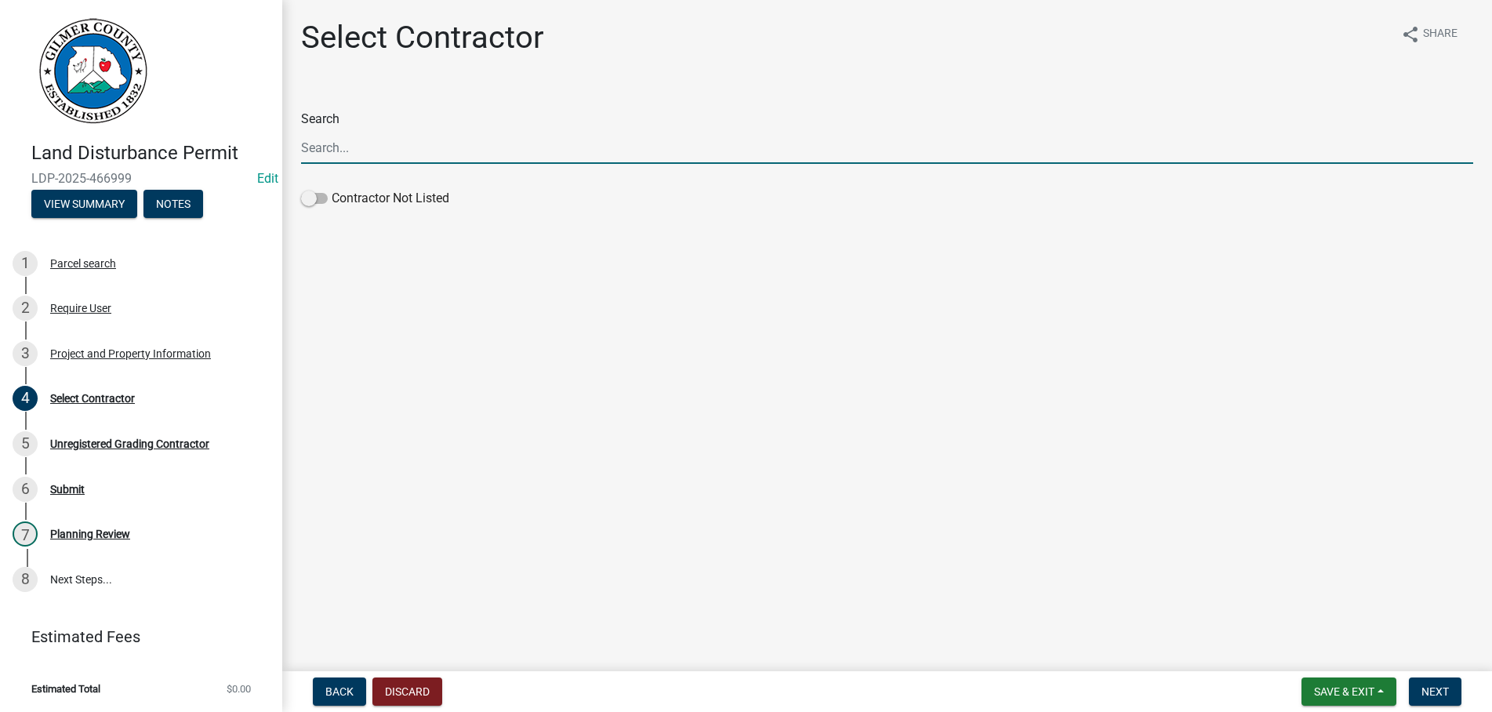
drag, startPoint x: 319, startPoint y: 196, endPoint x: 391, endPoint y: 258, distance: 95.1
click at [320, 196] on span at bounding box center [314, 198] width 27 height 11
click at [332, 189] on input "Contractor Not Listed" at bounding box center [332, 189] width 0 height 0
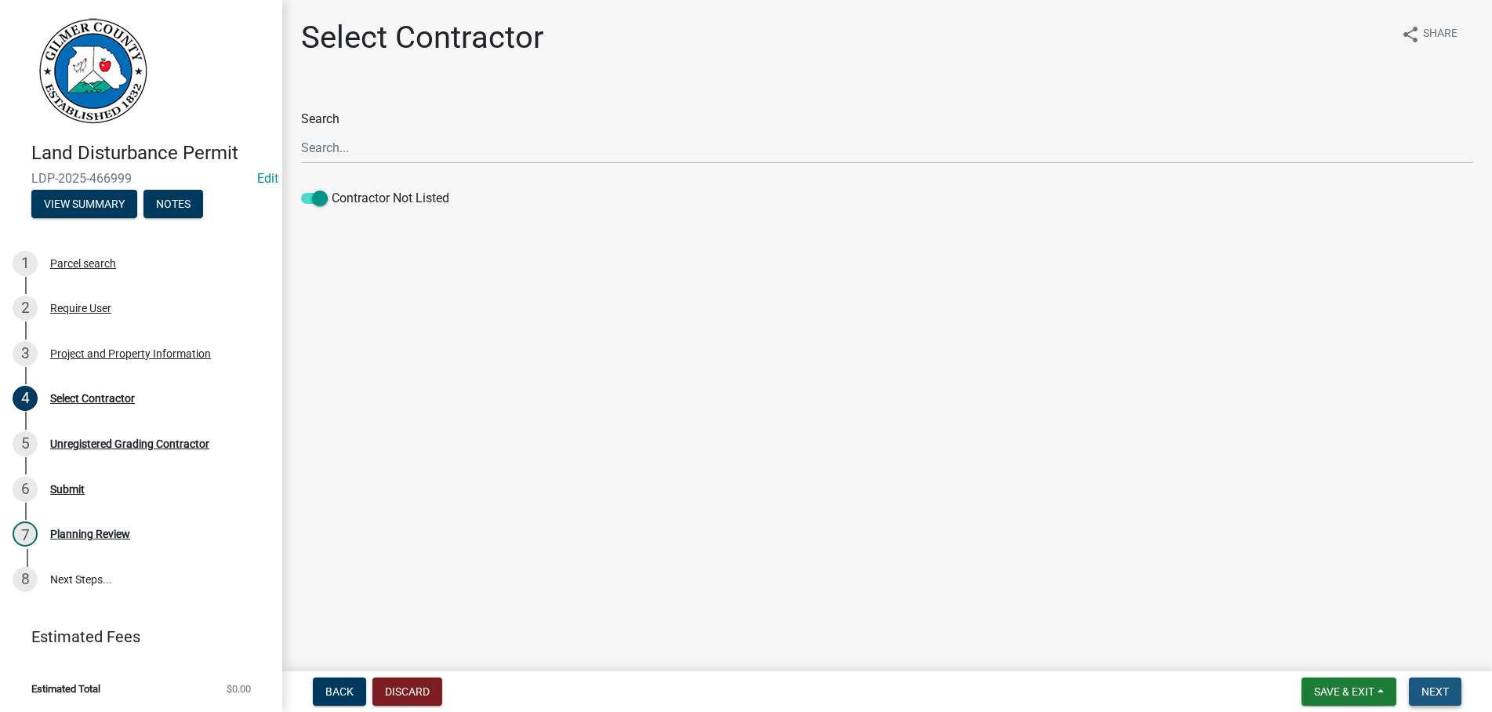
click at [1443, 688] on span "Next" at bounding box center [1434, 691] width 27 height 13
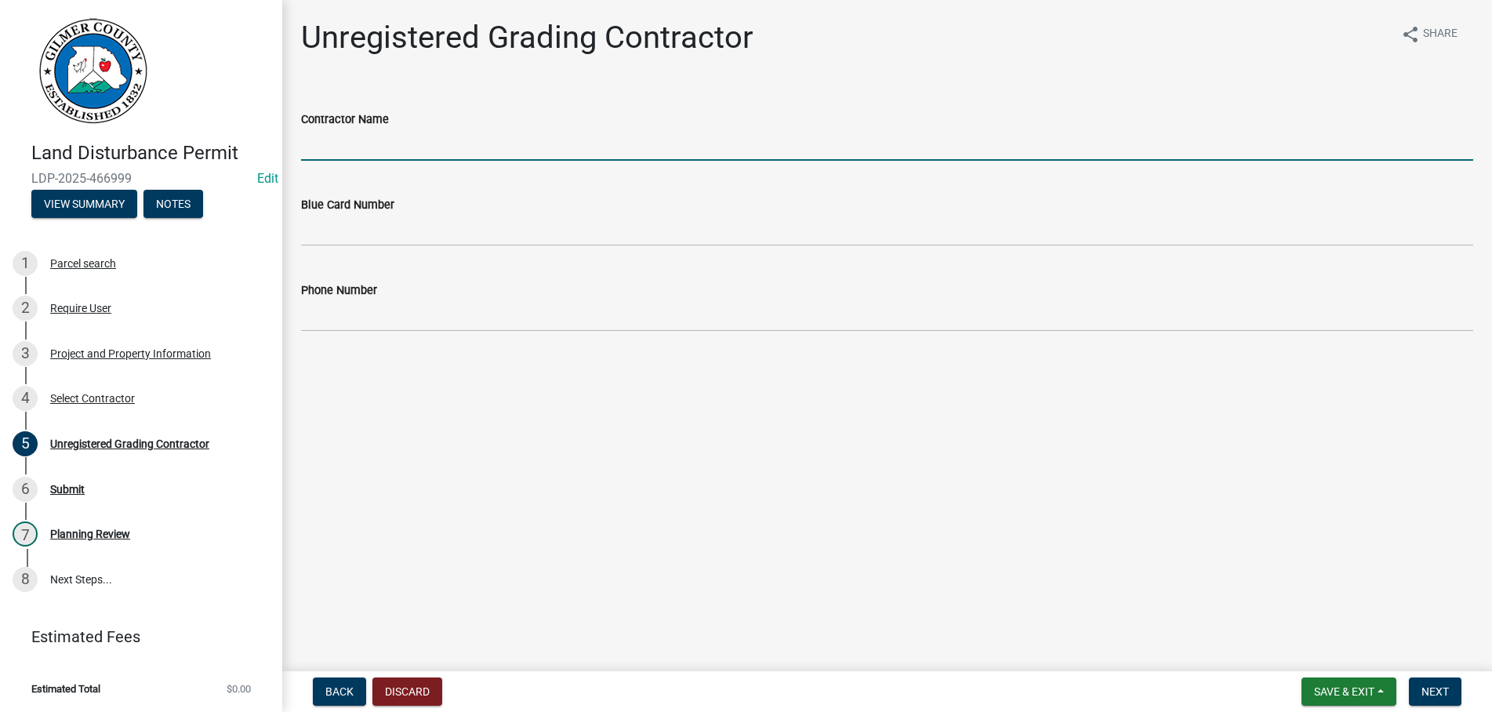
click at [399, 140] on input "Contractor Name" at bounding box center [887, 145] width 1172 height 32
type input "[PERSON_NAME]"
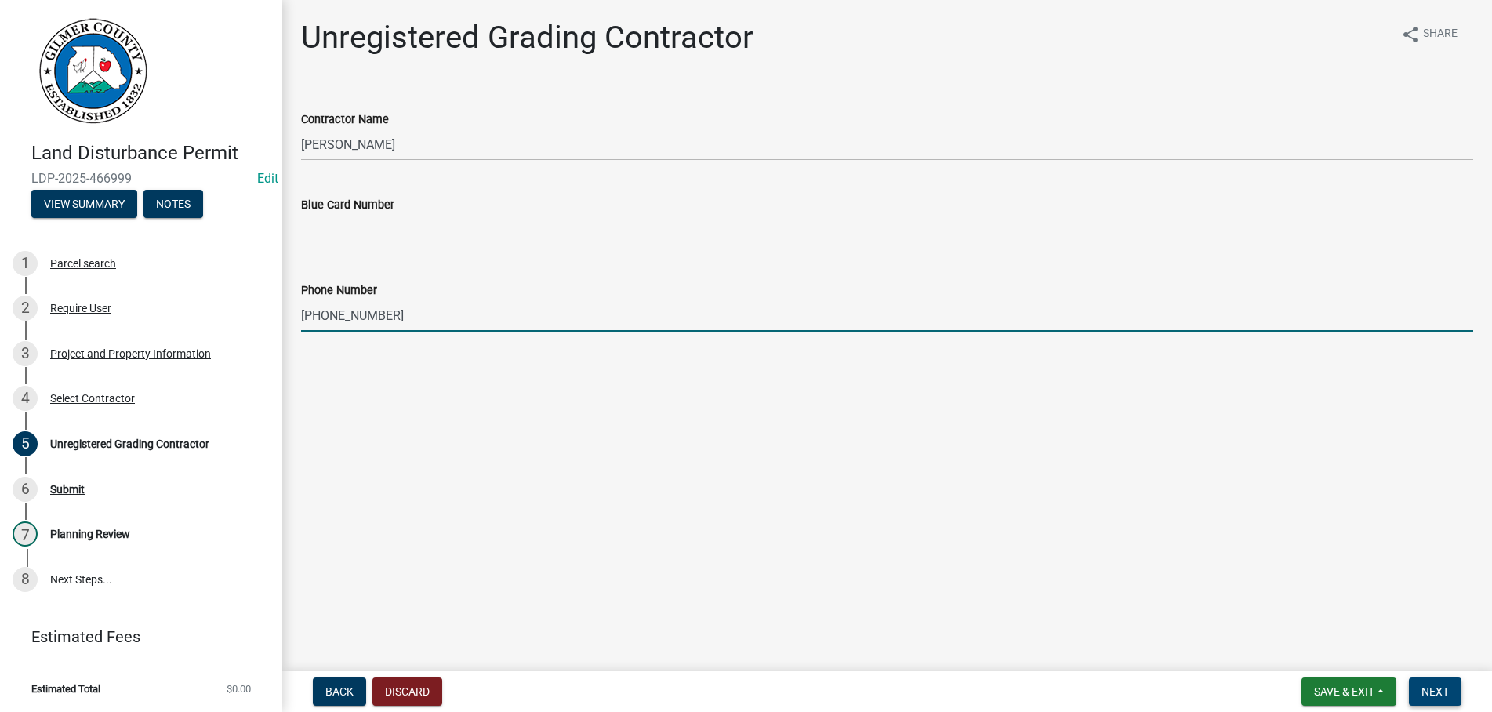
type input "[PHONE_NUMBER]"
click at [1425, 684] on button "Next" at bounding box center [1435, 691] width 53 height 28
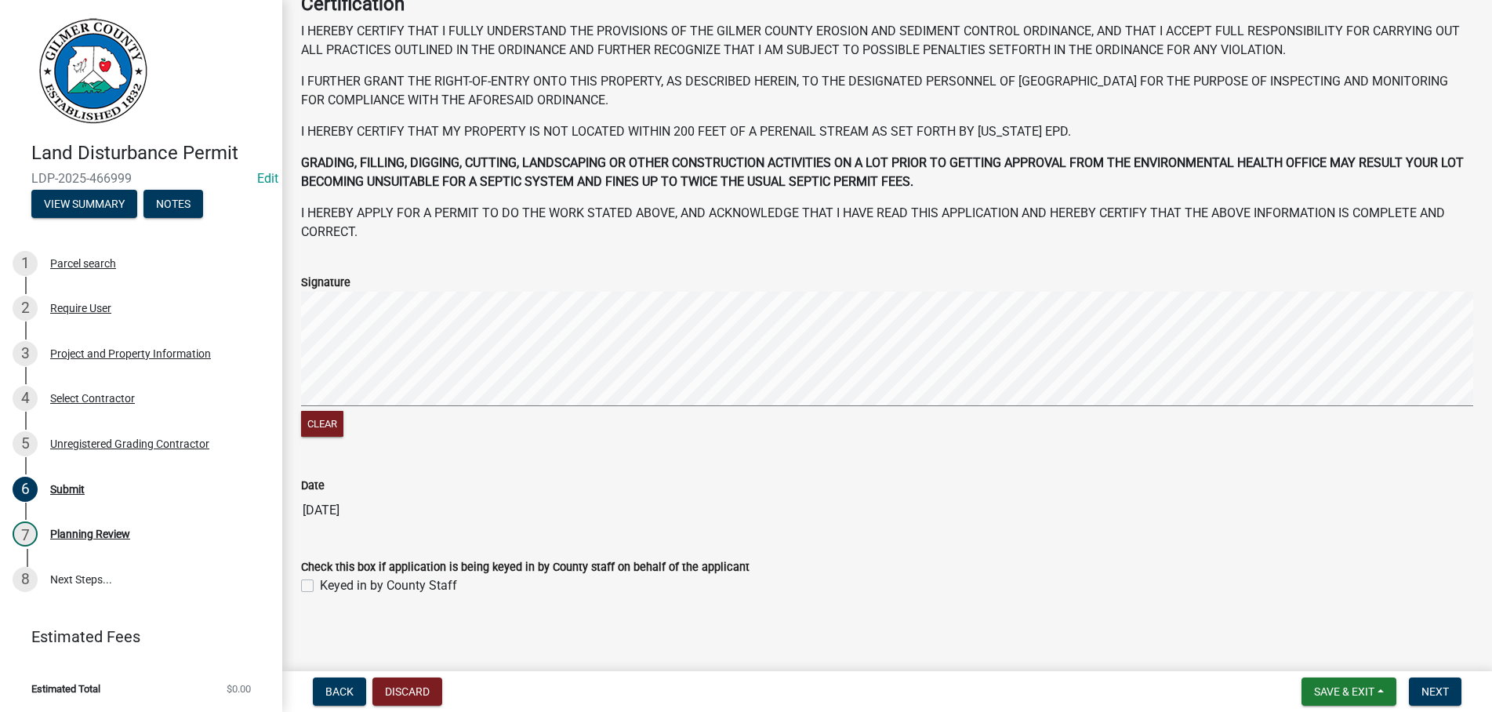
scroll to position [163, 0]
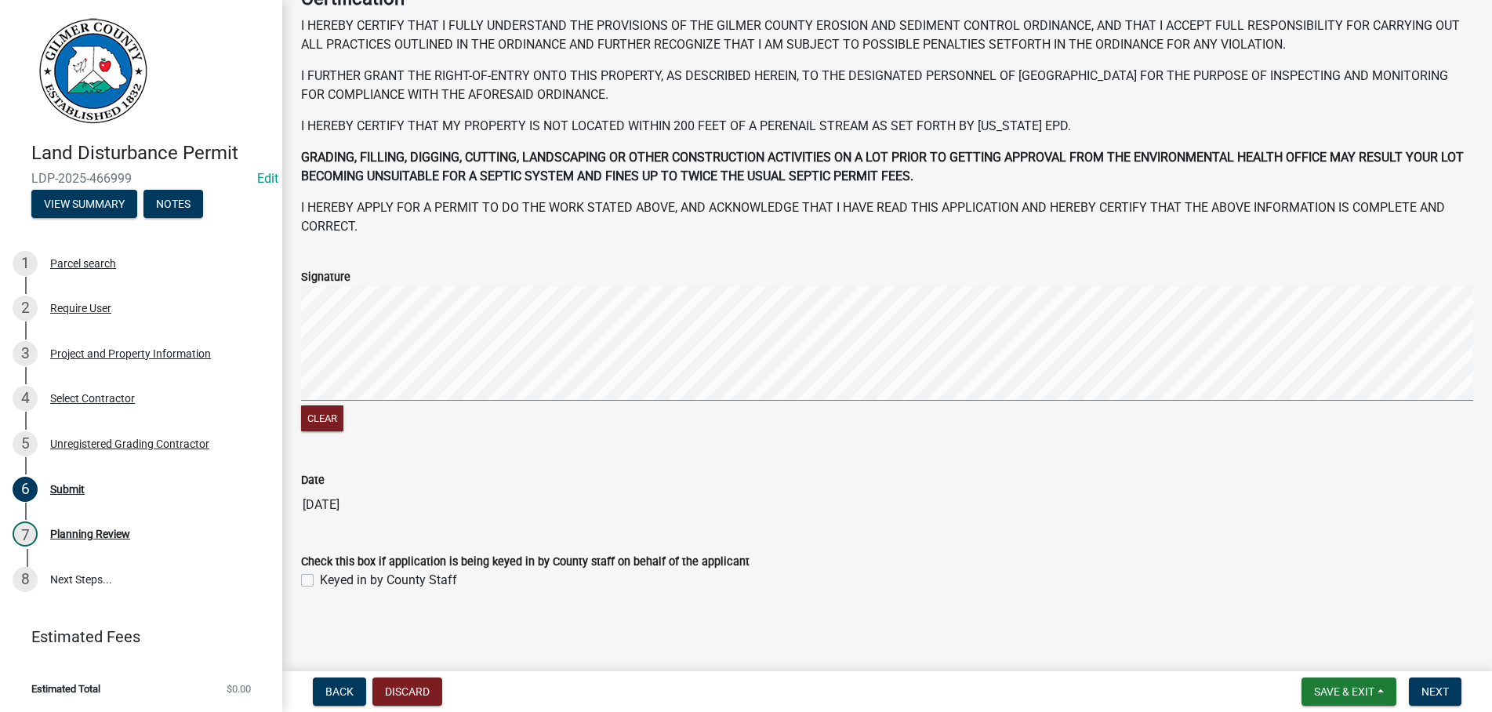
click at [320, 584] on label "Keyed in by County Staff" at bounding box center [388, 580] width 137 height 19
click at [320, 581] on input "Keyed in by County Staff" at bounding box center [325, 576] width 10 height 10
checkbox input "true"
click at [1436, 692] on span "Next" at bounding box center [1434, 691] width 27 height 13
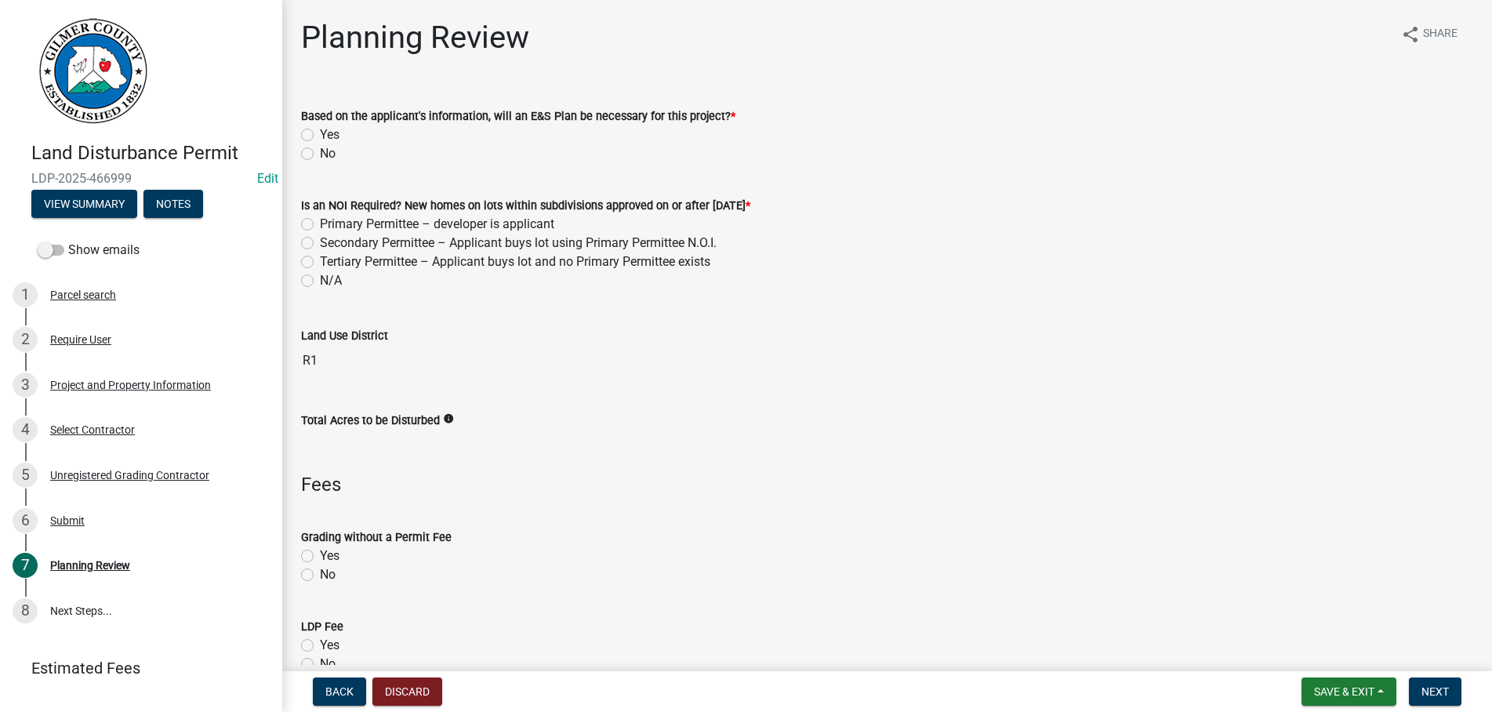
click at [320, 151] on label "No" at bounding box center [328, 153] width 16 height 19
click at [320, 151] on input "No" at bounding box center [325, 149] width 10 height 10
radio input "true"
click at [320, 280] on label "N/A" at bounding box center [331, 280] width 22 height 19
click at [320, 280] on input "N/A" at bounding box center [325, 276] width 10 height 10
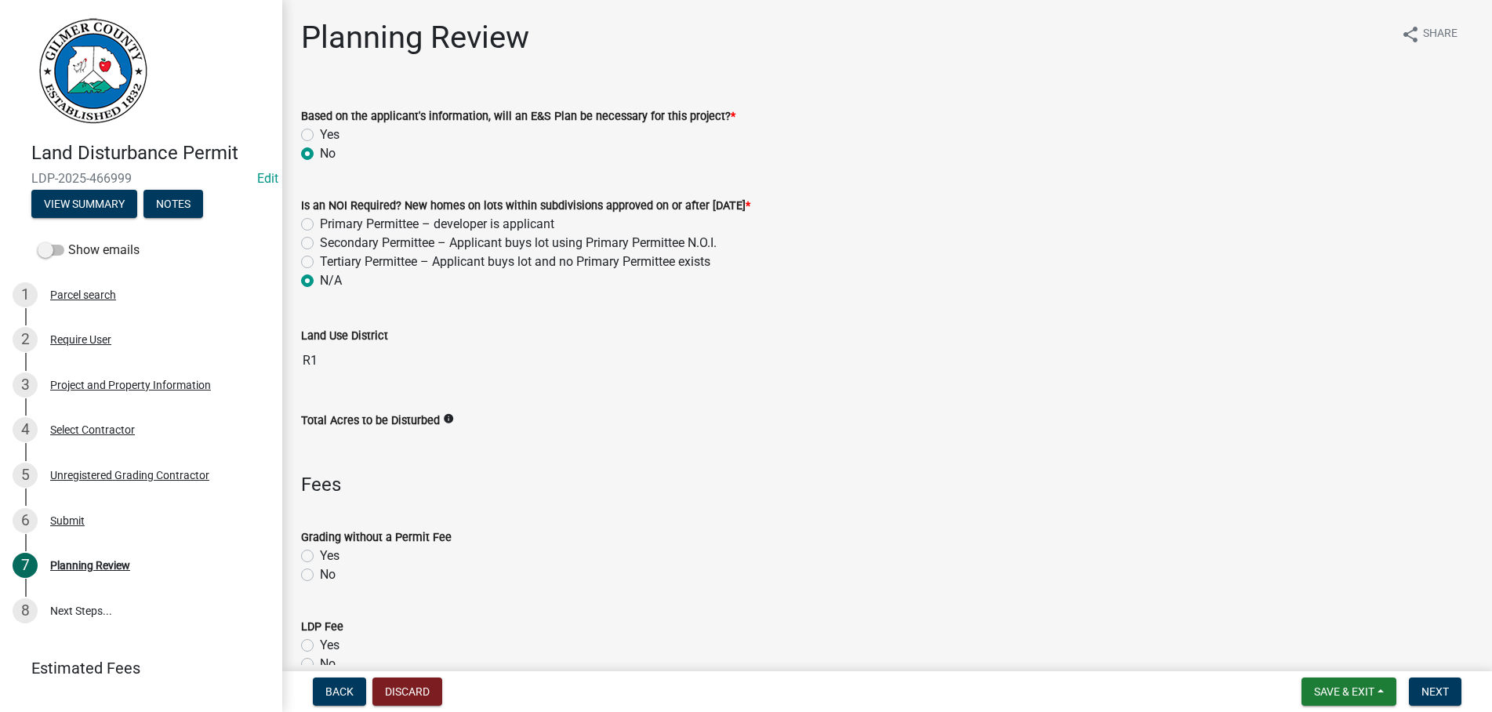
radio input "true"
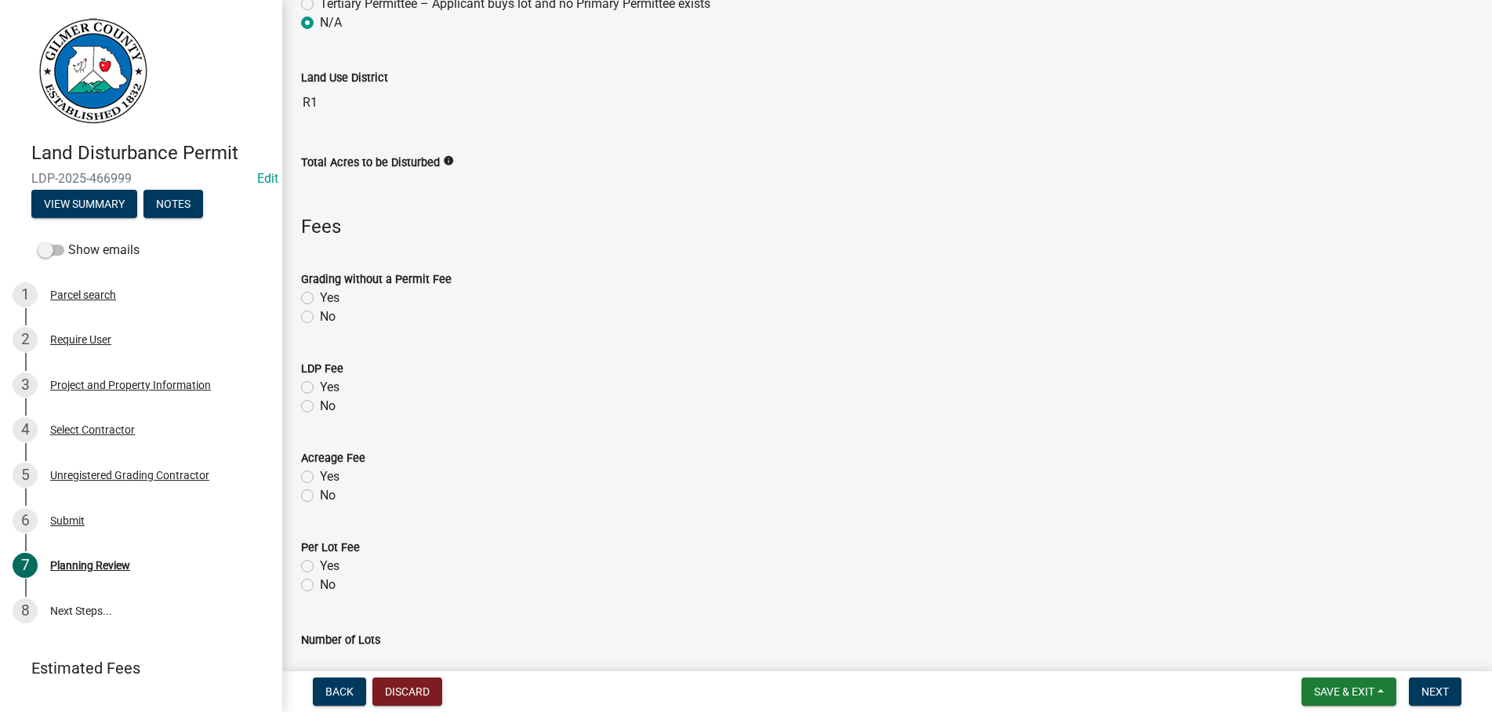
scroll to position [268, 0]
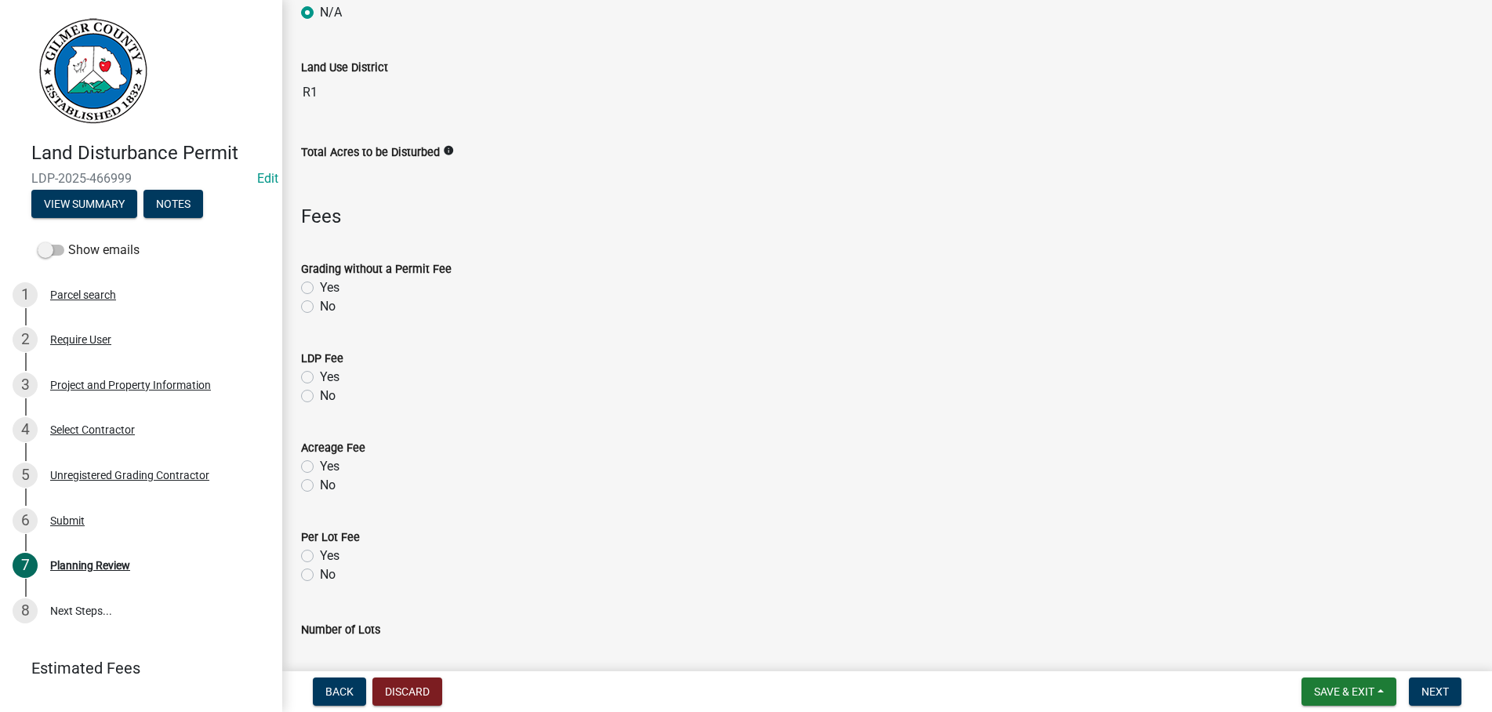
click at [320, 379] on label "Yes" at bounding box center [330, 377] width 20 height 19
click at [320, 378] on input "Yes" at bounding box center [325, 373] width 10 height 10
radio input "true"
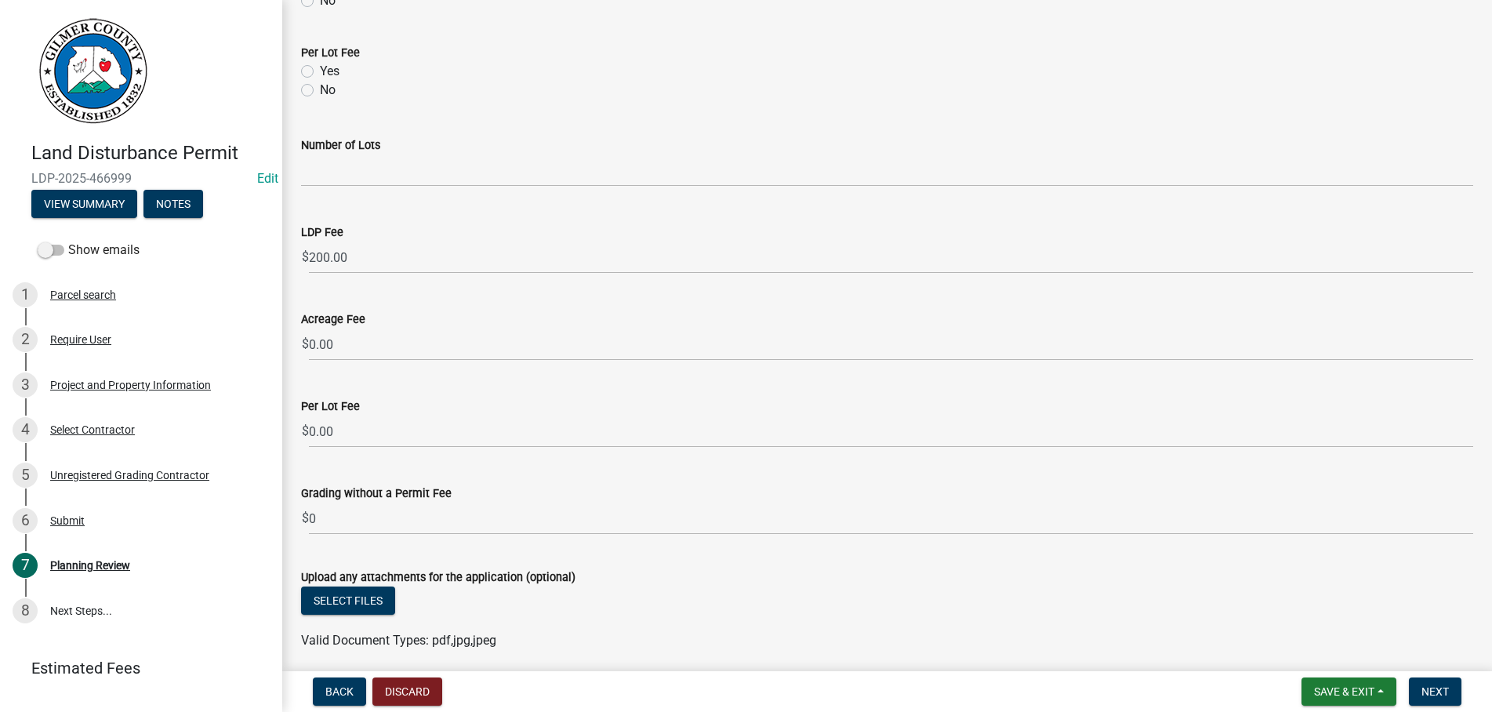
scroll to position [813, 0]
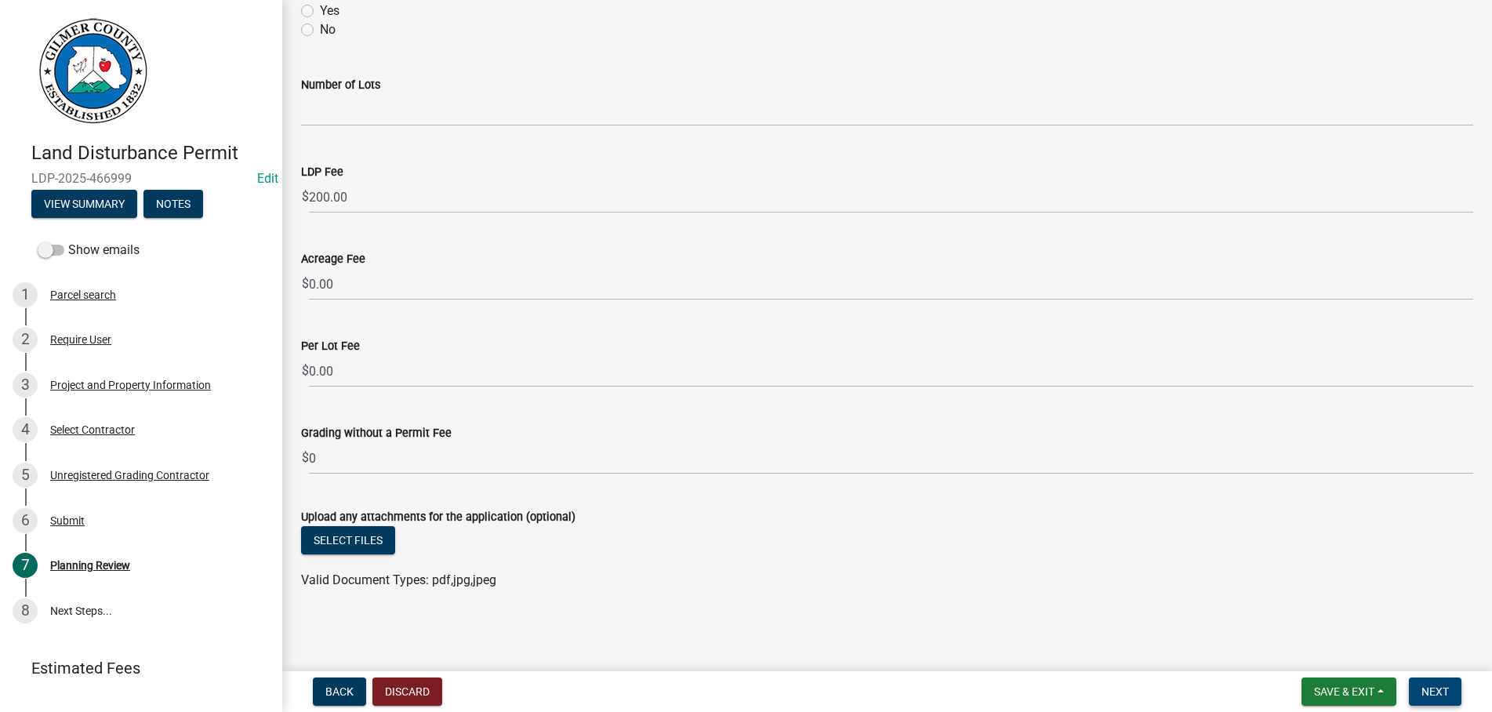
click at [1433, 689] on span "Next" at bounding box center [1434, 691] width 27 height 13
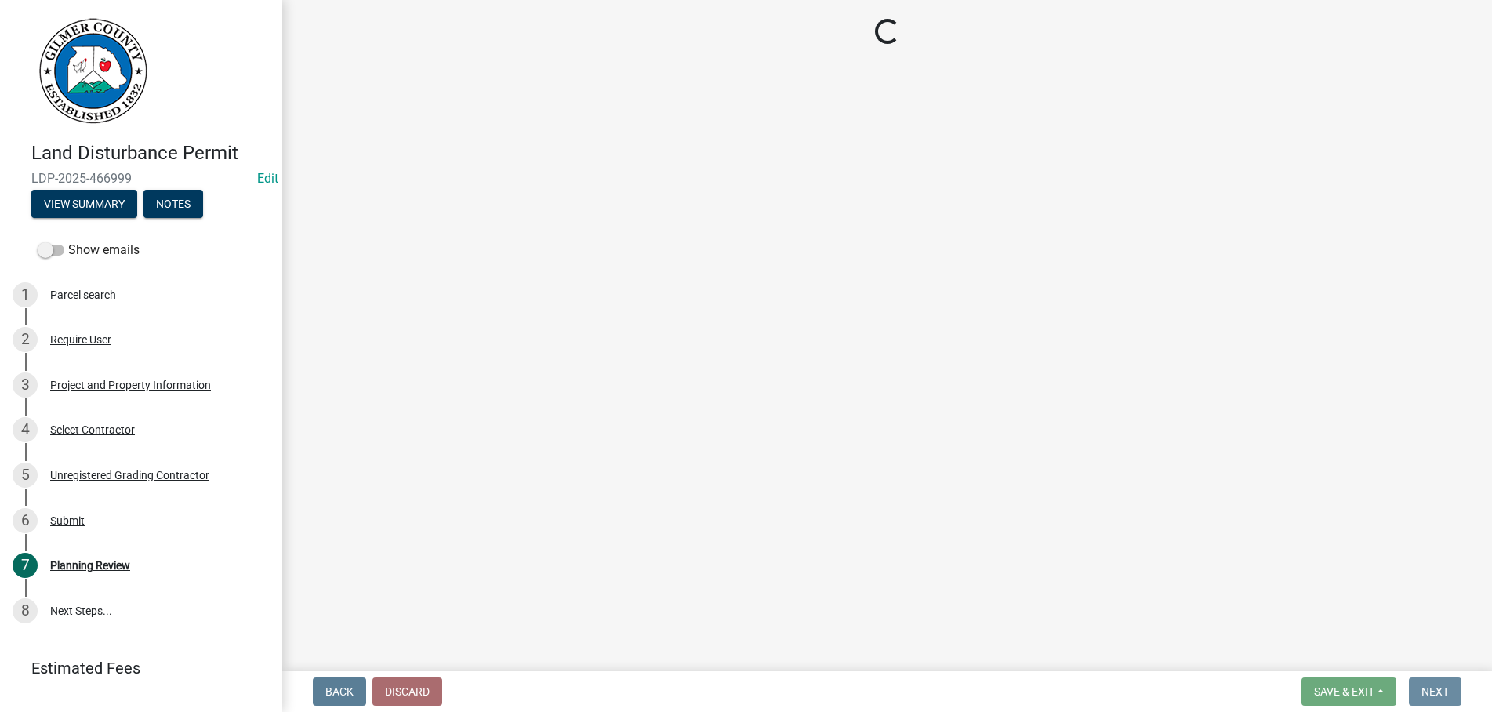
scroll to position [0, 0]
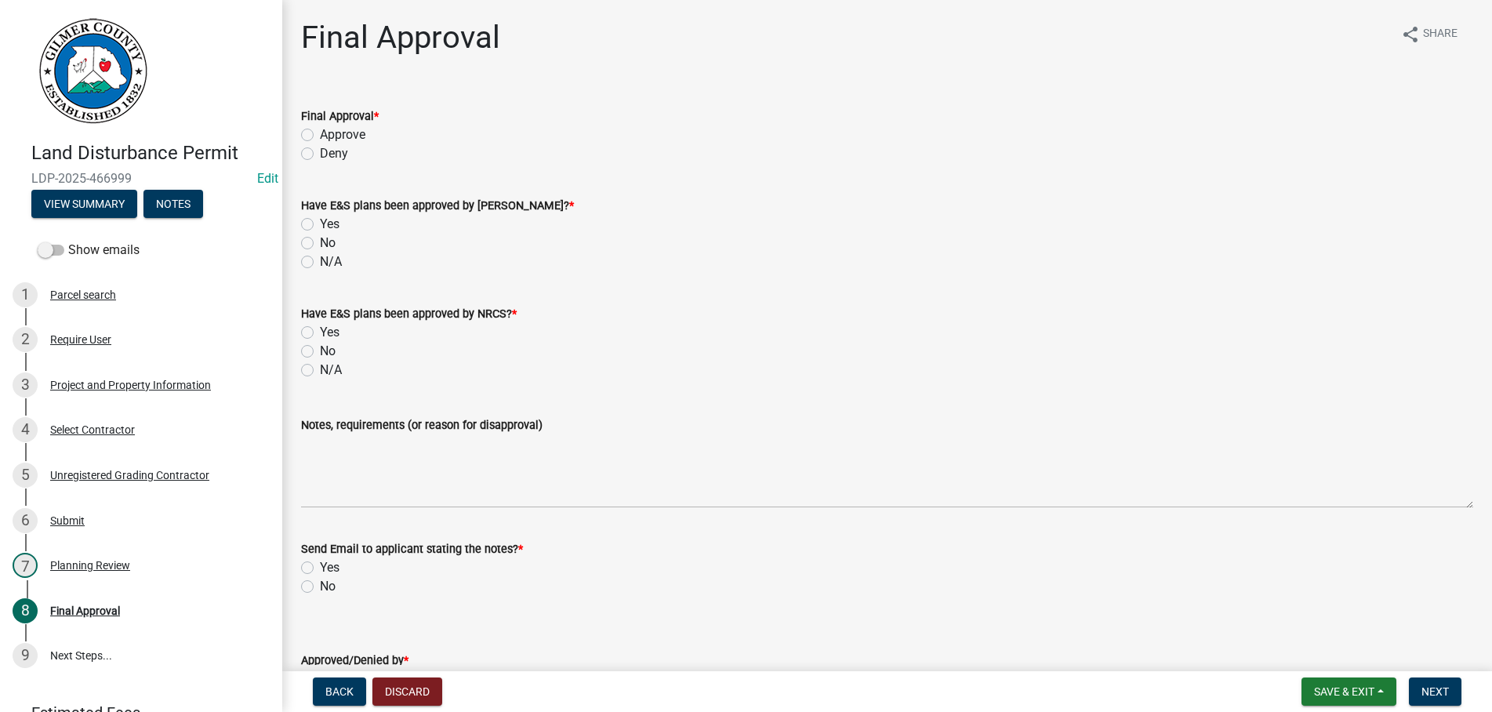
drag, startPoint x: 309, startPoint y: 136, endPoint x: 300, endPoint y: 181, distance: 45.5
click at [320, 138] on label "Approve" at bounding box center [342, 134] width 45 height 19
click at [320, 136] on input "Approve" at bounding box center [325, 130] width 10 height 10
radio input "true"
click at [320, 257] on label "N/A" at bounding box center [331, 261] width 22 height 19
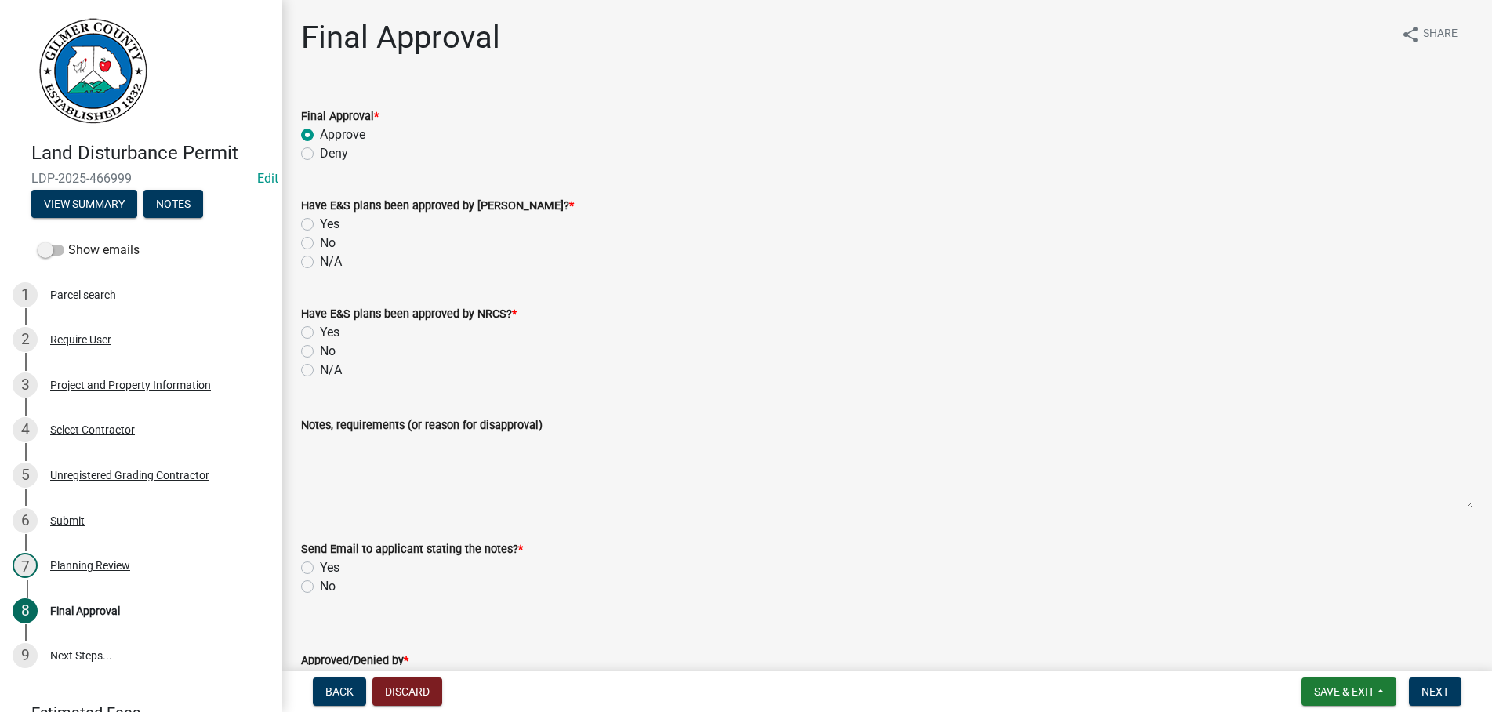
click at [320, 257] on input "N/A" at bounding box center [325, 257] width 10 height 10
radio input "true"
click at [320, 370] on label "N/A" at bounding box center [331, 370] width 22 height 19
click at [320, 370] on input "N/A" at bounding box center [325, 366] width 10 height 10
radio input "true"
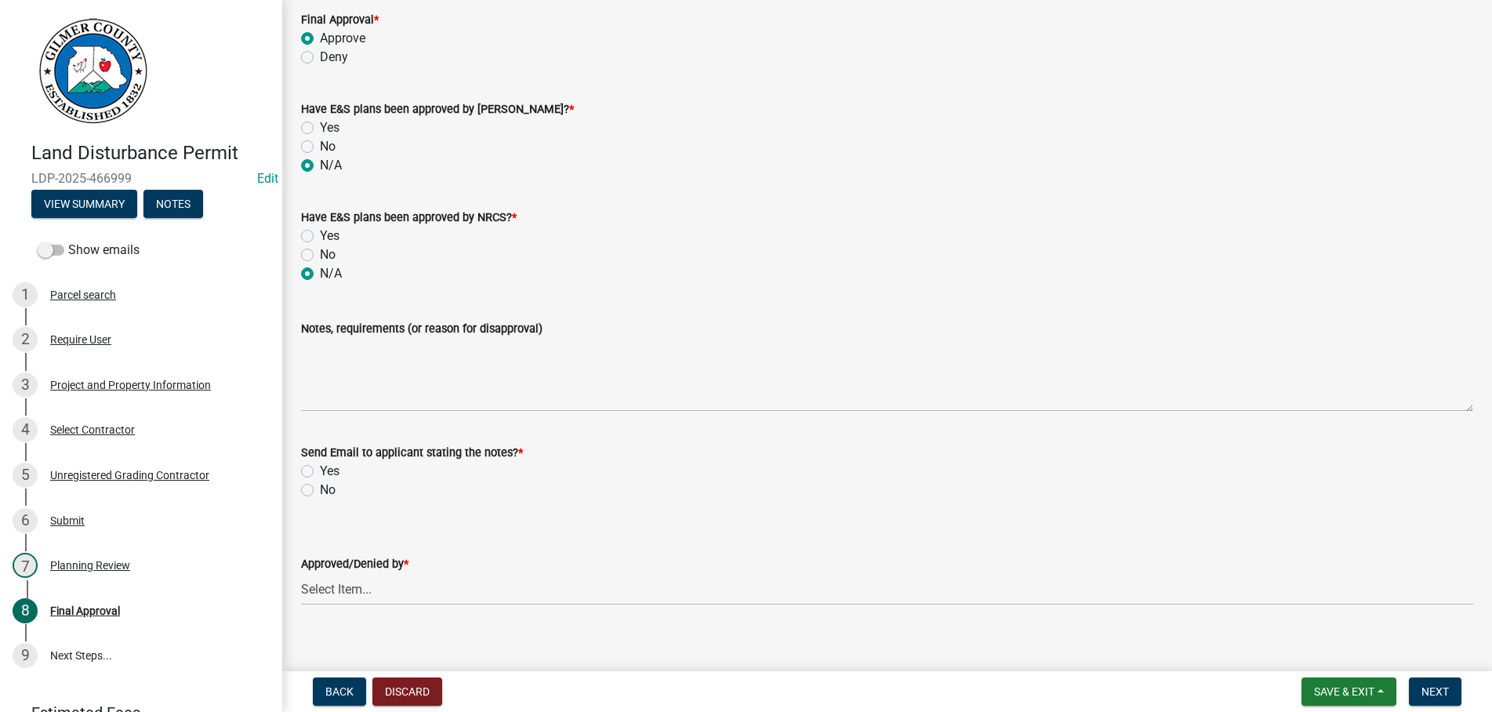
scroll to position [112, 0]
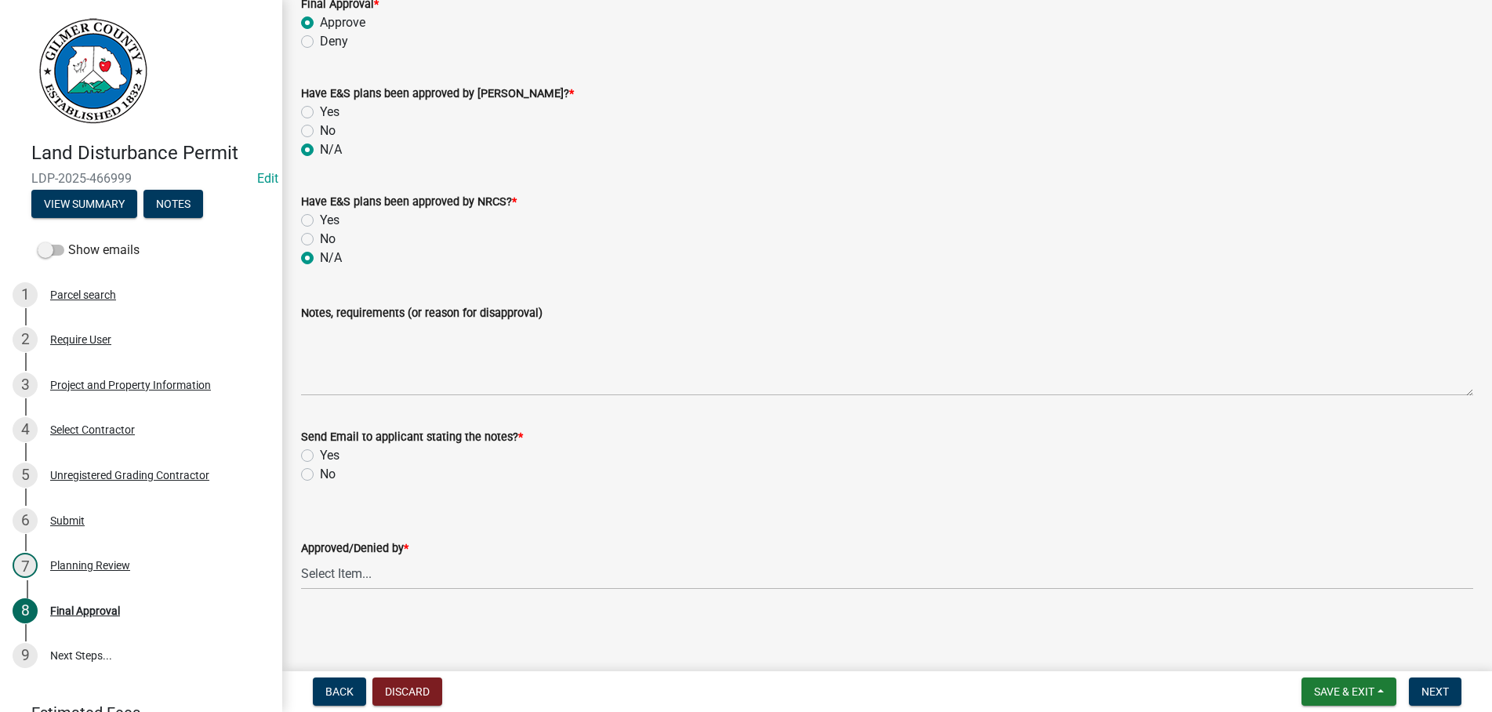
click at [320, 477] on label "No" at bounding box center [328, 474] width 16 height 19
click at [320, 475] on input "No" at bounding box center [325, 470] width 10 height 10
radio input "true"
select select "b44f7338-8171-40f4-83dd-b8ba3065c966"
click at [1425, 692] on span "Next" at bounding box center [1434, 691] width 27 height 13
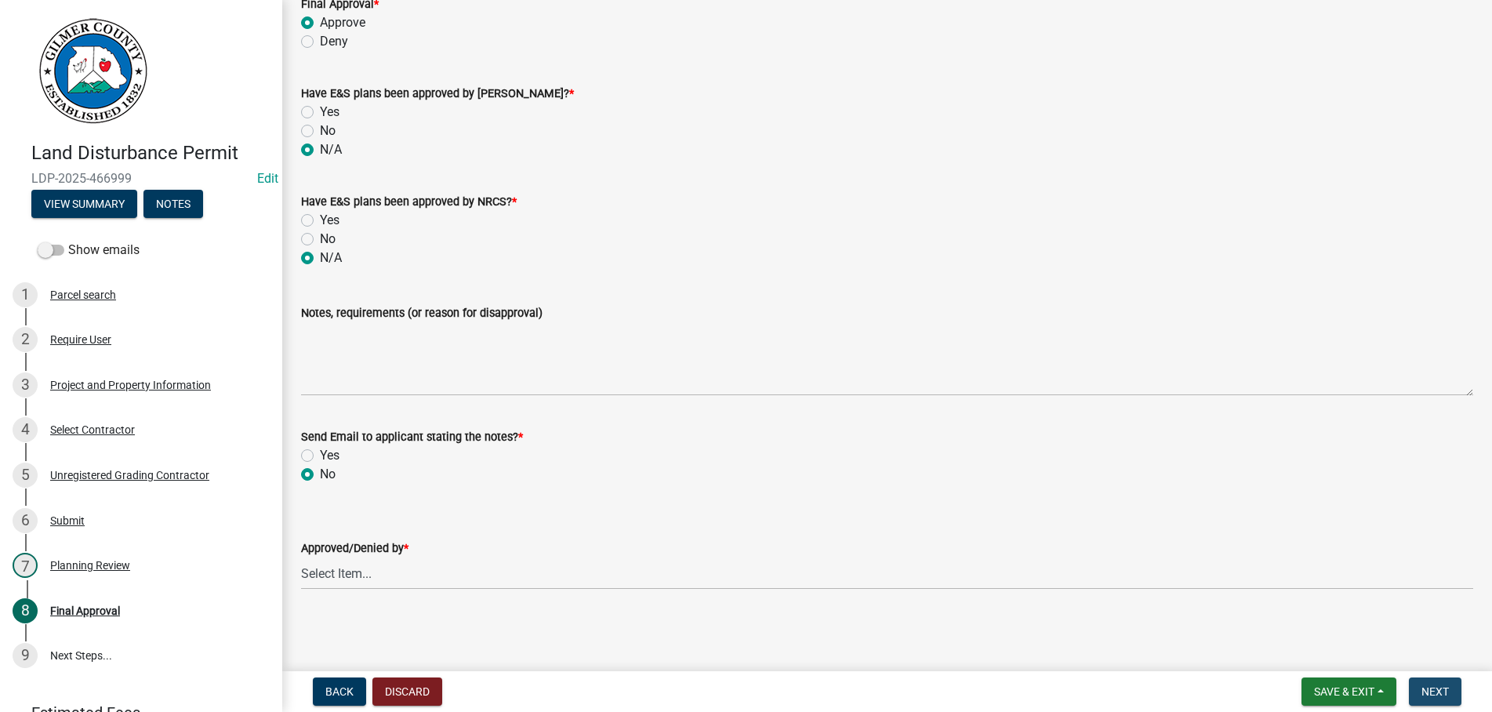
scroll to position [0, 0]
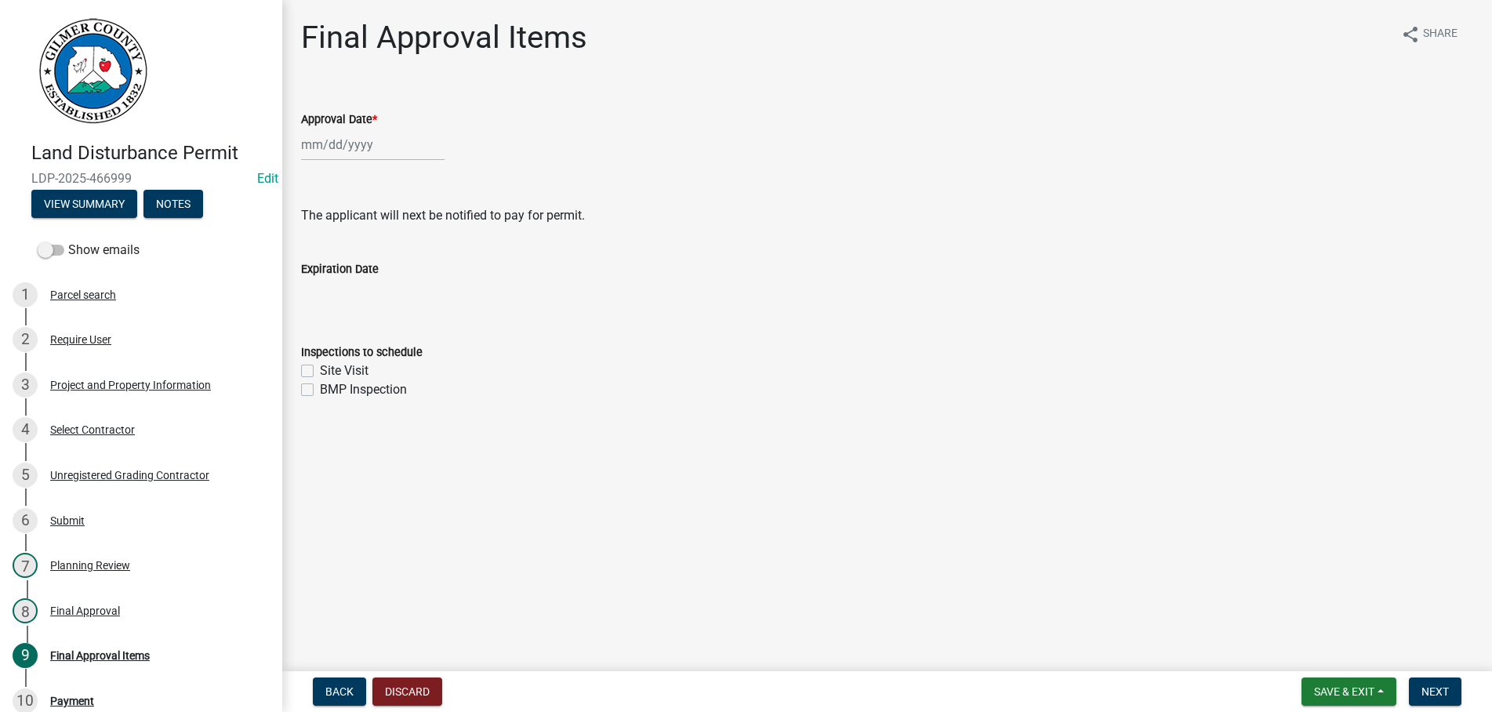
click at [352, 146] on input "Approval Date *" at bounding box center [372, 145] width 143 height 32
select select "8"
select select "2025"
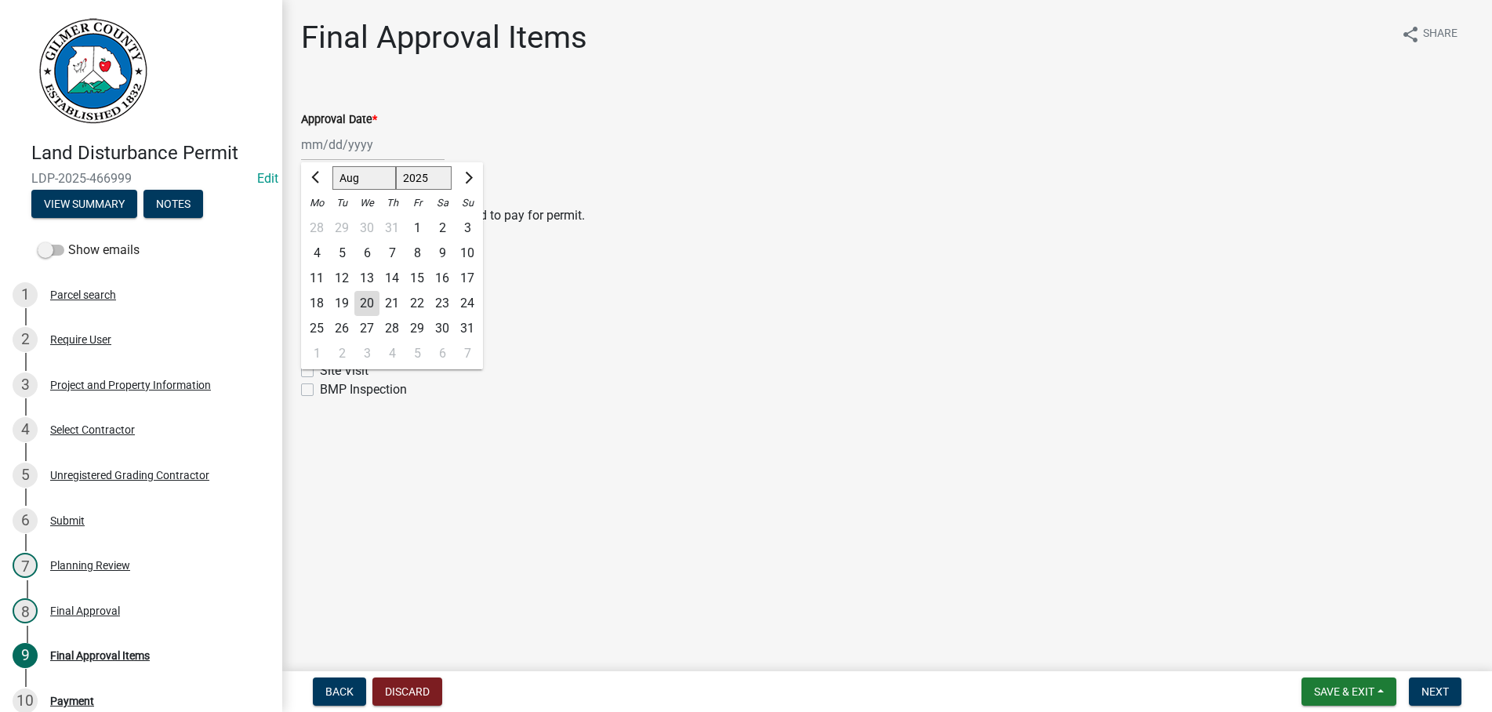
type input "[DATE]"
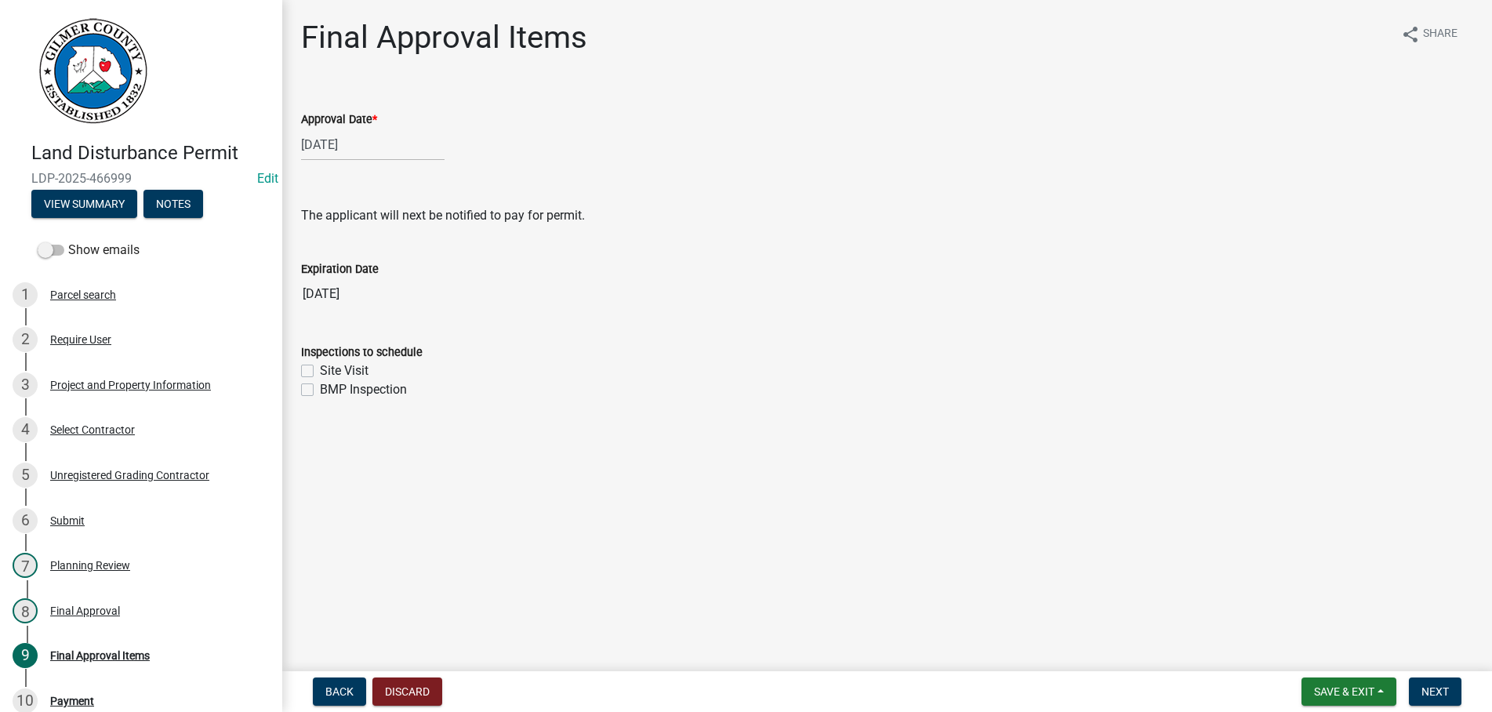
click at [320, 370] on label "Site Visit" at bounding box center [344, 370] width 49 height 19
click at [320, 370] on input "Site Visit" at bounding box center [325, 366] width 10 height 10
checkbox input "true"
checkbox input "false"
click at [1427, 692] on span "Next" at bounding box center [1434, 691] width 27 height 13
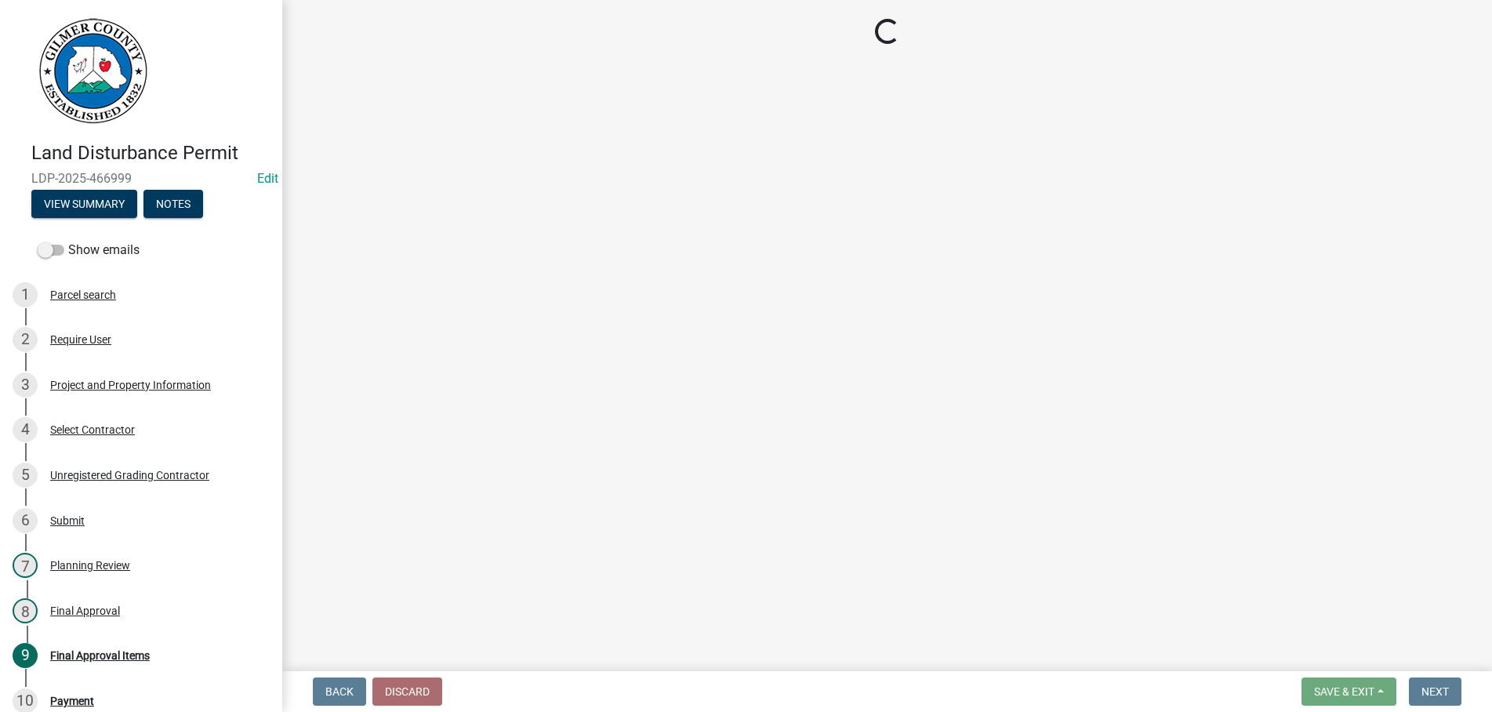
select select "2: 1"
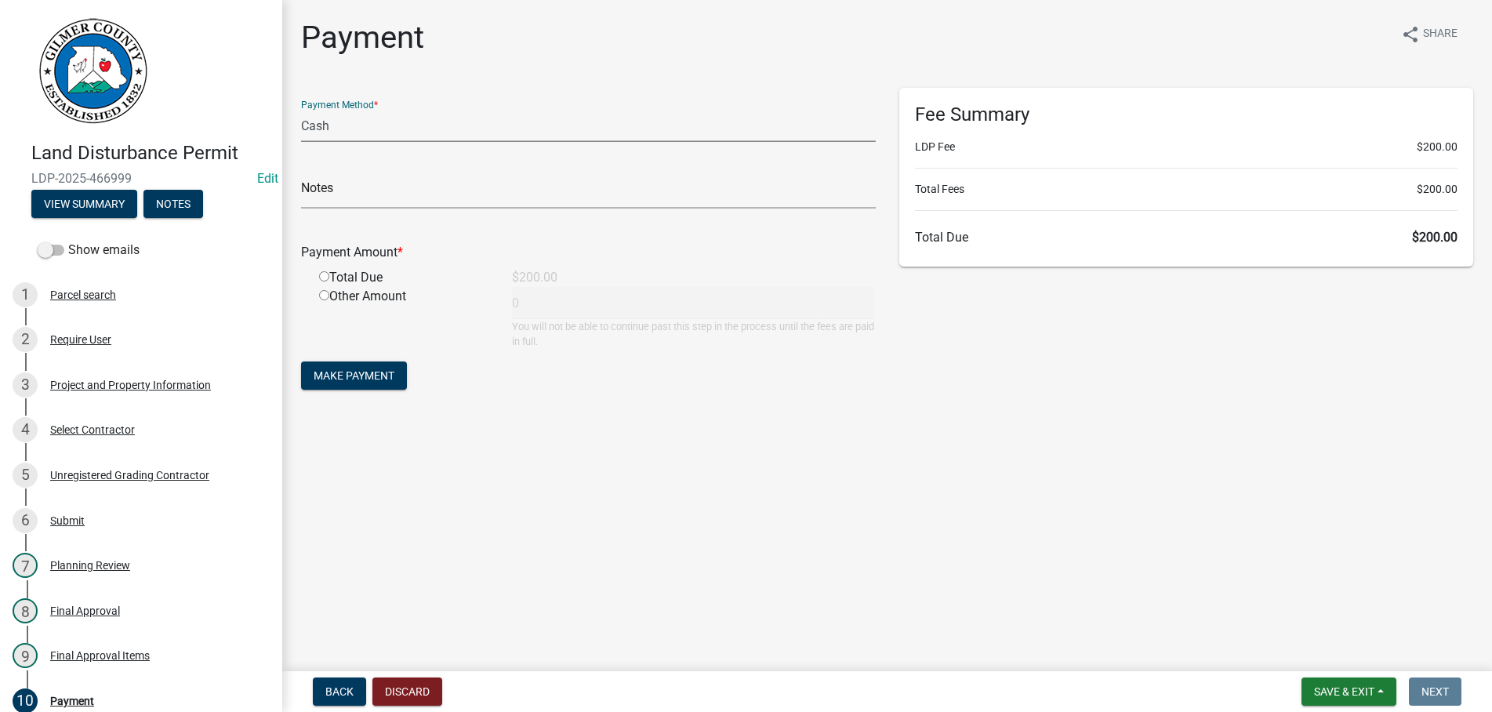
click at [301, 110] on select "Credit Card POS Check Cash" at bounding box center [588, 126] width 575 height 32
click at [341, 131] on select "Credit Card POS Check Cash" at bounding box center [588, 126] width 575 height 32
click at [325, 278] on input "radio" at bounding box center [324, 276] width 10 height 10
radio input "true"
type input "200"
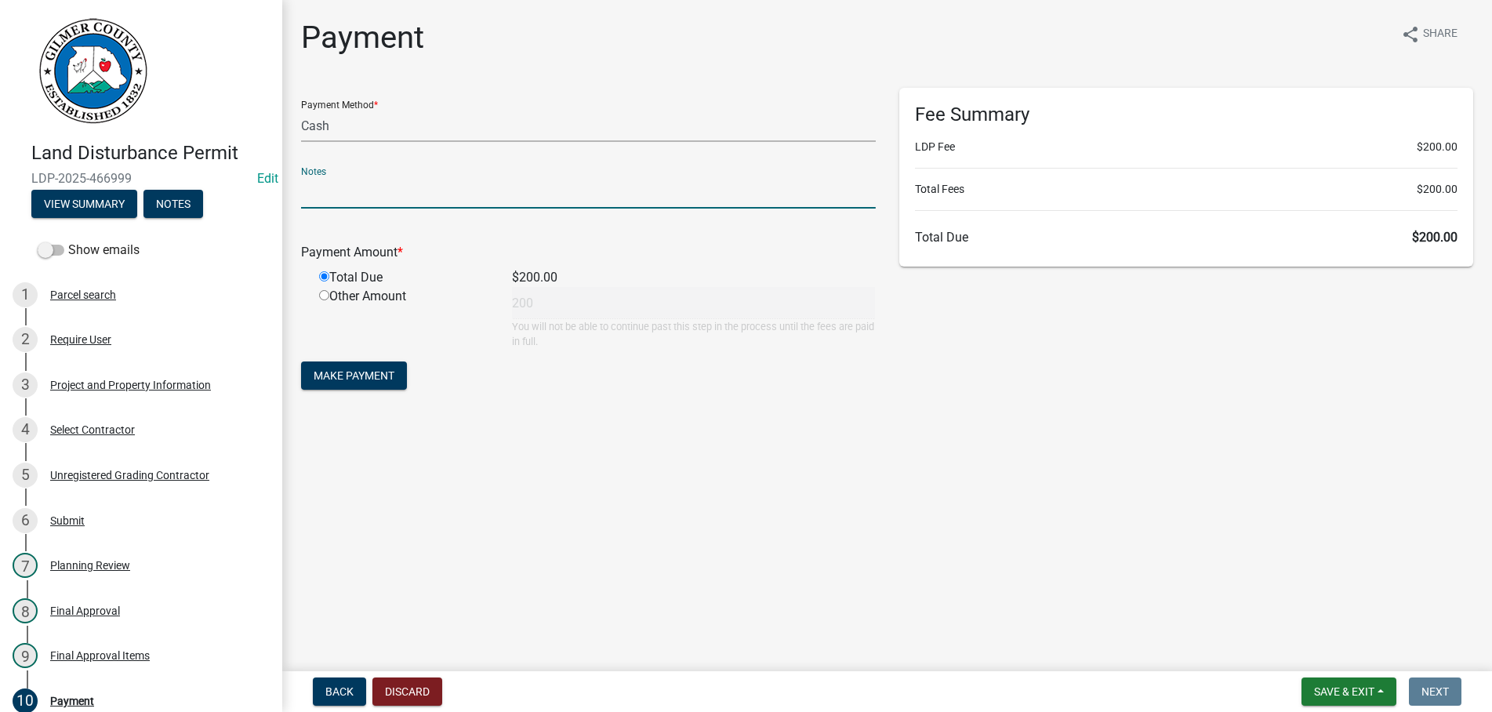
click at [351, 192] on input "text" at bounding box center [588, 192] width 575 height 32
click at [350, 378] on span "Make Payment" at bounding box center [354, 375] width 81 height 13
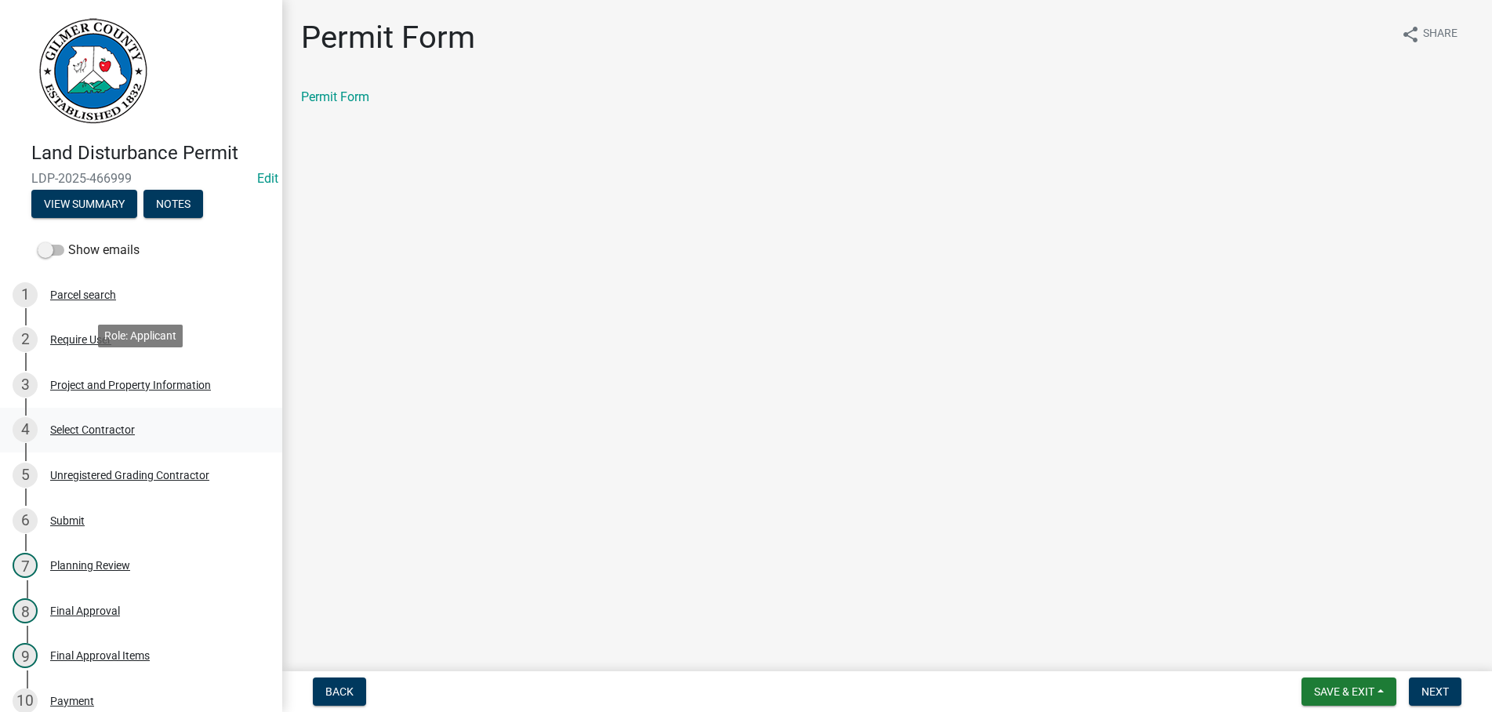
scroll to position [320, 0]
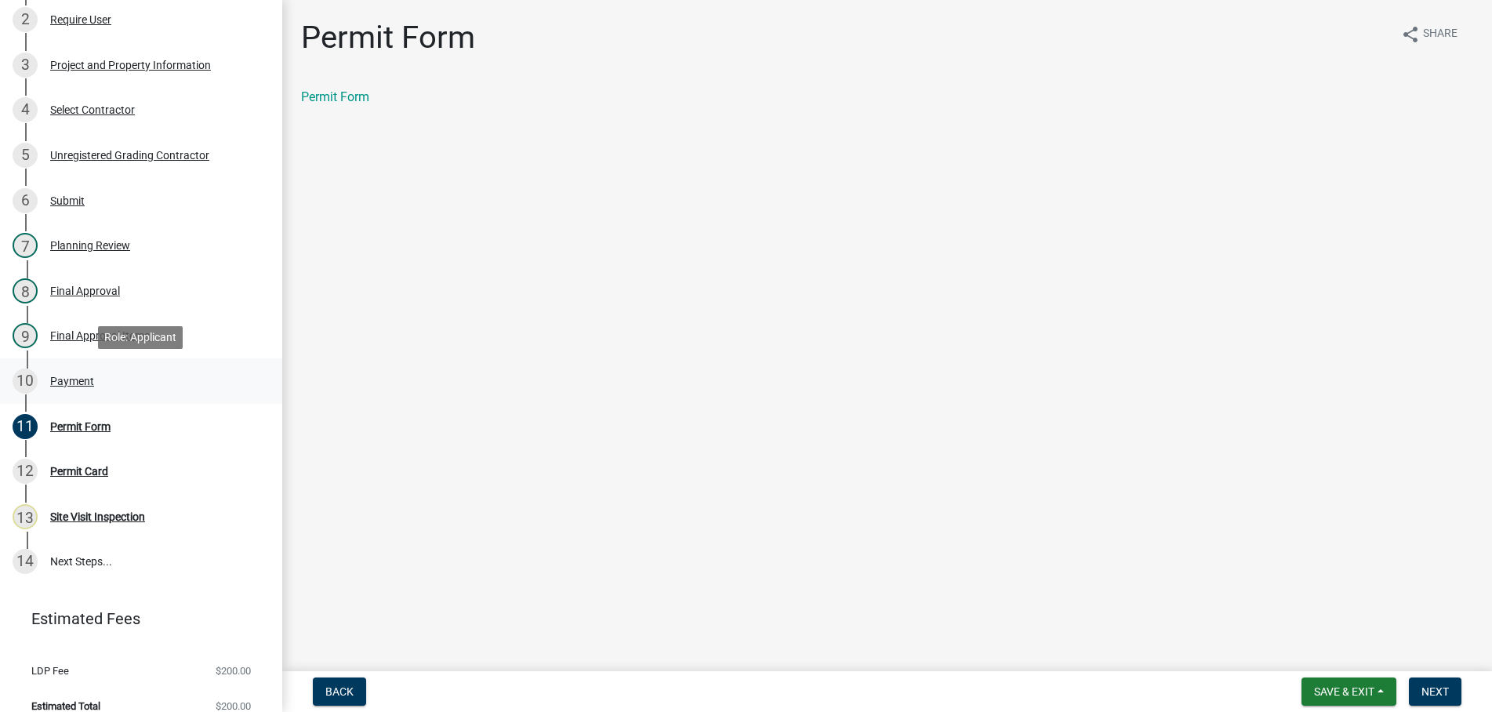
click at [73, 381] on div "Payment" at bounding box center [72, 381] width 44 height 11
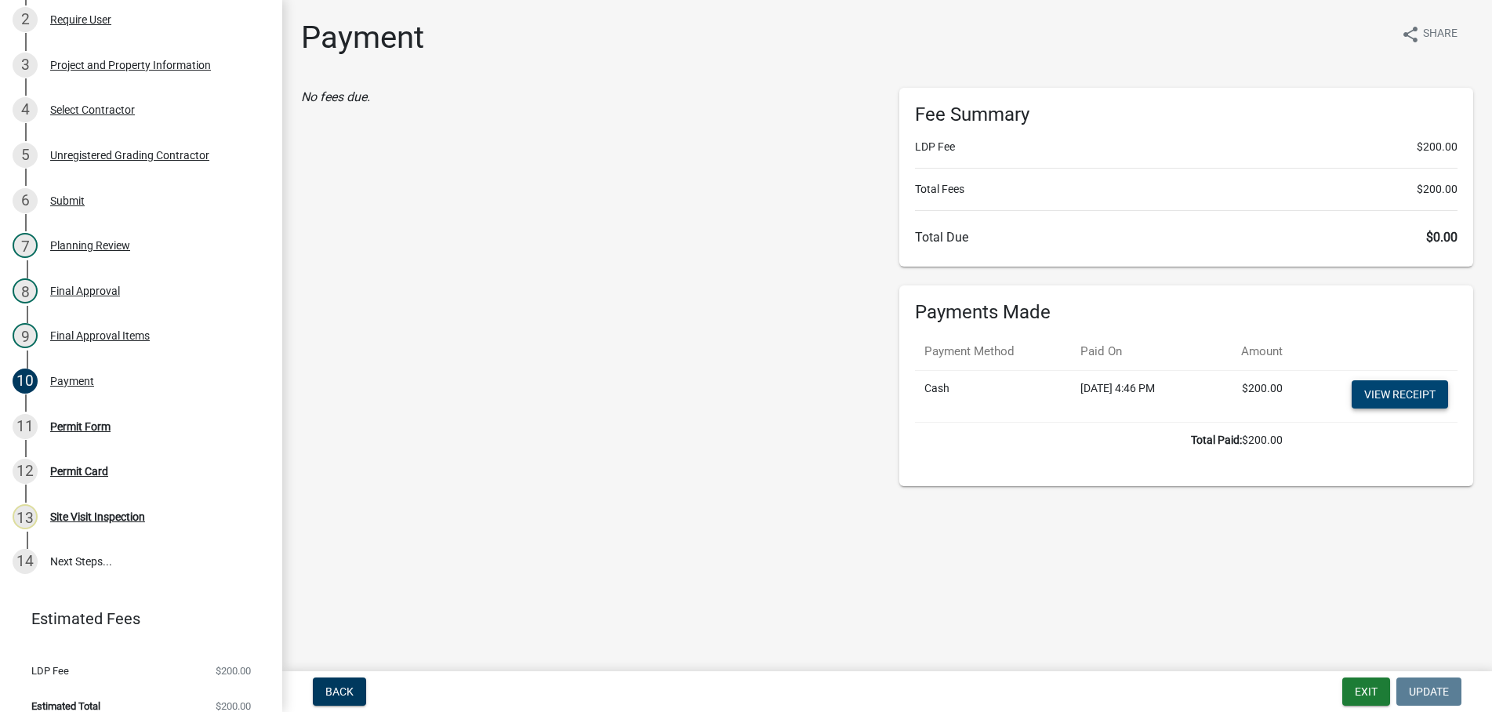
click at [1409, 392] on link "View receipt" at bounding box center [1400, 394] width 96 height 28
click at [85, 427] on div "Permit Form" at bounding box center [80, 426] width 60 height 11
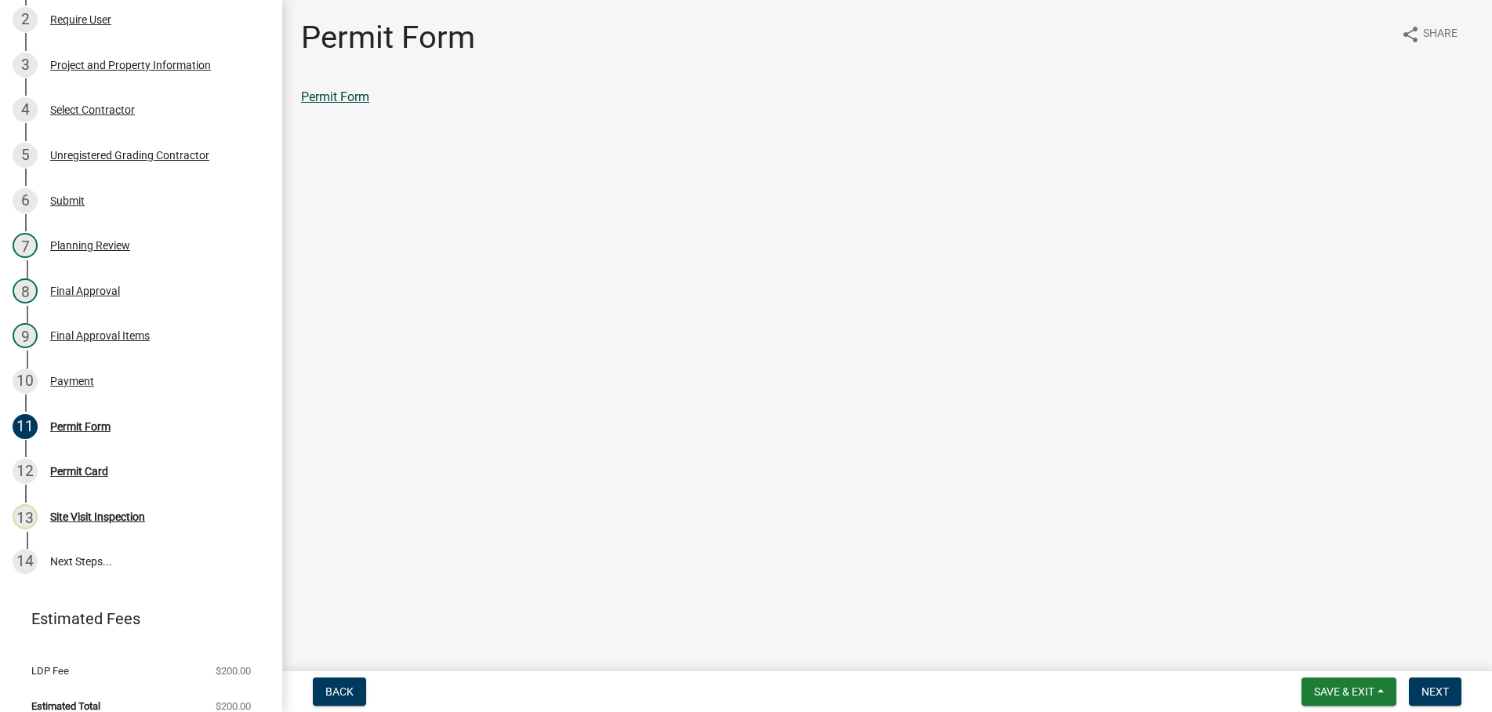
click at [349, 102] on link "Permit Form" at bounding box center [335, 96] width 68 height 15
click at [1438, 695] on span "Next" at bounding box center [1434, 691] width 27 height 13
click at [354, 96] on link "Permit Card" at bounding box center [333, 96] width 65 height 15
click at [1425, 687] on span "Next" at bounding box center [1434, 691] width 27 height 13
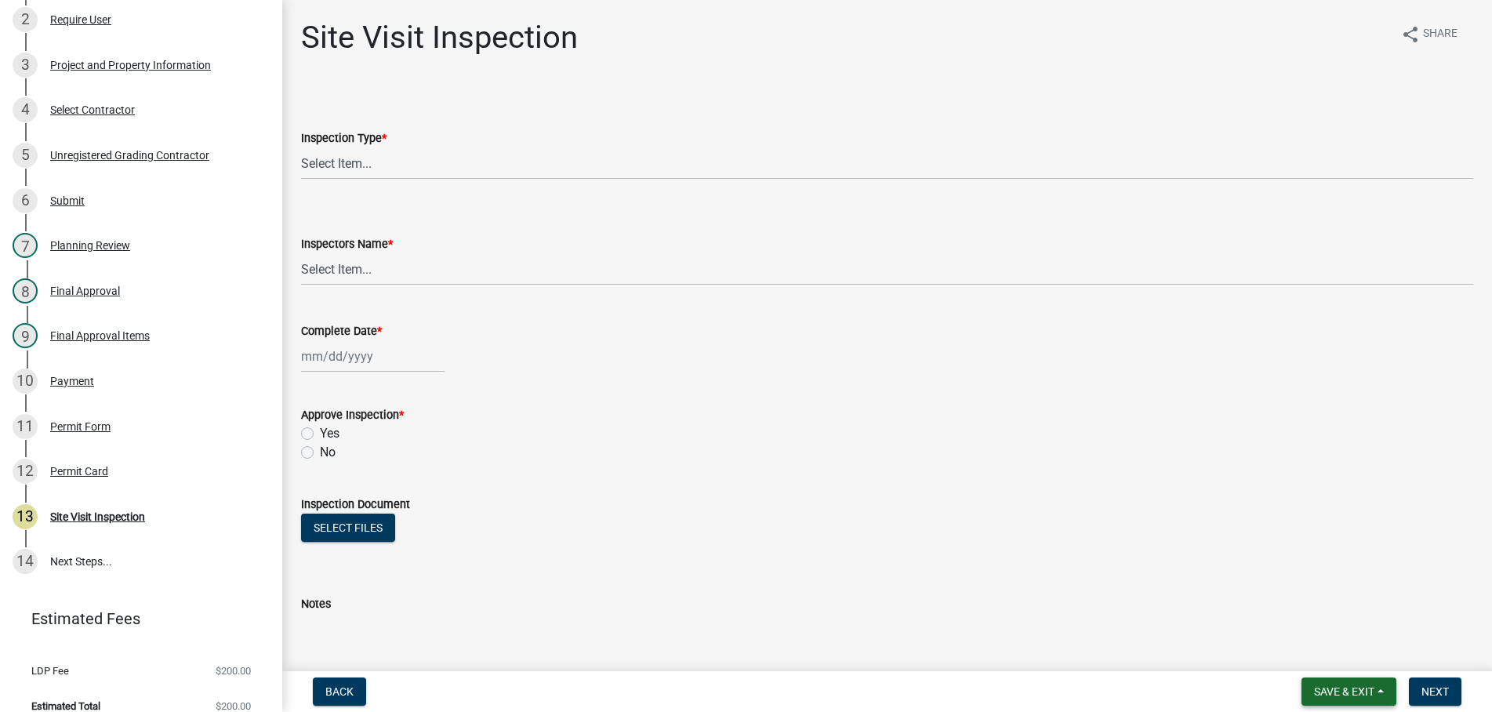
click at [1365, 684] on button "Save & Exit" at bounding box center [1349, 691] width 95 height 28
click at [1333, 648] on button "Save & Exit" at bounding box center [1333, 651] width 125 height 38
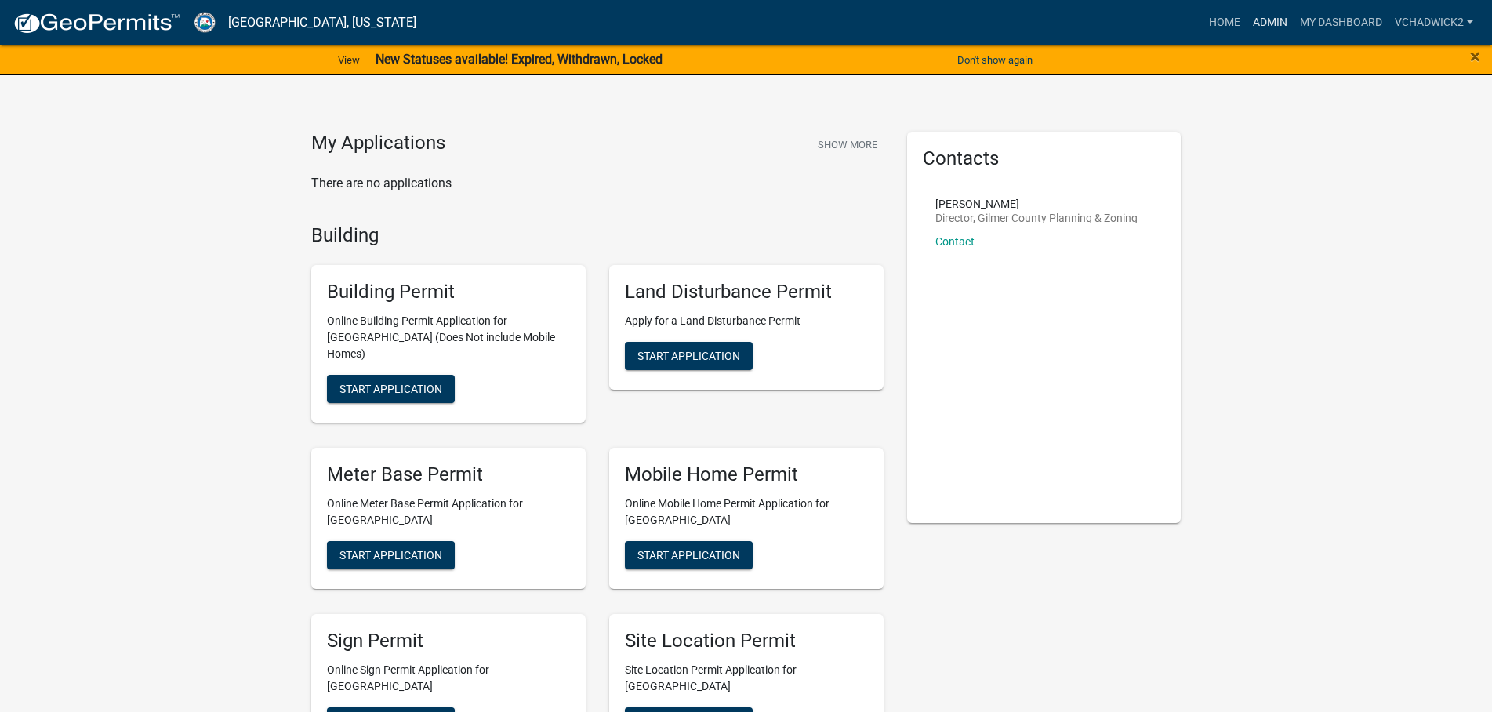
click at [1260, 24] on link "Admin" at bounding box center [1270, 23] width 47 height 30
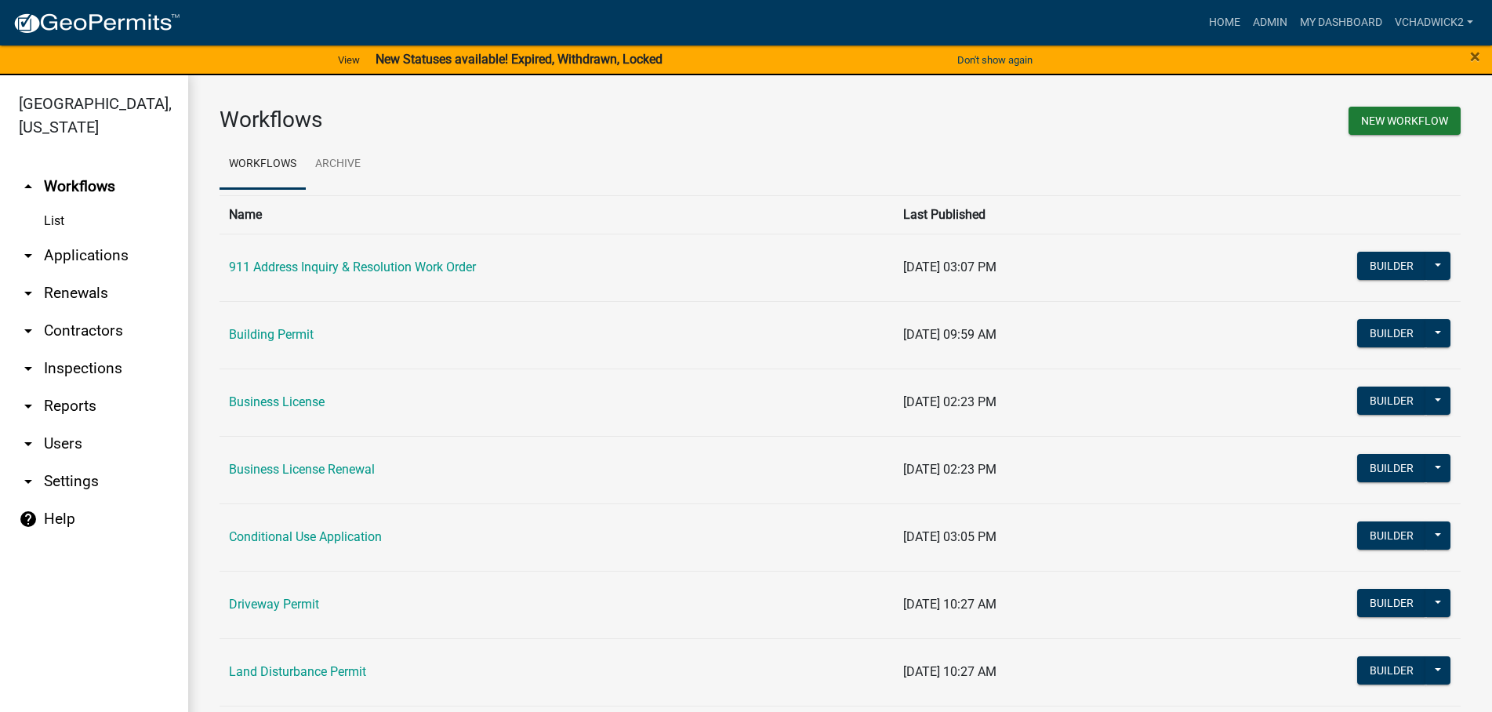
click at [82, 252] on link "arrow_drop_down Applications" at bounding box center [94, 256] width 188 height 38
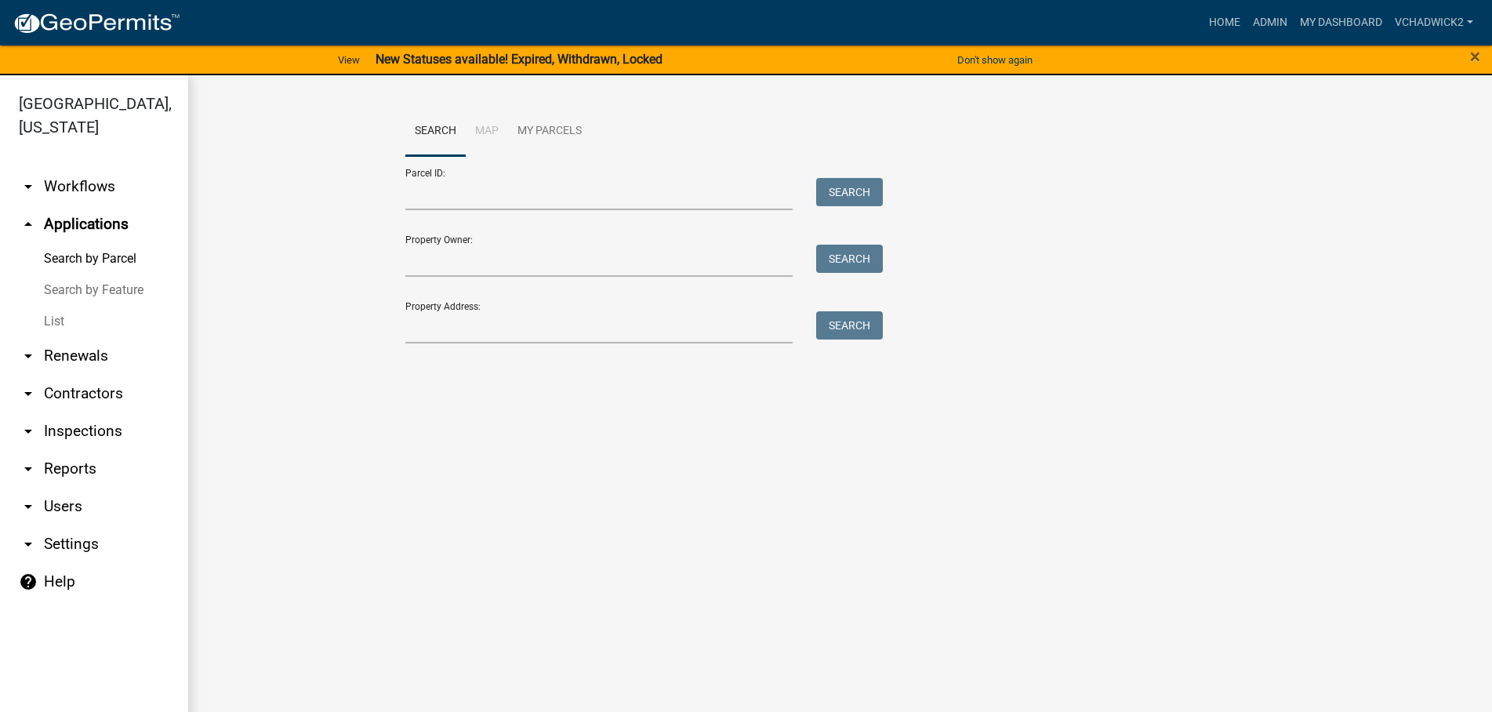
click at [55, 321] on link "List" at bounding box center [94, 321] width 188 height 31
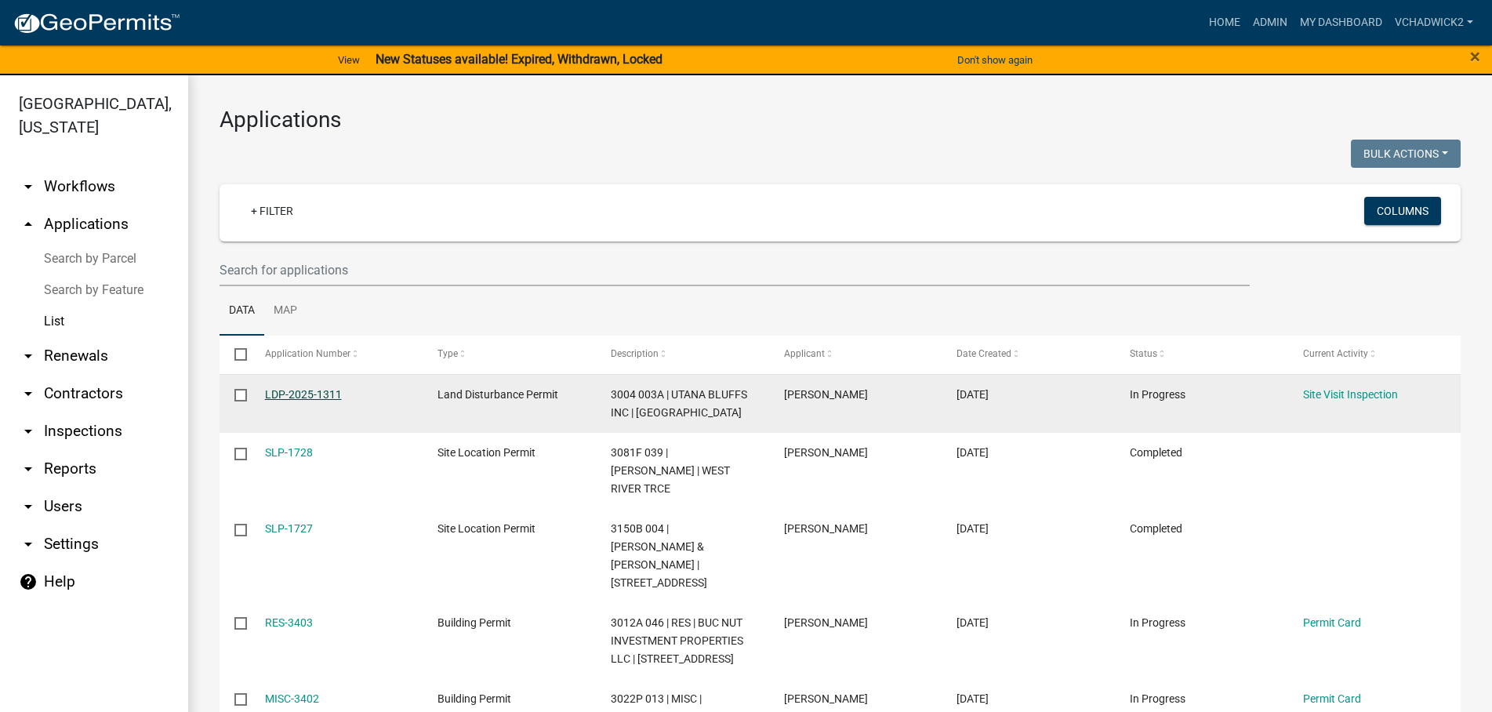
click at [289, 393] on link "LDP-2025-1311" at bounding box center [303, 394] width 77 height 13
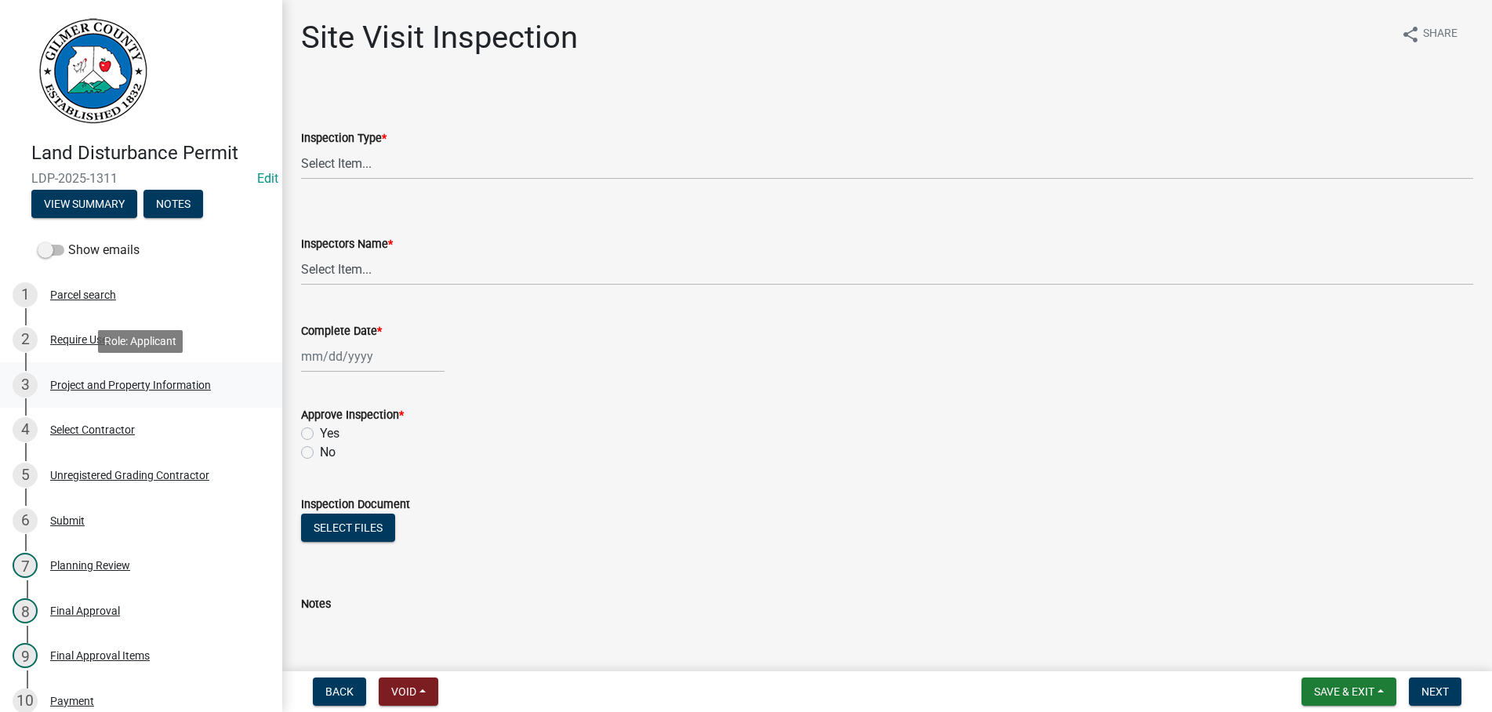
click at [65, 380] on div "Project and Property Information" at bounding box center [130, 384] width 161 height 11
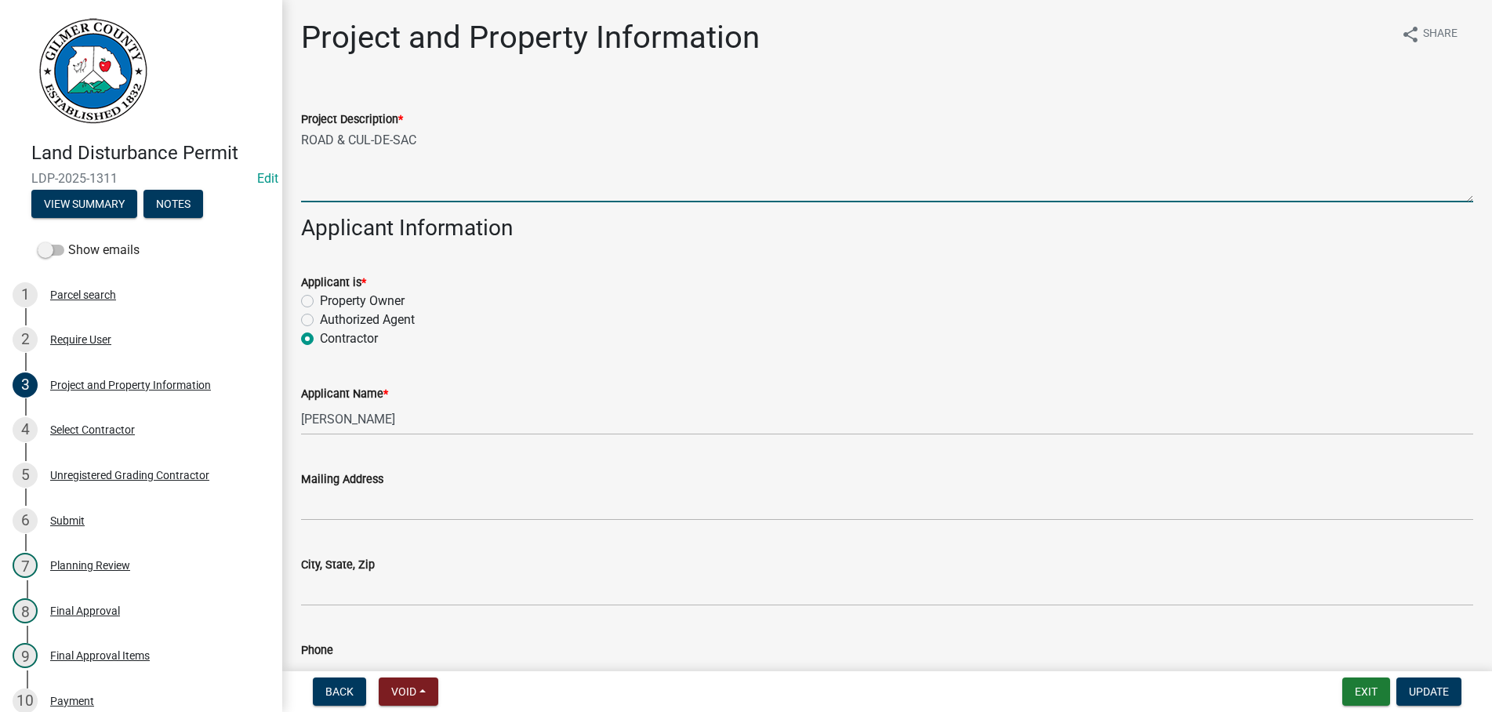
click at [302, 140] on textarea "ROAD & CUL-DE-SAC" at bounding box center [887, 166] width 1172 height 74
type textarea "EXISTING ROAD & CUL-DE-SAC"
click at [1419, 688] on span "Update" at bounding box center [1429, 691] width 40 height 13
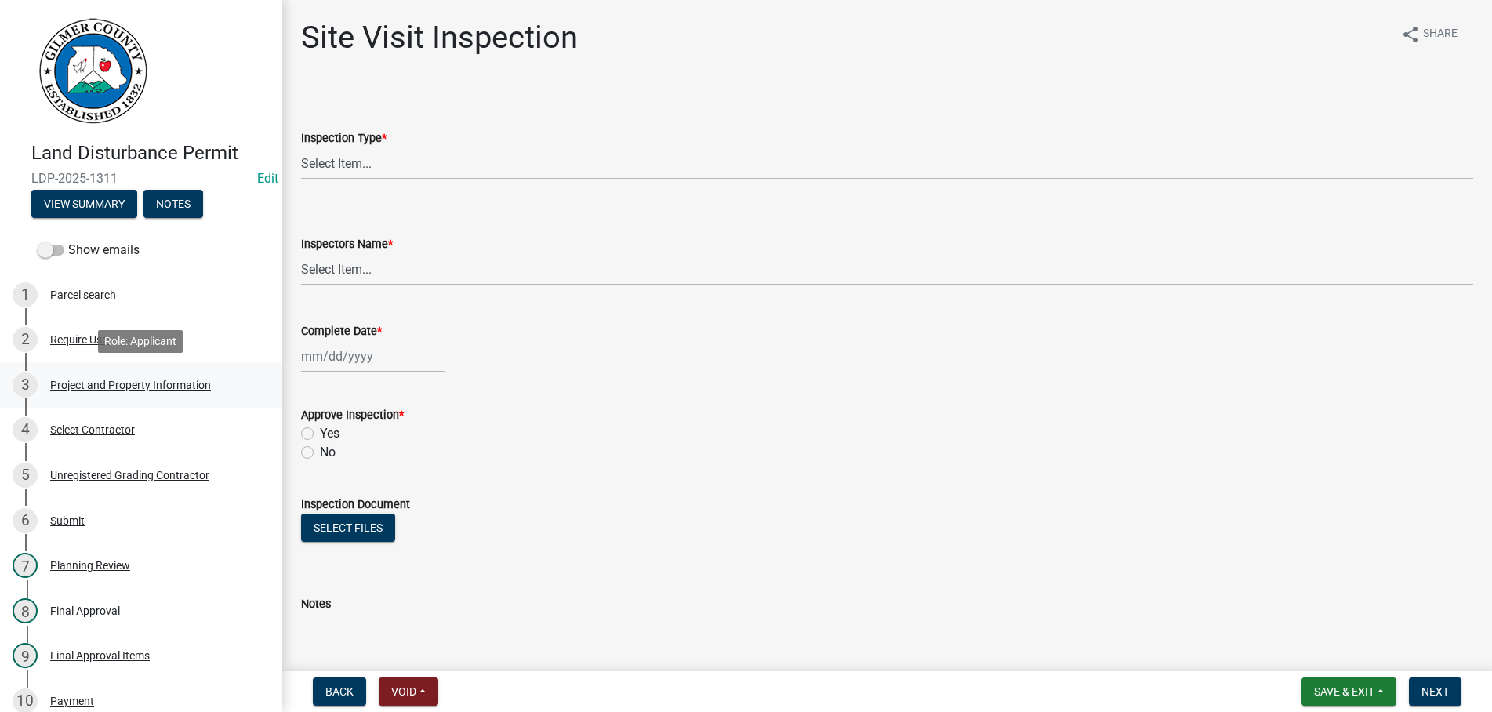
click at [105, 384] on div "Project and Property Information" at bounding box center [130, 384] width 161 height 11
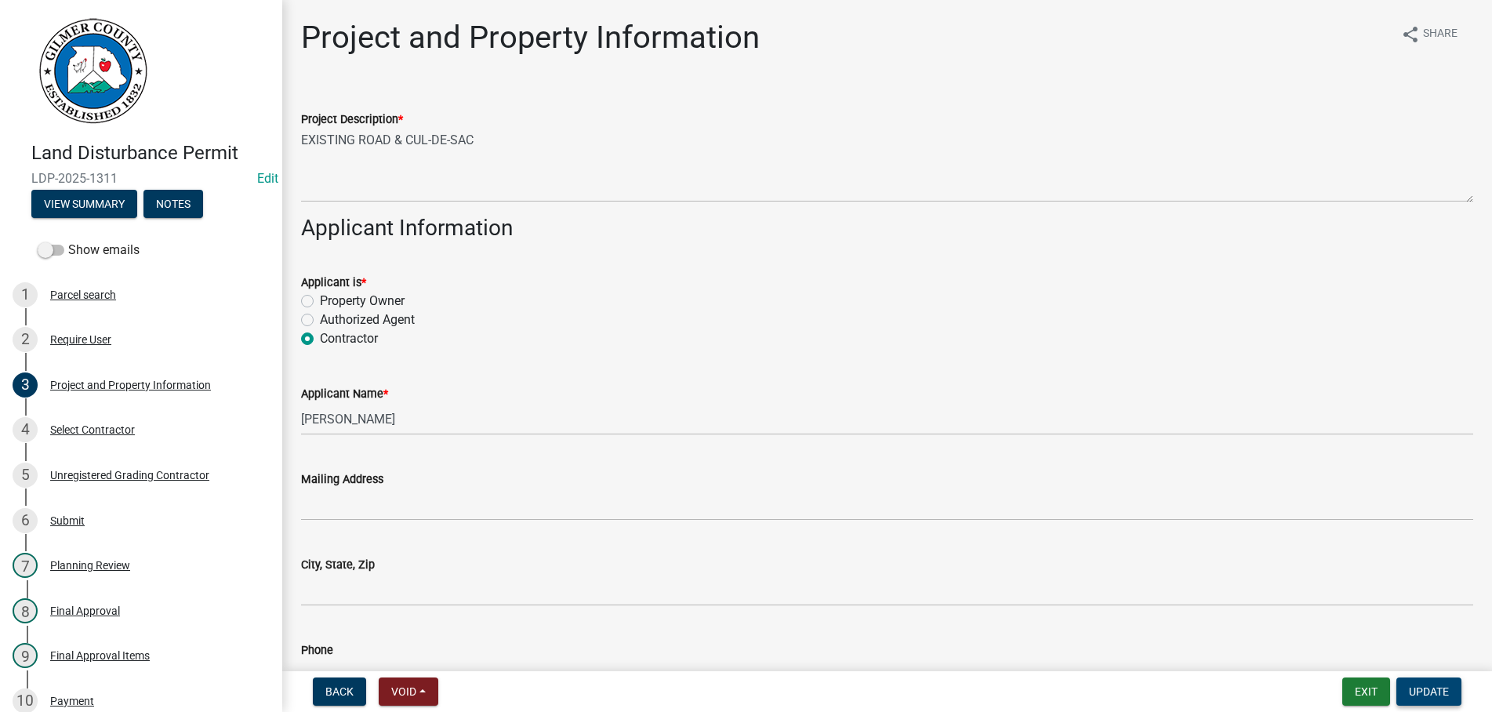
click at [1438, 688] on span "Update" at bounding box center [1429, 691] width 40 height 13
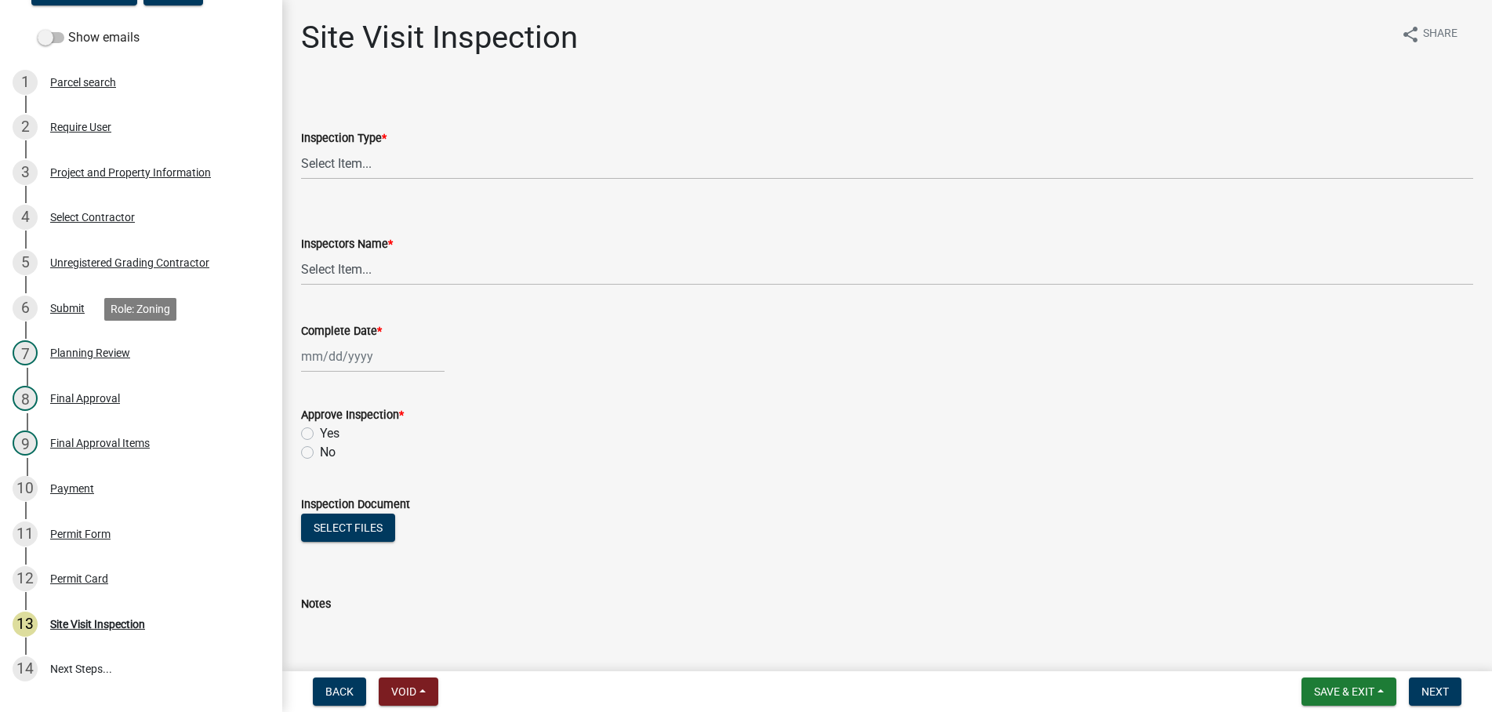
scroll to position [338, 0]
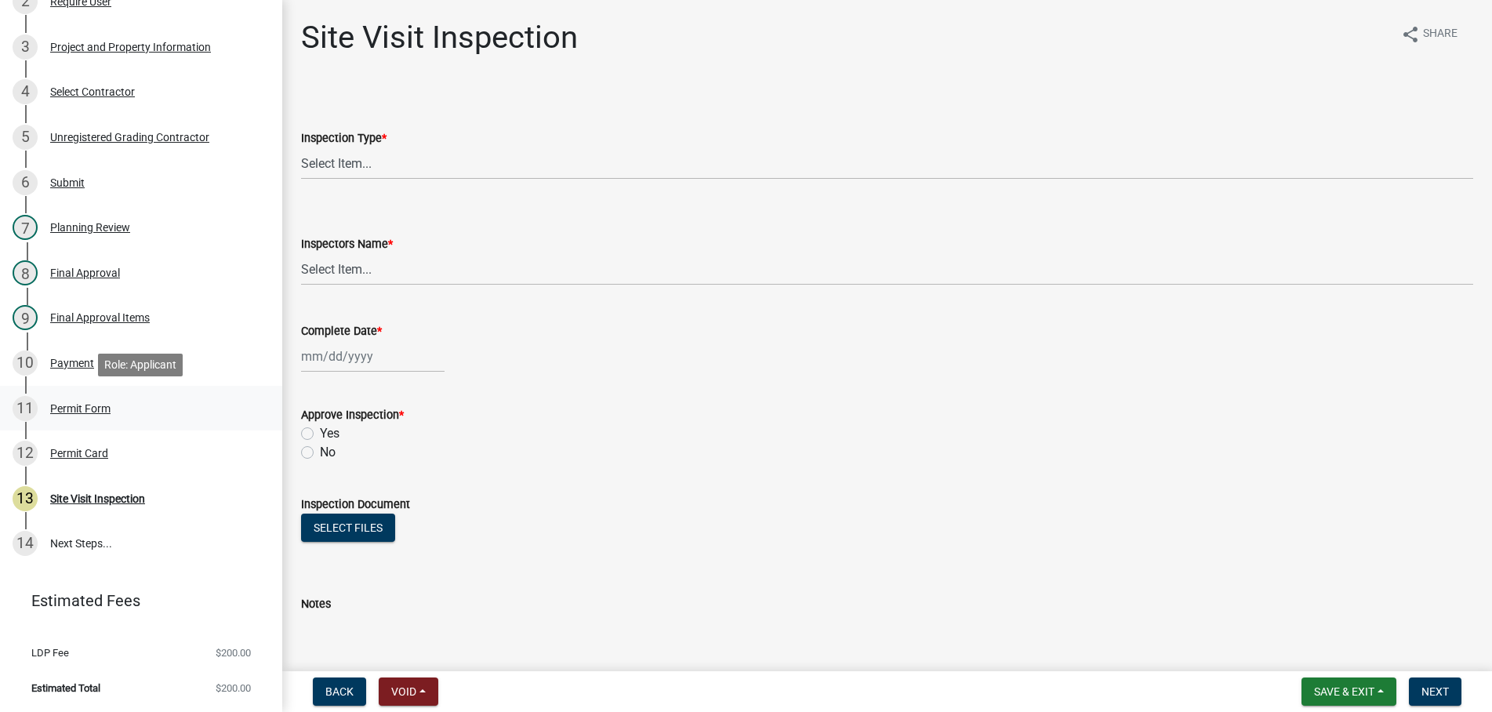
click at [71, 406] on div "Permit Form" at bounding box center [80, 408] width 60 height 11
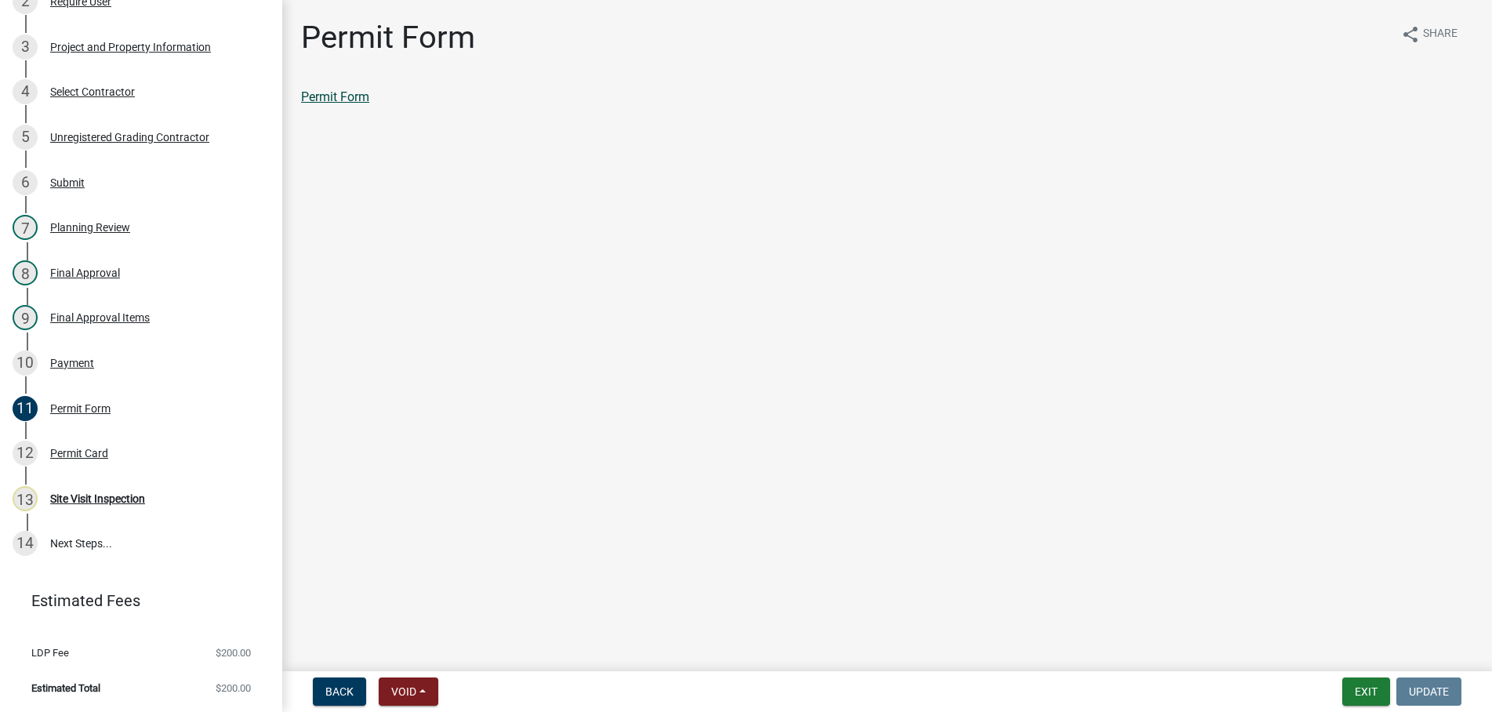
click at [332, 96] on link "Permit Form" at bounding box center [335, 96] width 68 height 15
click at [78, 450] on div "Permit Card" at bounding box center [79, 453] width 58 height 11
click at [347, 101] on link "Permit Card" at bounding box center [333, 96] width 65 height 15
click at [96, 494] on div "Site Visit Inspection" at bounding box center [97, 498] width 95 height 11
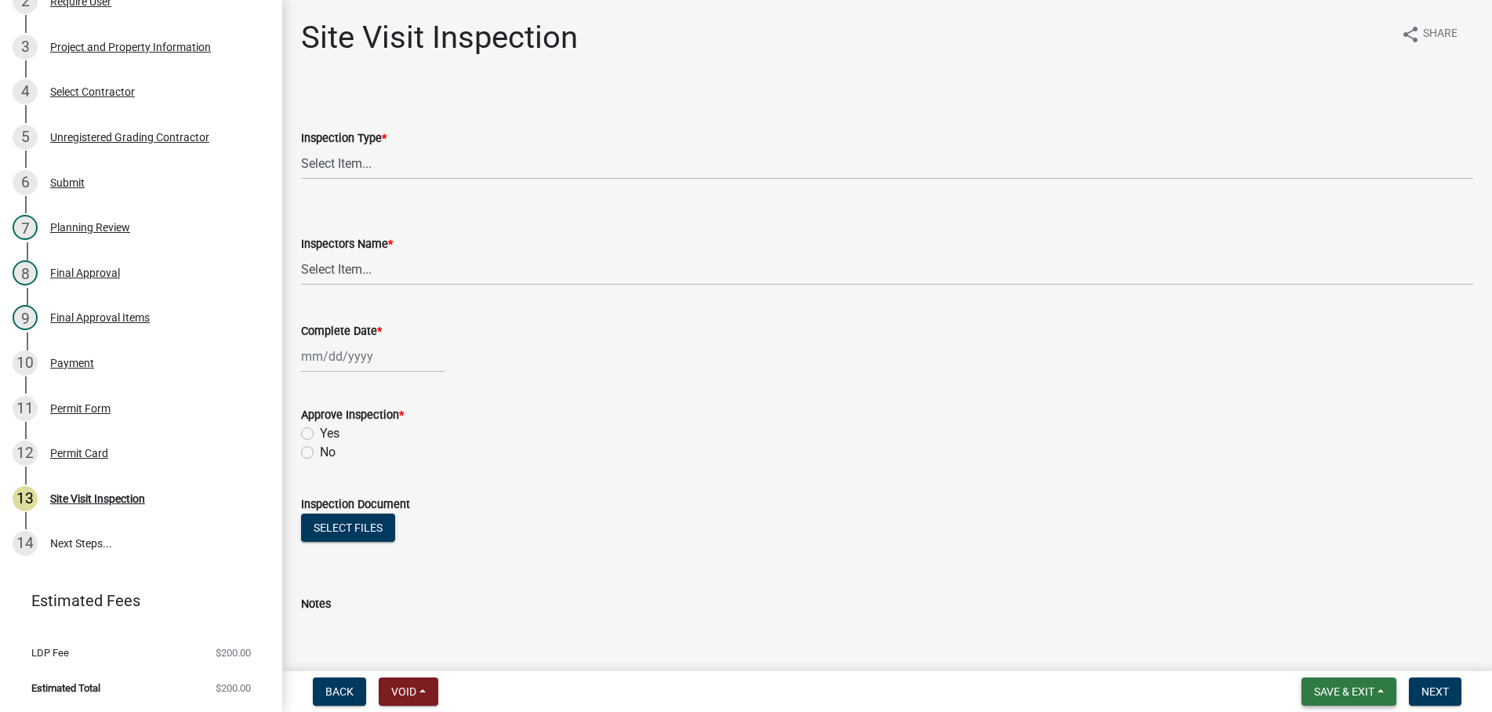
click at [1367, 689] on span "Save & Exit" at bounding box center [1344, 691] width 60 height 13
click at [1342, 645] on button "Save & Exit" at bounding box center [1333, 651] width 125 height 38
